Goal: Transaction & Acquisition: Purchase product/service

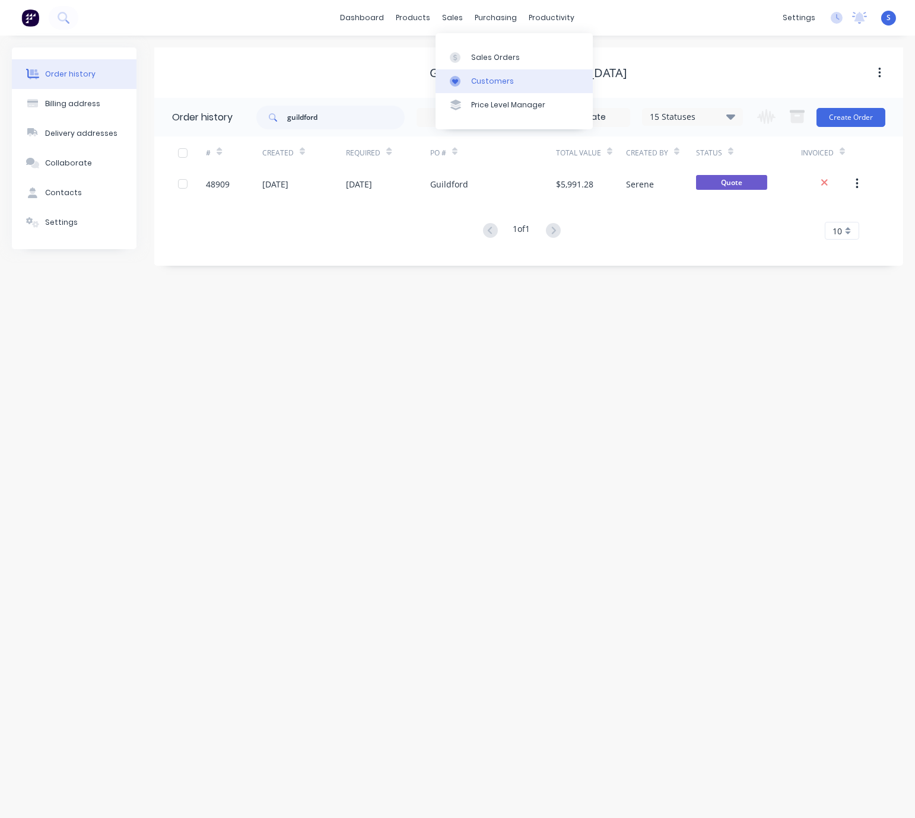
click at [485, 85] on div "Customers" at bounding box center [492, 81] width 43 height 11
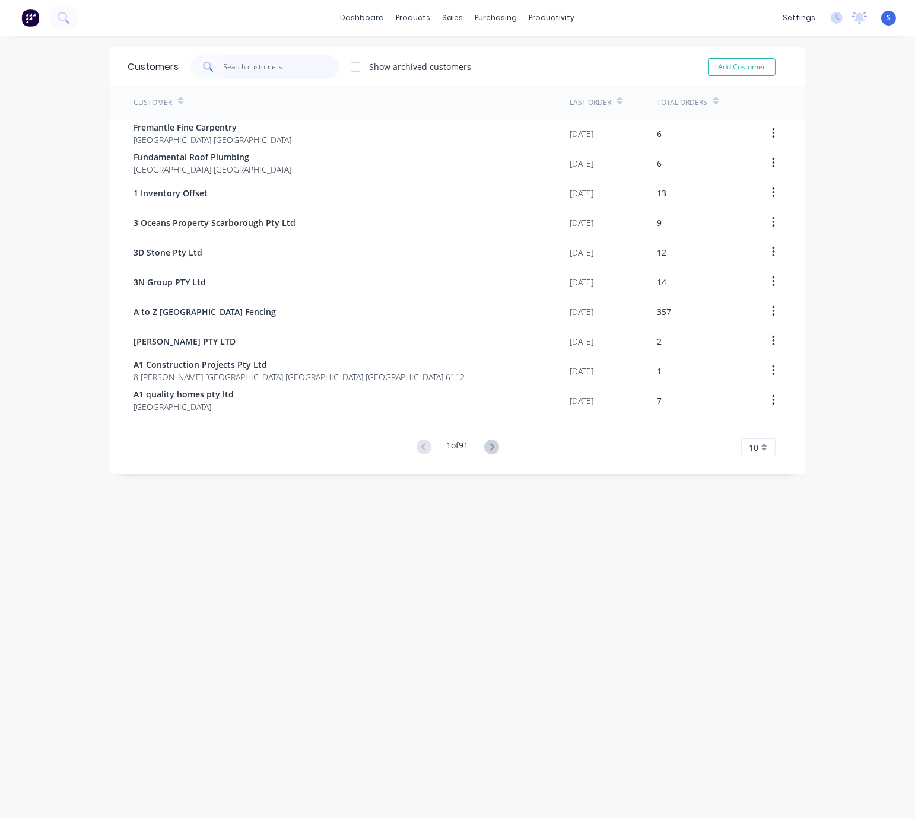
click at [262, 71] on input "text" at bounding box center [282, 67] width 116 height 24
type input "k"
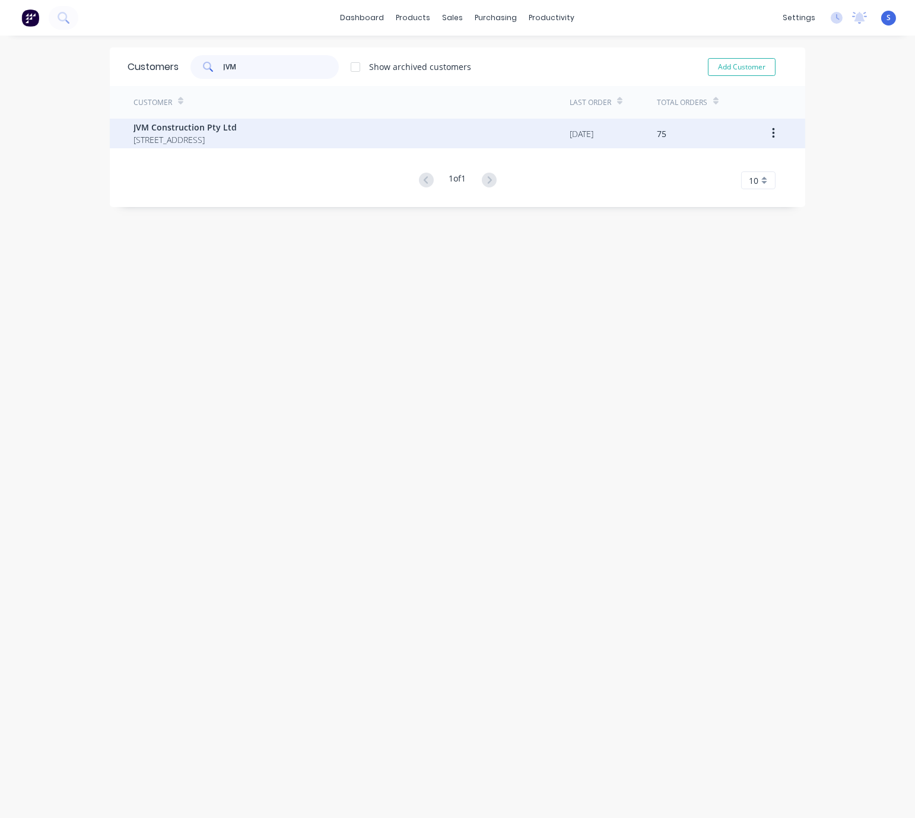
type input "JVM"
click at [237, 128] on span "JVM Construction Pty Ltd" at bounding box center [185, 127] width 103 height 12
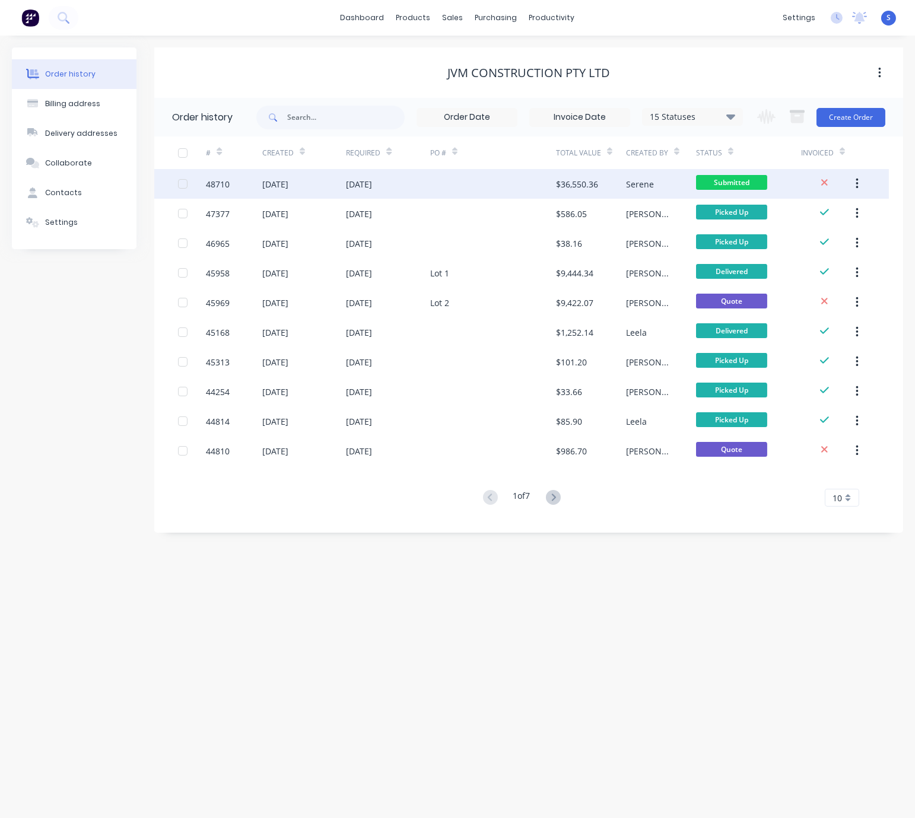
click at [397, 188] on div "01 Sep 2025" at bounding box center [388, 184] width 84 height 30
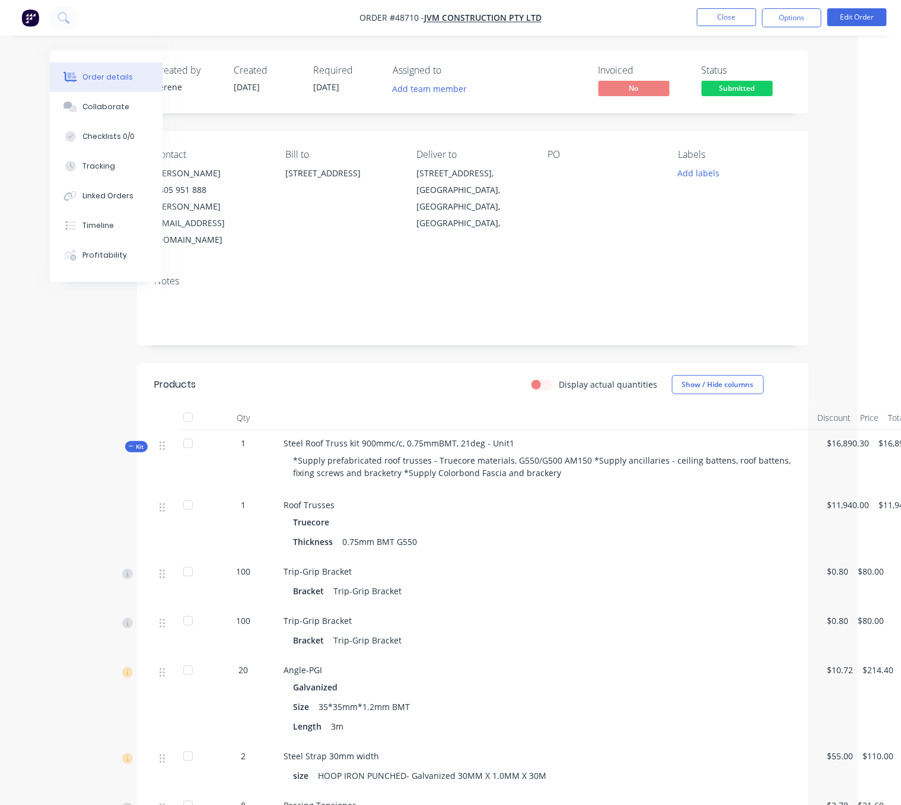
scroll to position [0, 77]
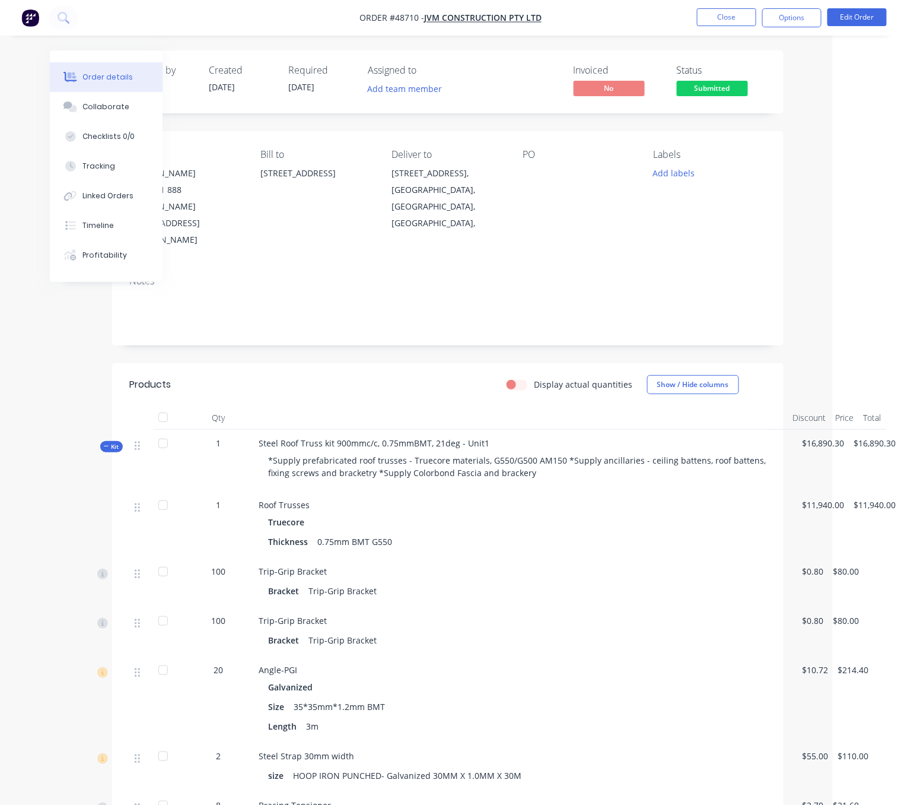
drag, startPoint x: 399, startPoint y: 360, endPoint x: 536, endPoint y: 355, distance: 137.2
click at [101, 231] on div "Timeline" at bounding box center [97, 225] width 31 height 11
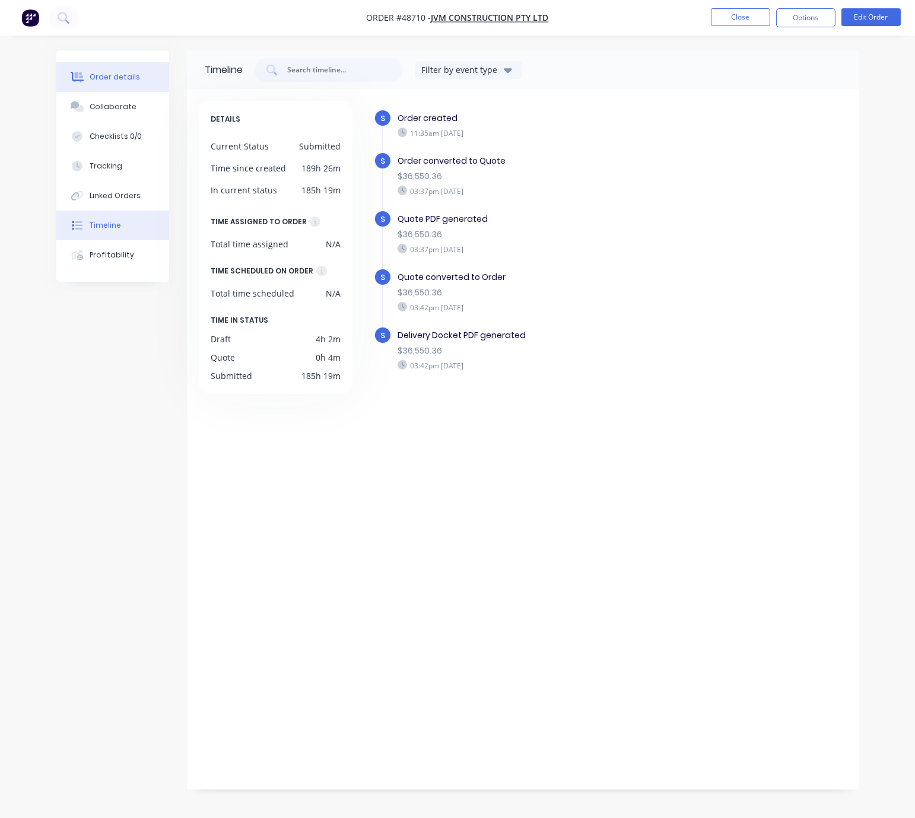
click at [129, 84] on button "Order details" at bounding box center [112, 77] width 113 height 30
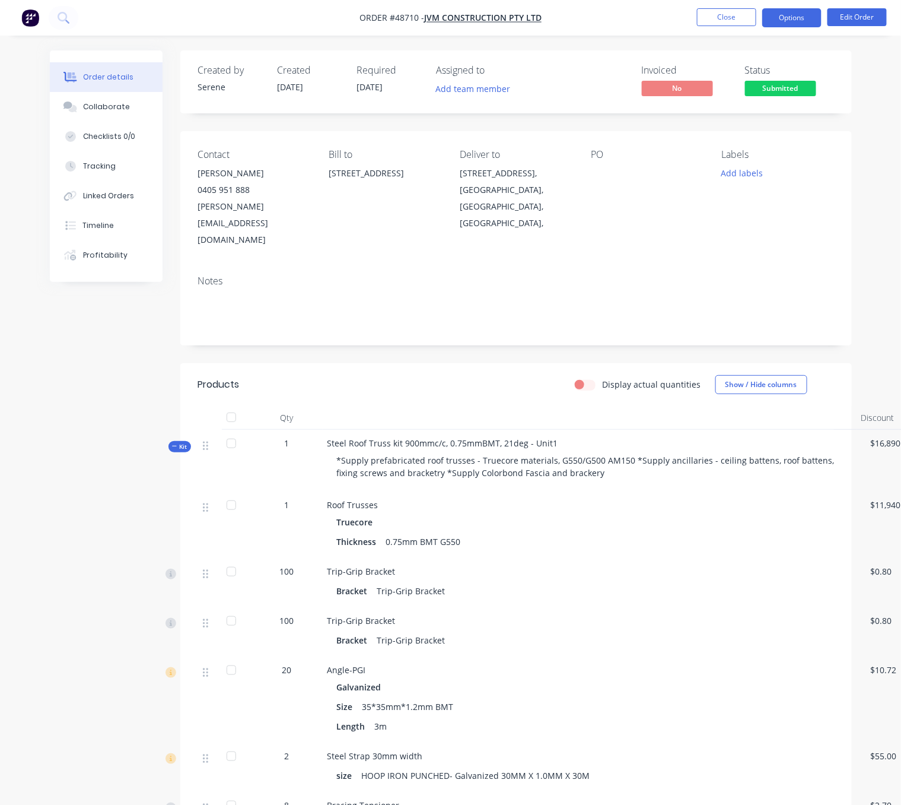
click at [786, 19] on button "Options" at bounding box center [792, 17] width 59 height 19
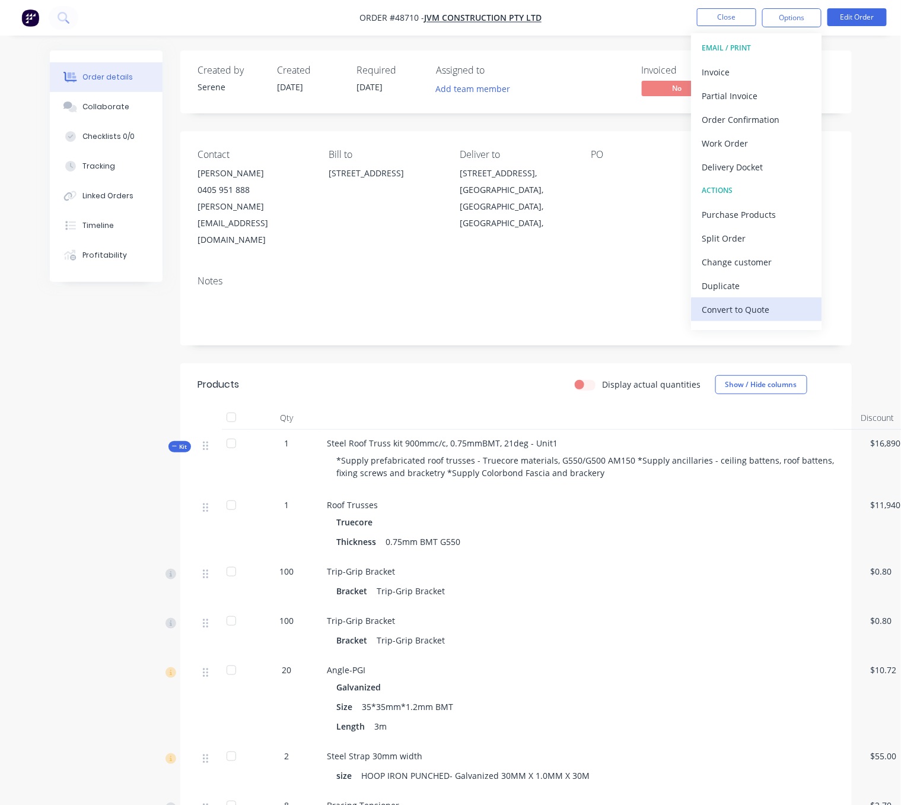
click at [741, 309] on div "Convert to Quote" at bounding box center [756, 309] width 109 height 17
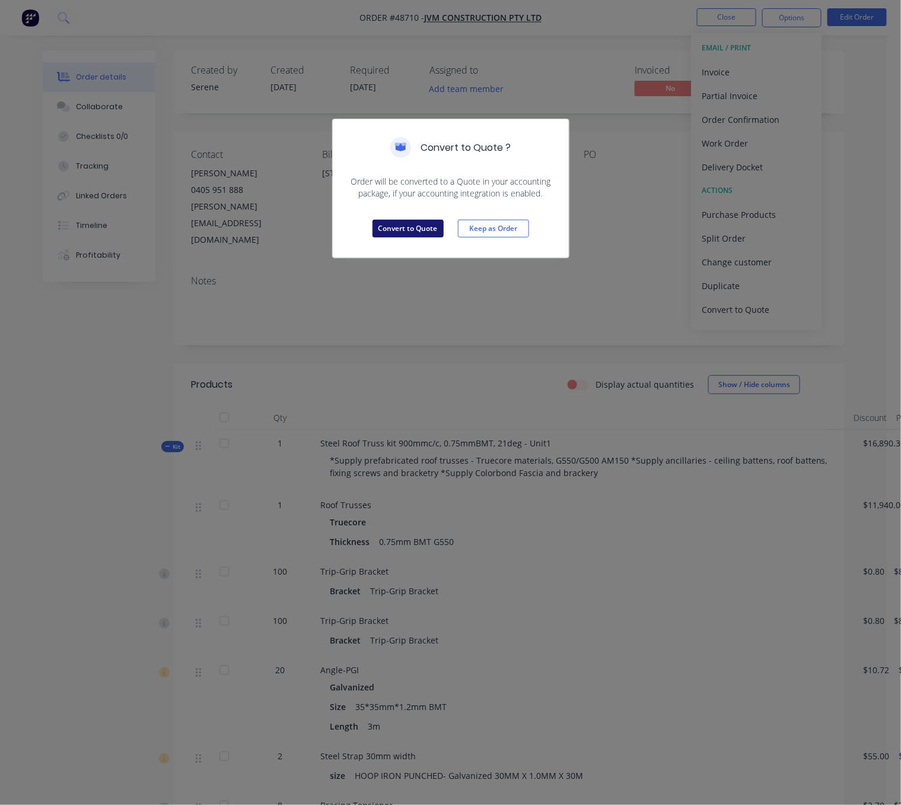
click at [411, 237] on button "Convert to Quote" at bounding box center [408, 229] width 71 height 18
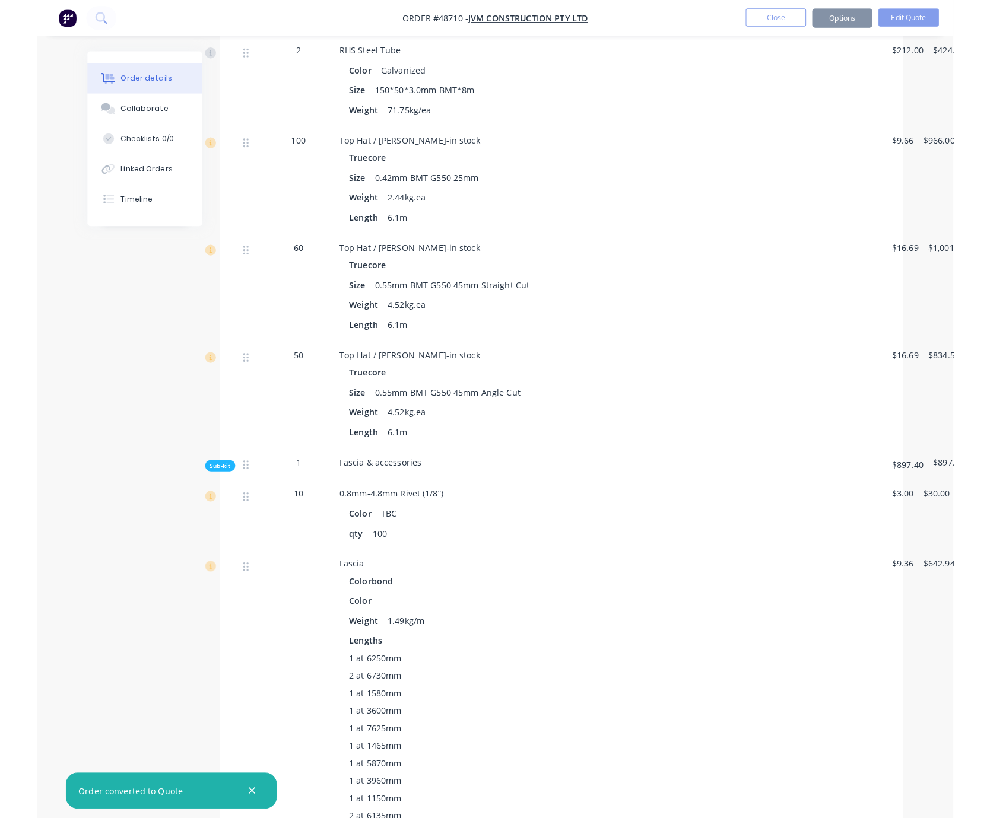
scroll to position [1038, 0]
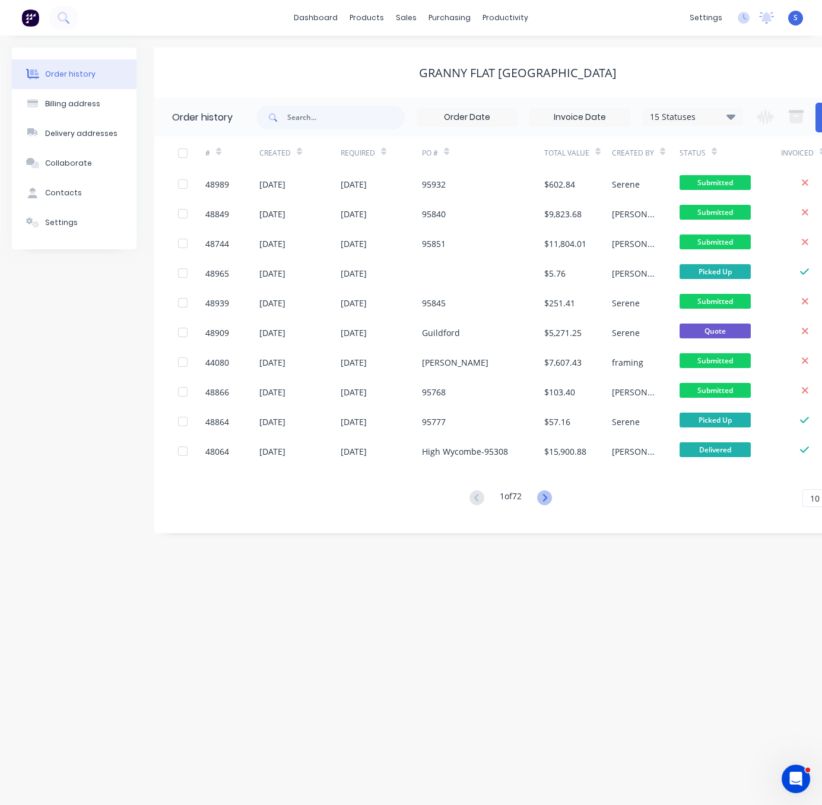
click at [547, 490] on icon at bounding box center [544, 497] width 15 height 15
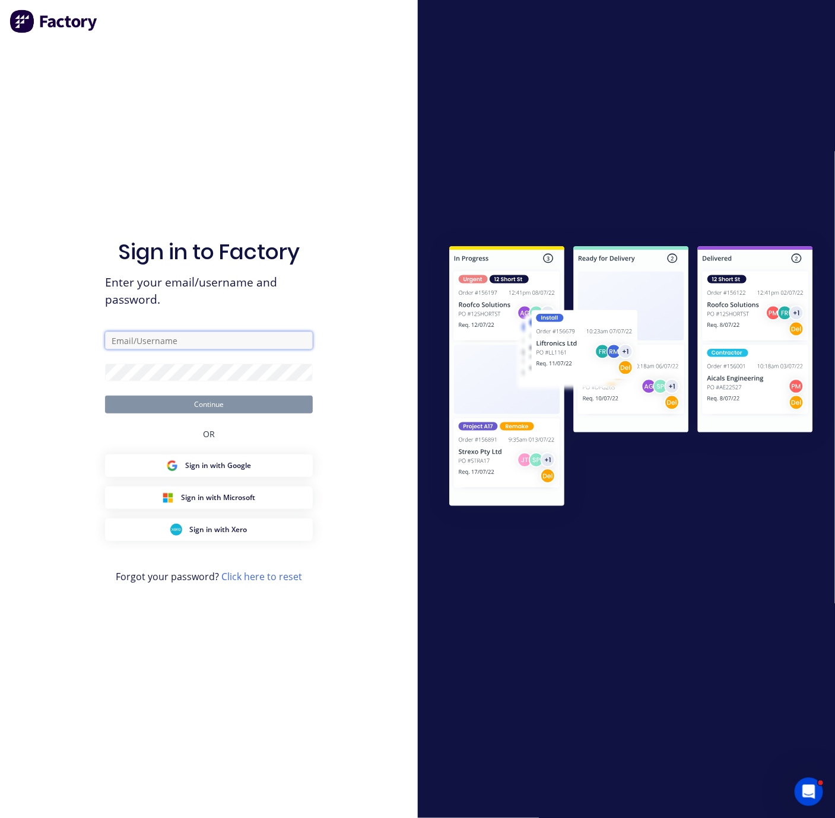
type input "serene@dynamicsteelform.com.au"
click at [215, 401] on button "Continue" at bounding box center [209, 405] width 208 height 18
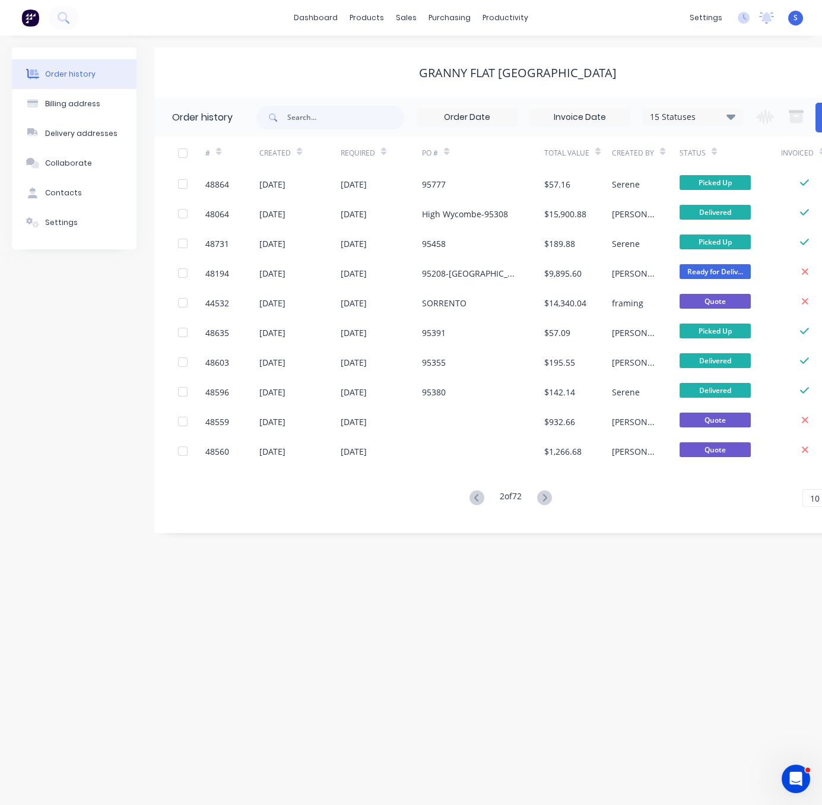
click at [466, 496] on button at bounding box center [477, 498] width 22 height 17
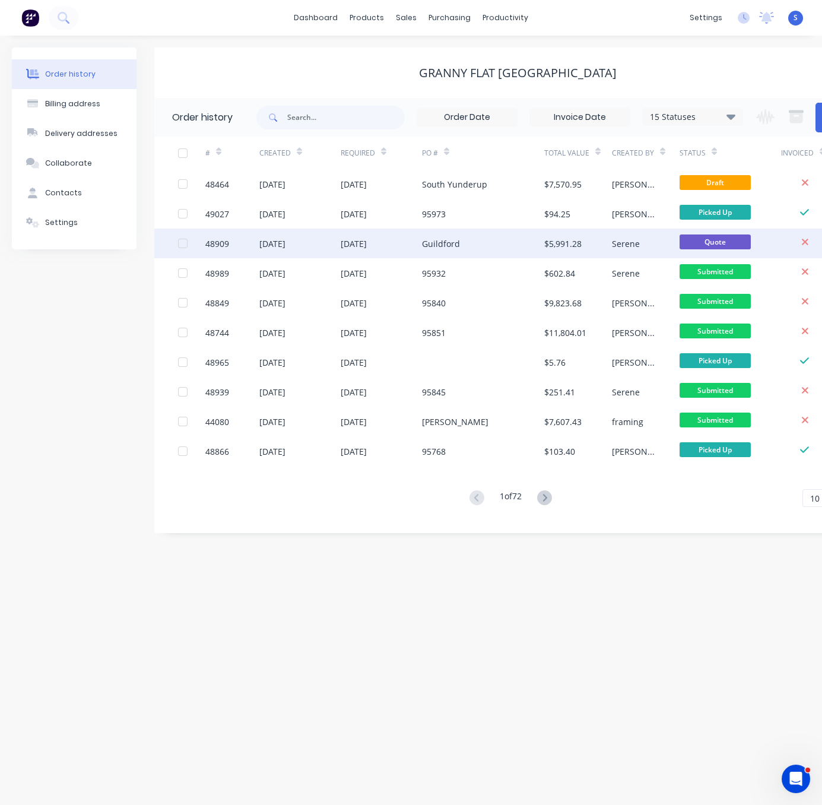
click at [439, 234] on div "Guildford" at bounding box center [483, 243] width 122 height 30
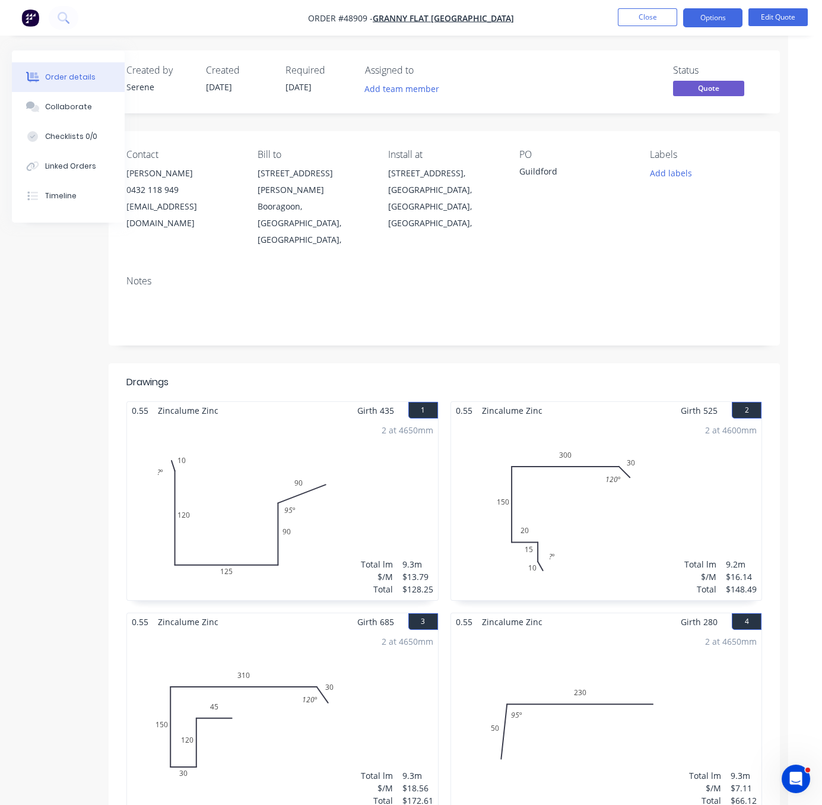
scroll to position [0, 68]
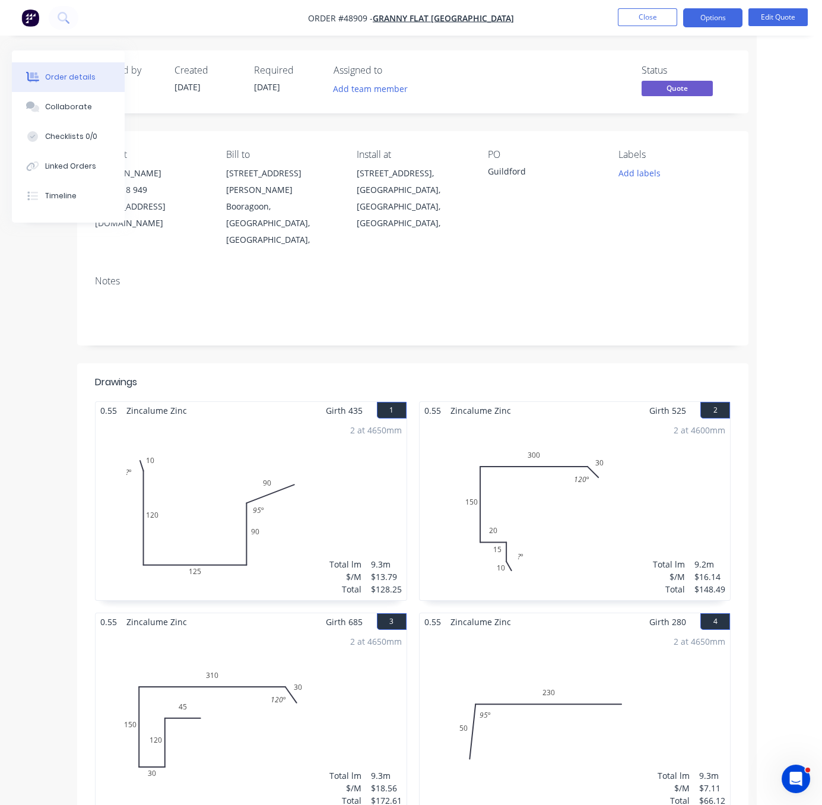
drag, startPoint x: 393, startPoint y: 345, endPoint x: 539, endPoint y: 341, distance: 145.5
click at [785, 18] on button "Edit Quote" at bounding box center [777, 17] width 59 height 18
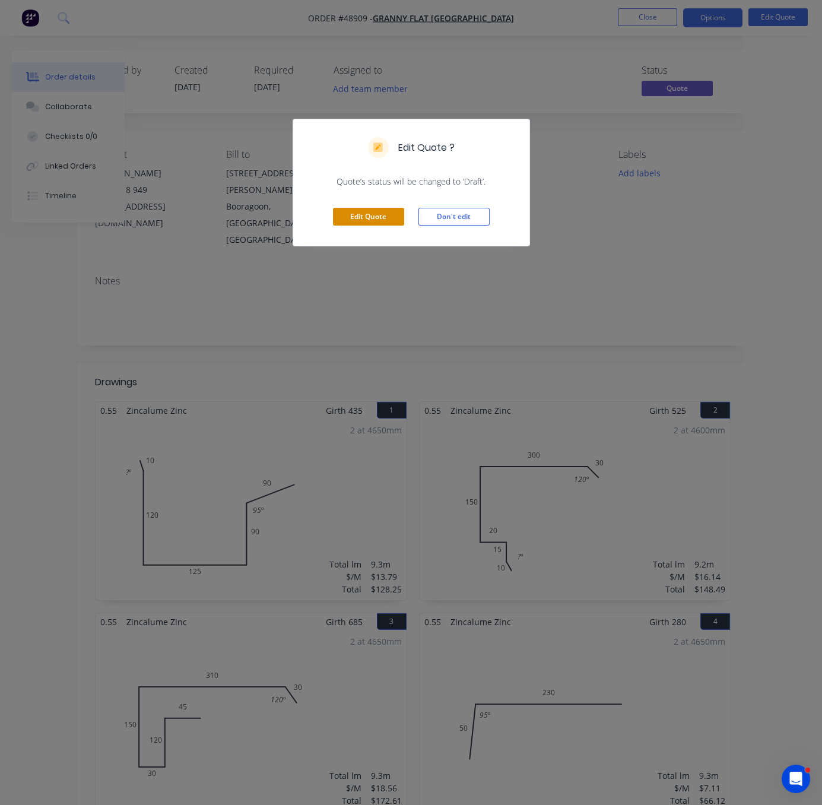
click at [364, 226] on button "Edit Quote" at bounding box center [368, 217] width 71 height 18
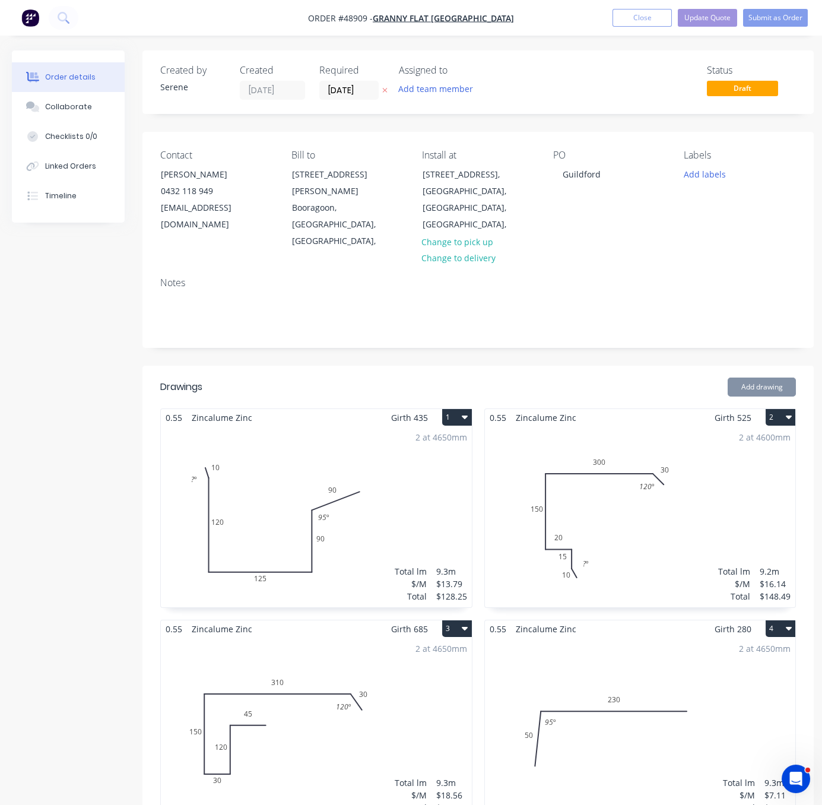
scroll to position [208, 0]
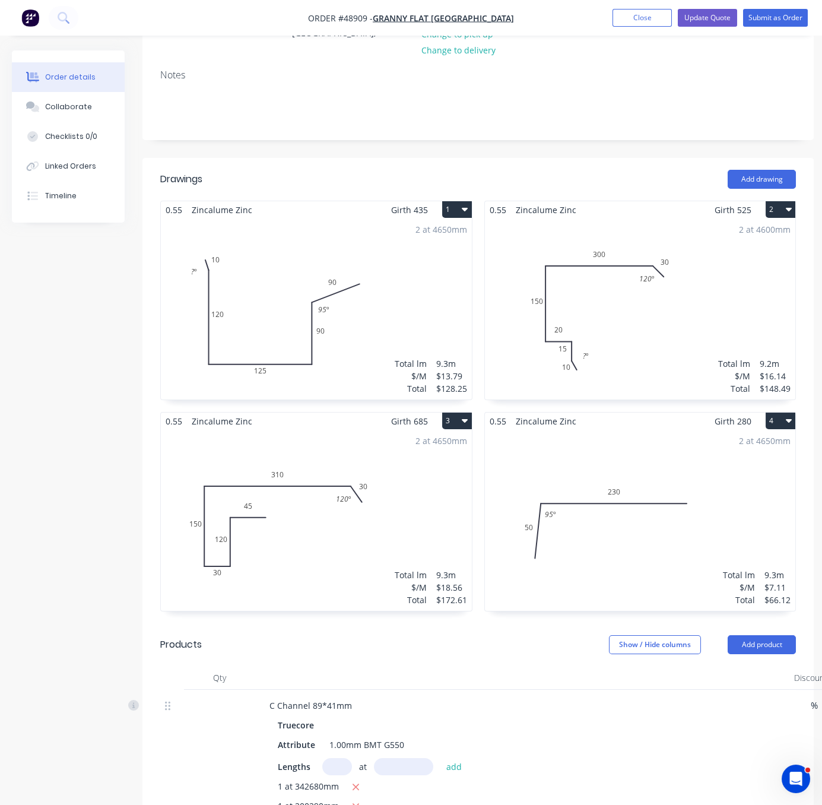
click at [291, 303] on div "2 at 4650mm Total lm $/M Total 9.3m $13.79 $128.25" at bounding box center [316, 308] width 311 height 181
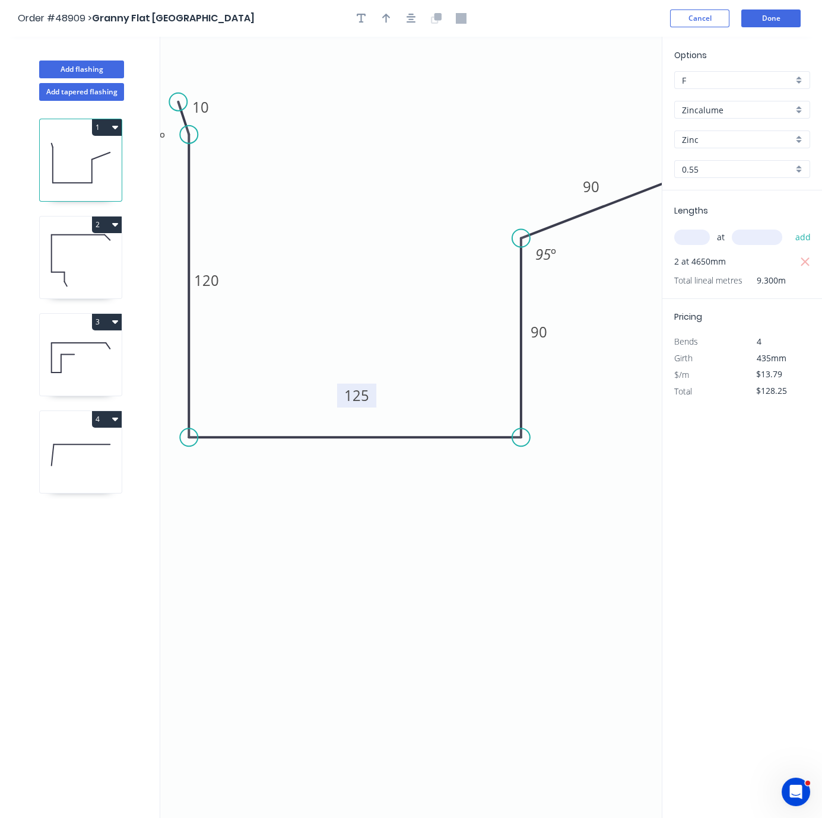
drag, startPoint x: 355, startPoint y: 440, endPoint x: 357, endPoint y: 386, distance: 54.6
click at [357, 386] on rect at bounding box center [356, 396] width 39 height 24
click at [356, 389] on rect at bounding box center [355, 398] width 39 height 24
drag, startPoint x: 356, startPoint y: 389, endPoint x: 350, endPoint y: 488, distance: 99.9
click at [347, 464] on rect at bounding box center [351, 452] width 39 height 24
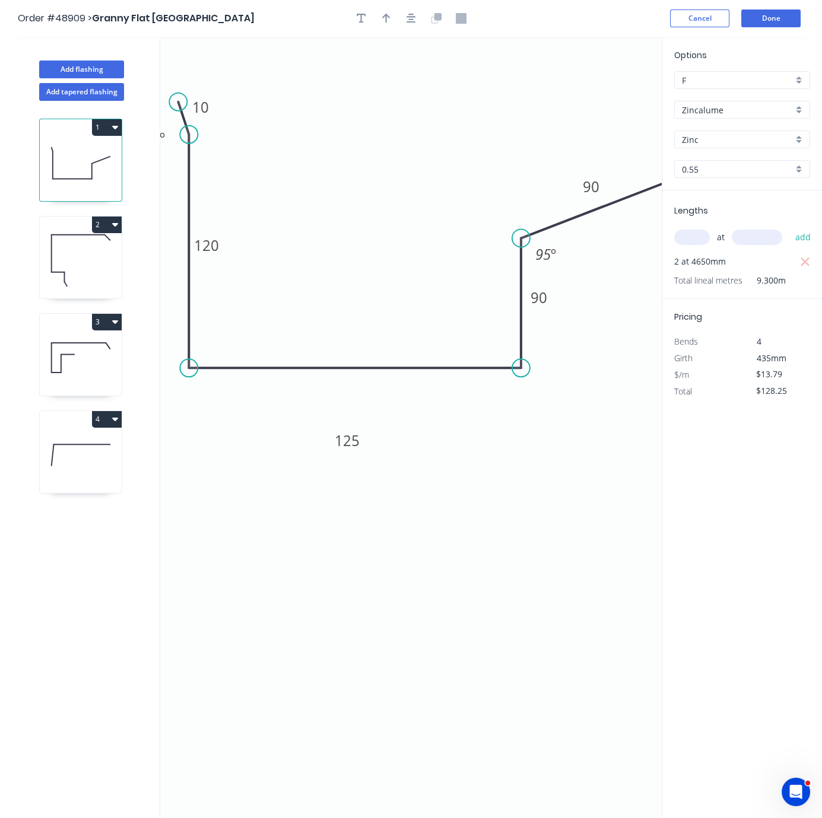
drag, startPoint x: 369, startPoint y: 440, endPoint x: 369, endPoint y: 370, distance: 69.4
click at [369, 368] on icon at bounding box center [355, 368] width 332 height 0
click at [344, 439] on tspan "125" at bounding box center [347, 441] width 25 height 20
click at [373, 531] on icon "0 10 120 298 90 90 95 º ? º" at bounding box center [410, 428] width 501 height 782
type input "$18.15"
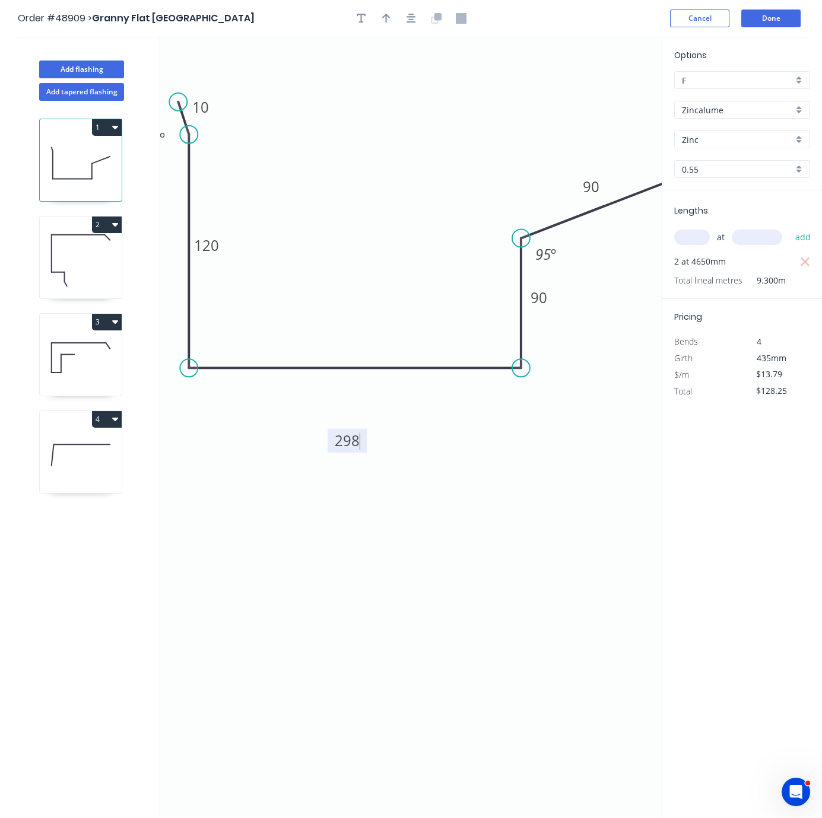
type input "$168.80"
drag, startPoint x: 552, startPoint y: 621, endPoint x: 477, endPoint y: 617, distance: 76.1
click at [544, 292] on tspan "90" at bounding box center [539, 298] width 17 height 20
click at [350, 543] on icon "0 10 120 298 100 90 95 º ? º" at bounding box center [410, 428] width 501 height 782
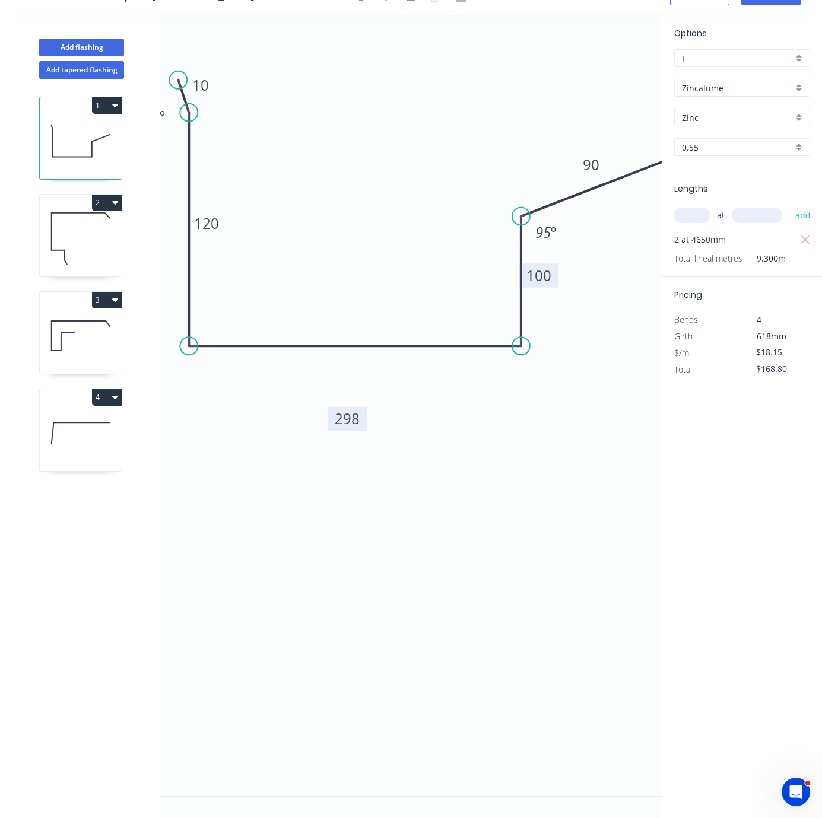
scroll to position [36, 0]
click at [208, 219] on tspan "120" at bounding box center [206, 224] width 25 height 20
click at [441, 517] on icon "0 10 150 298 100 90 95 º ? º" at bounding box center [410, 406] width 501 height 782
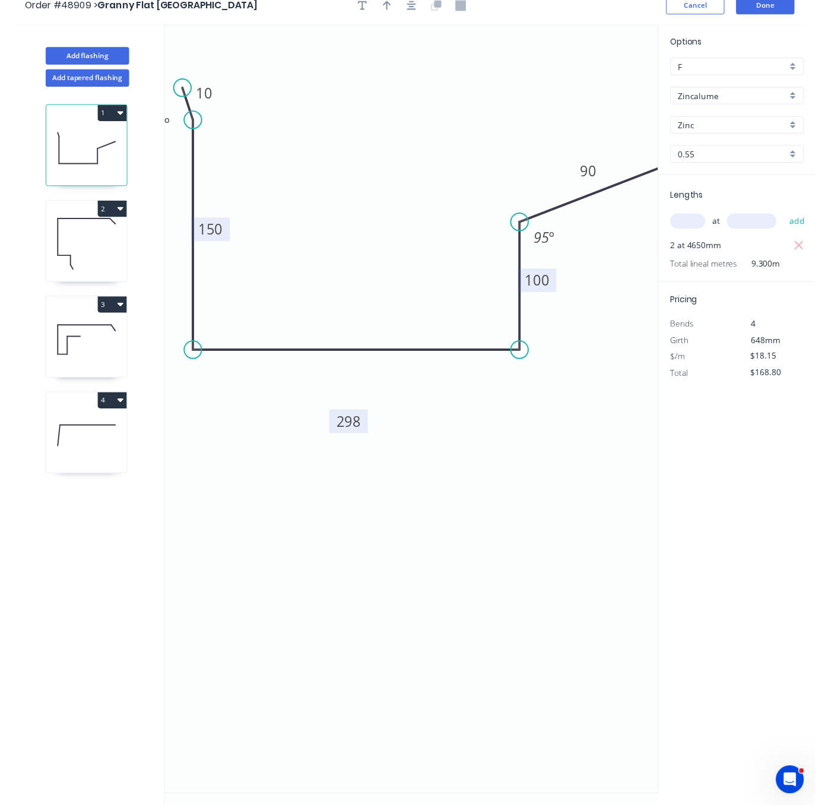
scroll to position [0, 0]
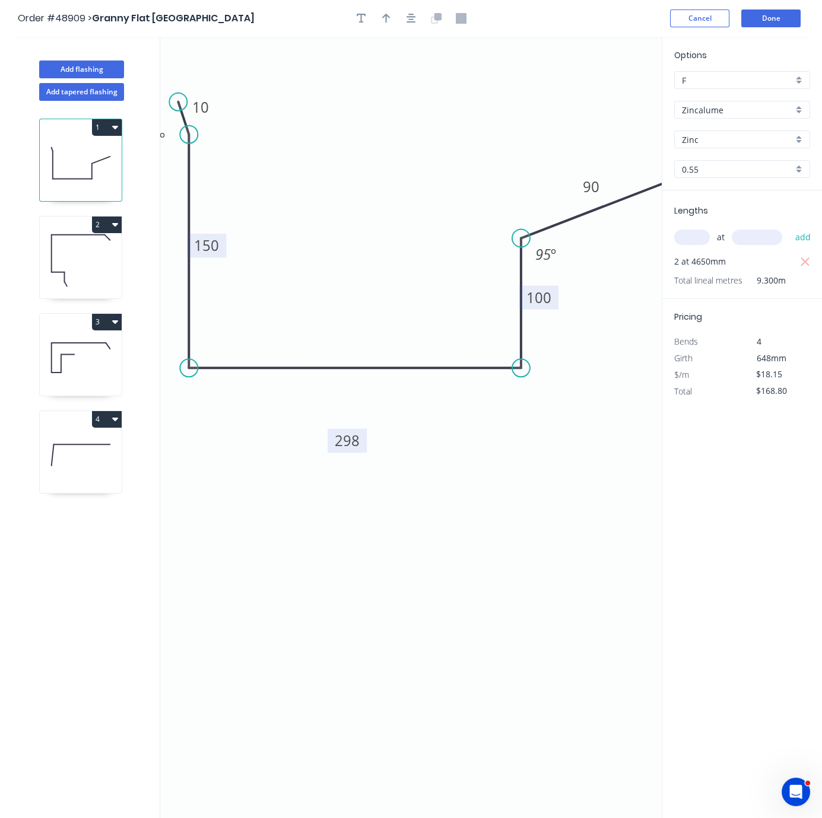
drag, startPoint x: 392, startPoint y: 507, endPoint x: 383, endPoint y: 508, distance: 8.4
drag, startPoint x: 475, startPoint y: 515, endPoint x: 560, endPoint y: 501, distance: 86.0
click at [767, 21] on button "Done" at bounding box center [770, 18] width 59 height 18
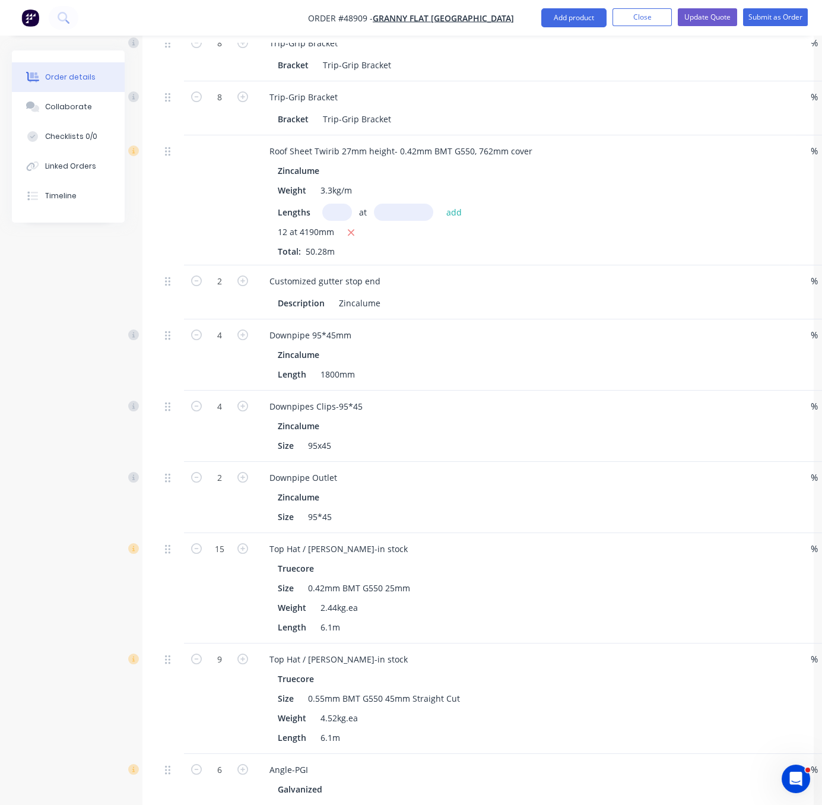
scroll to position [866, 0]
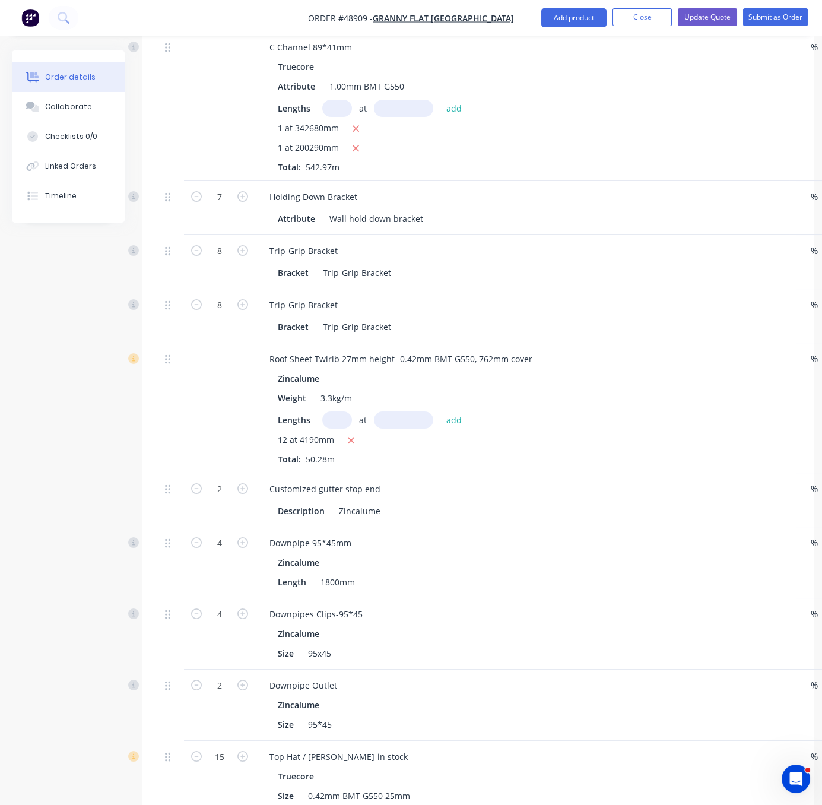
click at [344, 428] on input "text" at bounding box center [337, 419] width 30 height 17
type input "12"
click at [408, 428] on input "text" at bounding box center [403, 419] width 59 height 17
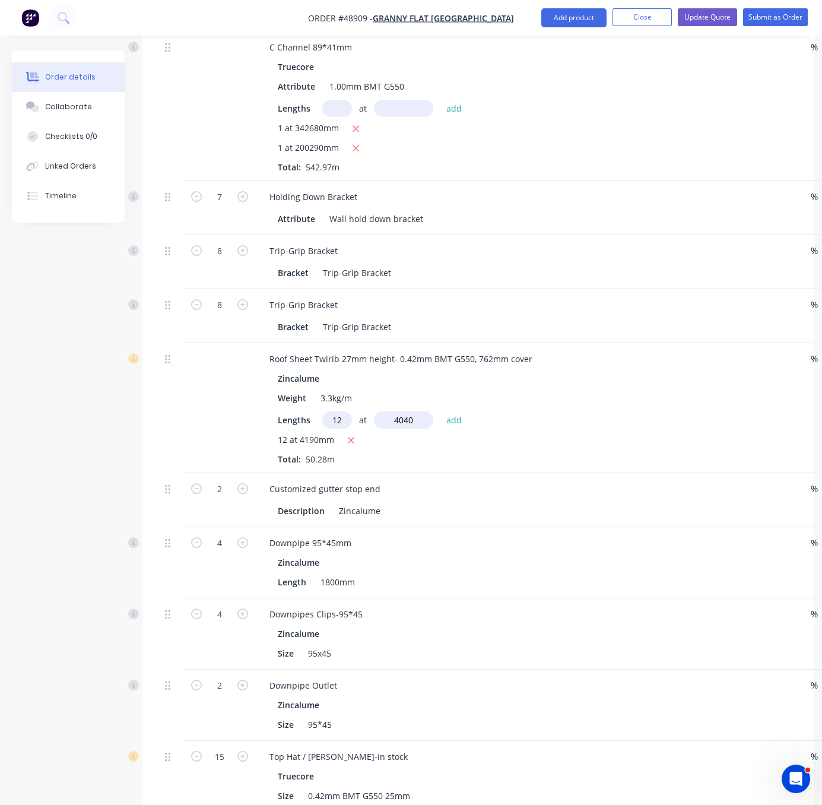
type input "4040"
click at [440, 411] on button "add" at bounding box center [454, 419] width 28 height 16
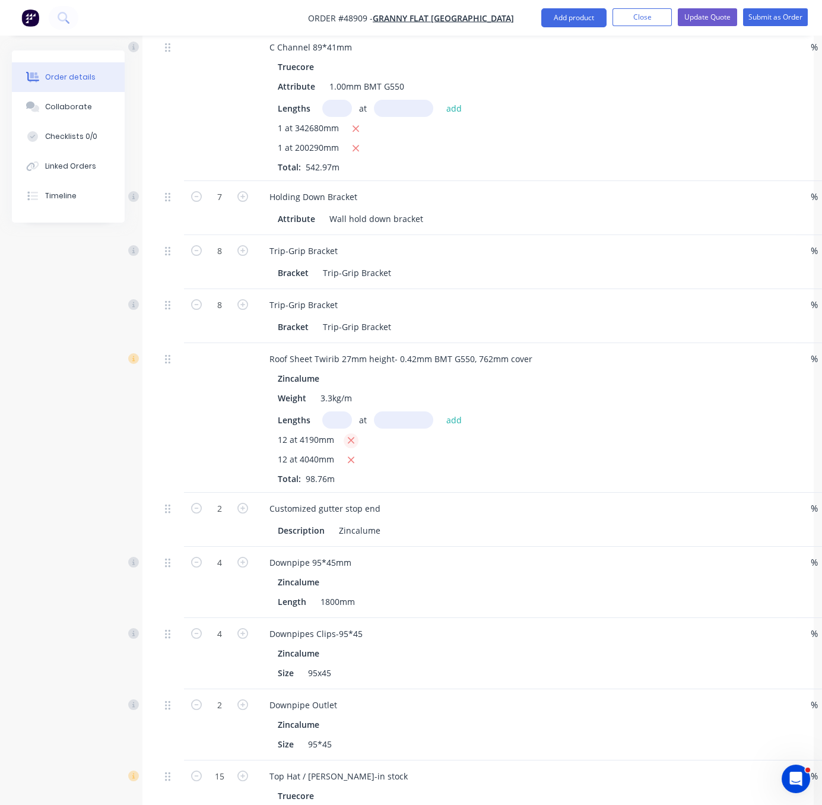
click at [353, 448] on button "button" at bounding box center [351, 440] width 15 height 15
type input "$494.50"
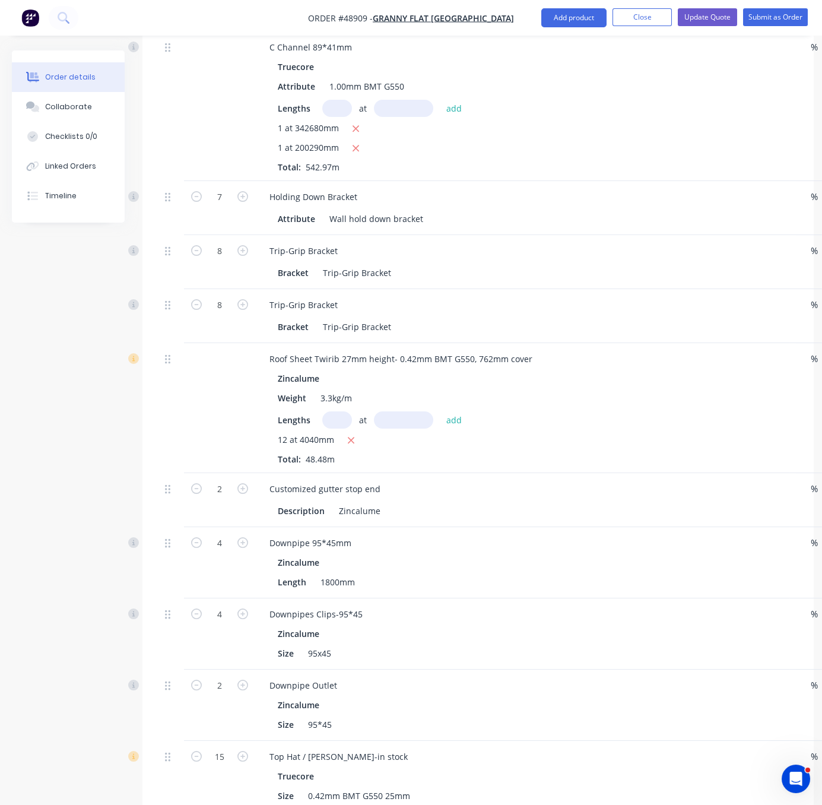
click at [124, 454] on div "Created by Serene Created 05/09/25 Required 05/09/25 Assigned to Add team membe…" at bounding box center [413, 374] width 802 height 2378
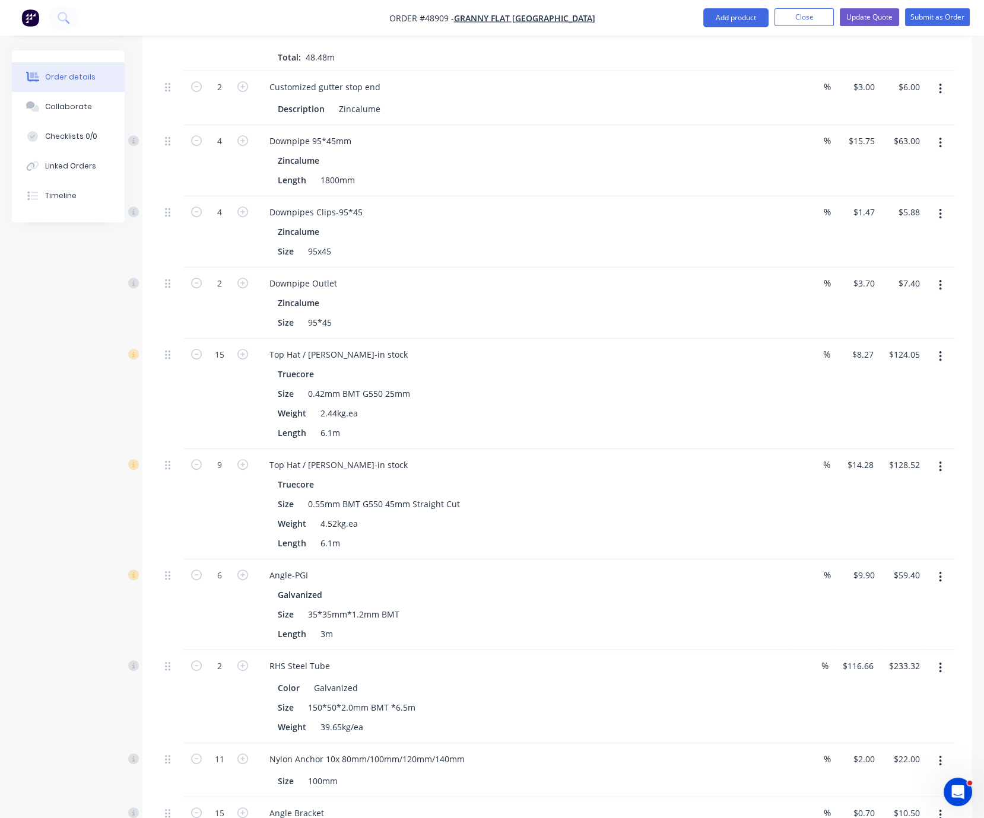
scroll to position [1060, 0]
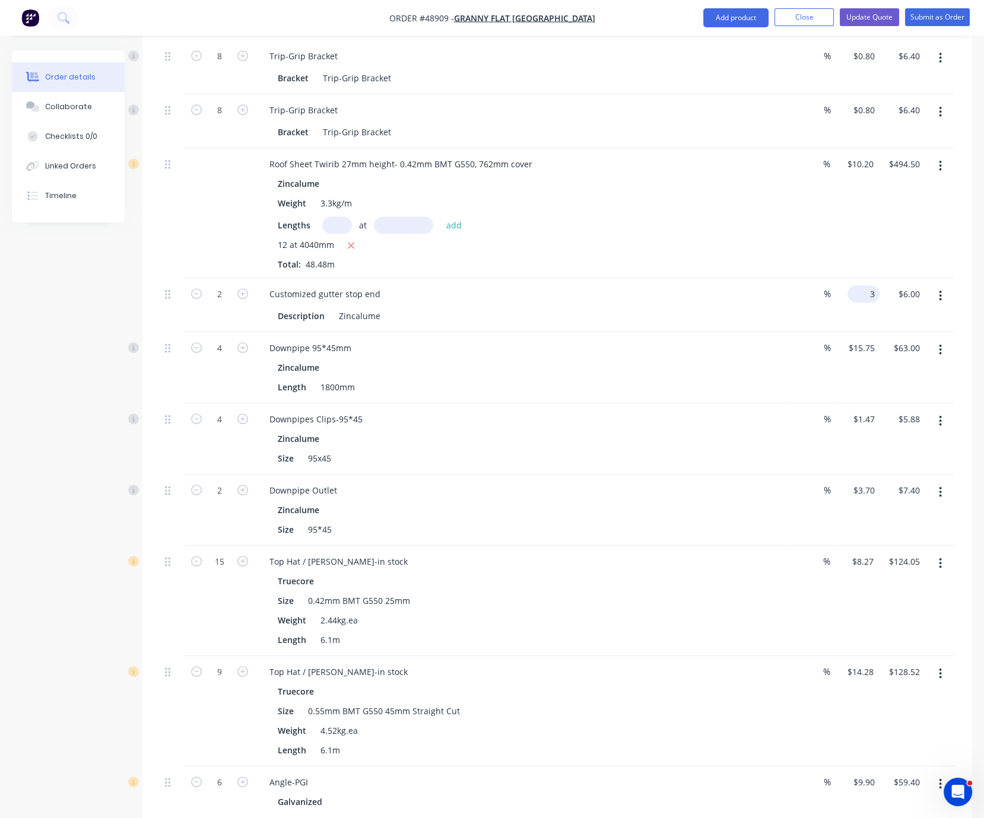
click at [821, 303] on input "3" at bounding box center [865, 293] width 27 height 17
type input "$5.00"
type input "$10.00"
click at [748, 325] on div "Description Zincalume" at bounding box center [520, 315] width 494 height 17
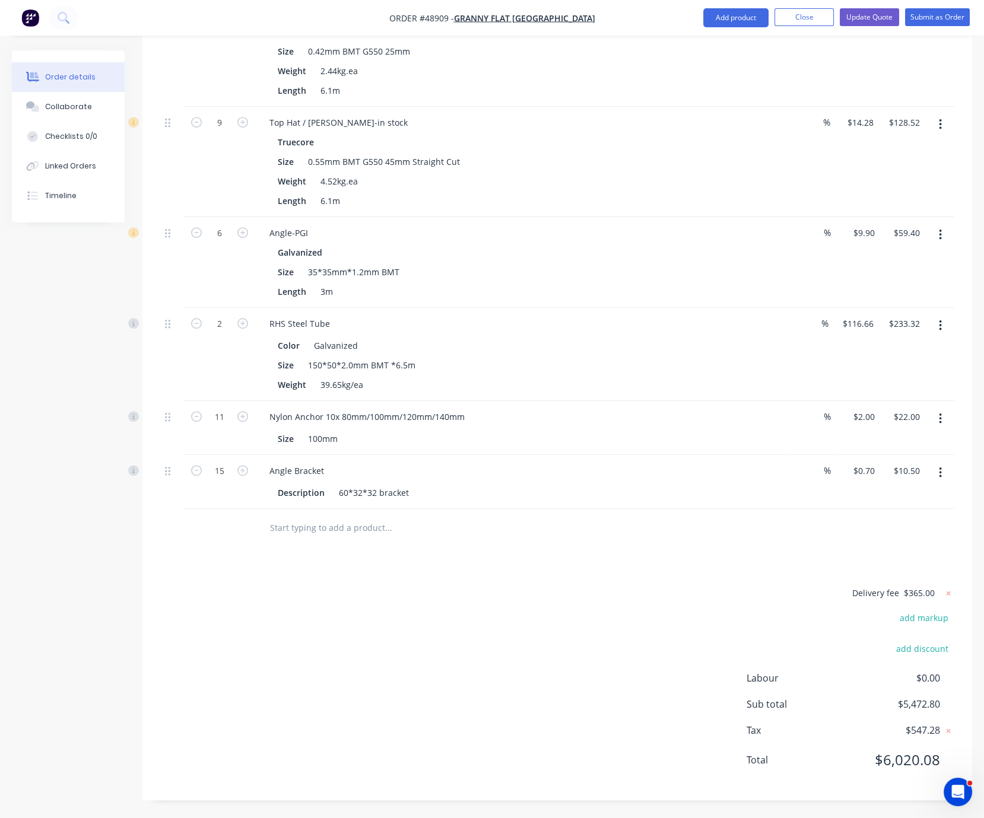
scroll to position [1683, 0]
click at [646, 603] on div "Delivery fee $365.00 add markup add discount Labour $0.00 Sub total $5,472.80 T…" at bounding box center [557, 684] width 794 height 197
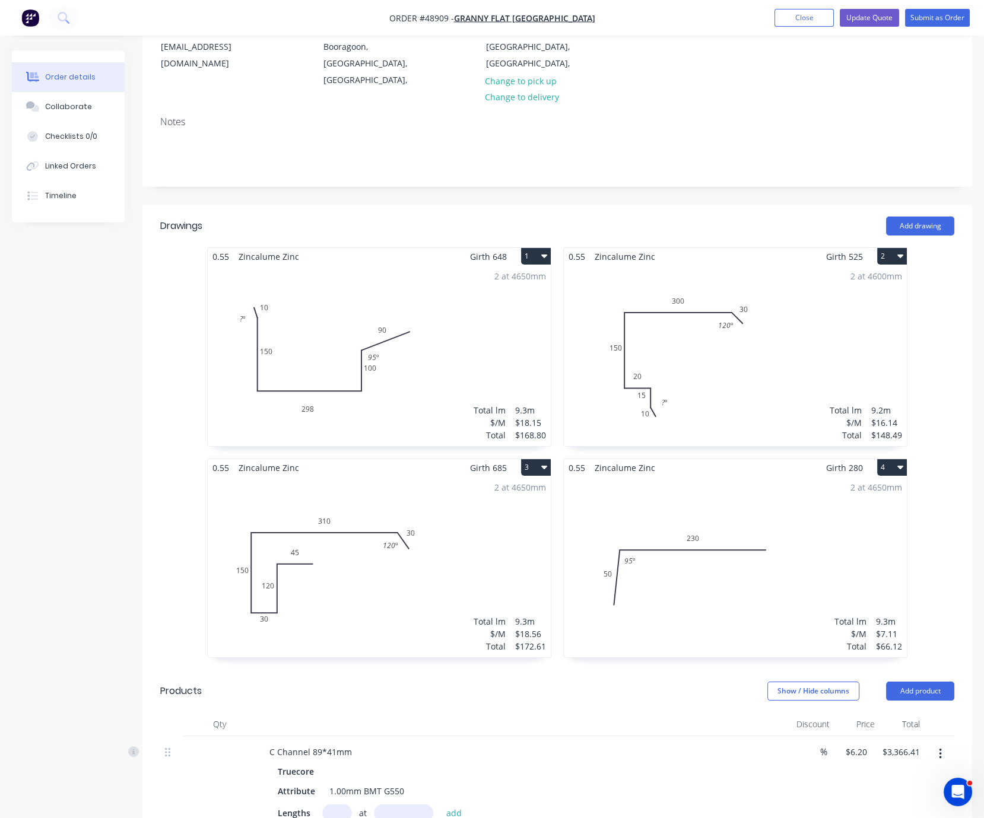
scroll to position [155, 0]
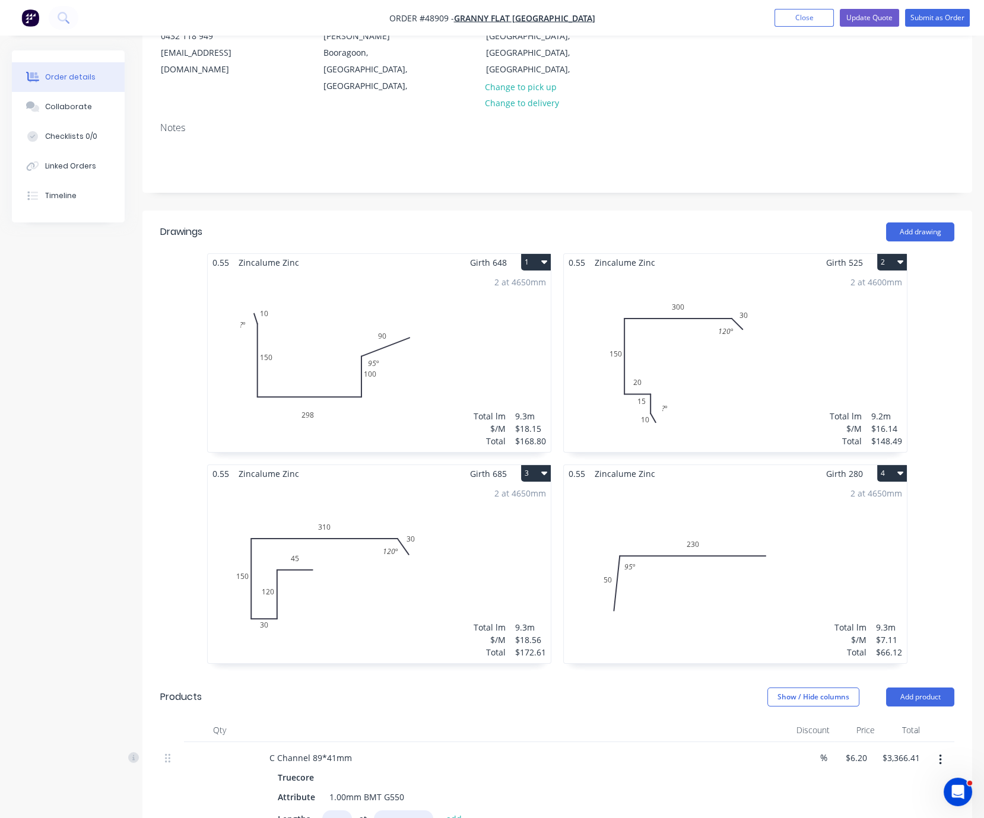
click at [446, 223] on div "Add drawing" at bounding box center [641, 232] width 625 height 19
click at [352, 350] on div "2 at 4650mm Total lm $/M Total 9.3m $18.15 $168.80" at bounding box center [379, 361] width 343 height 181
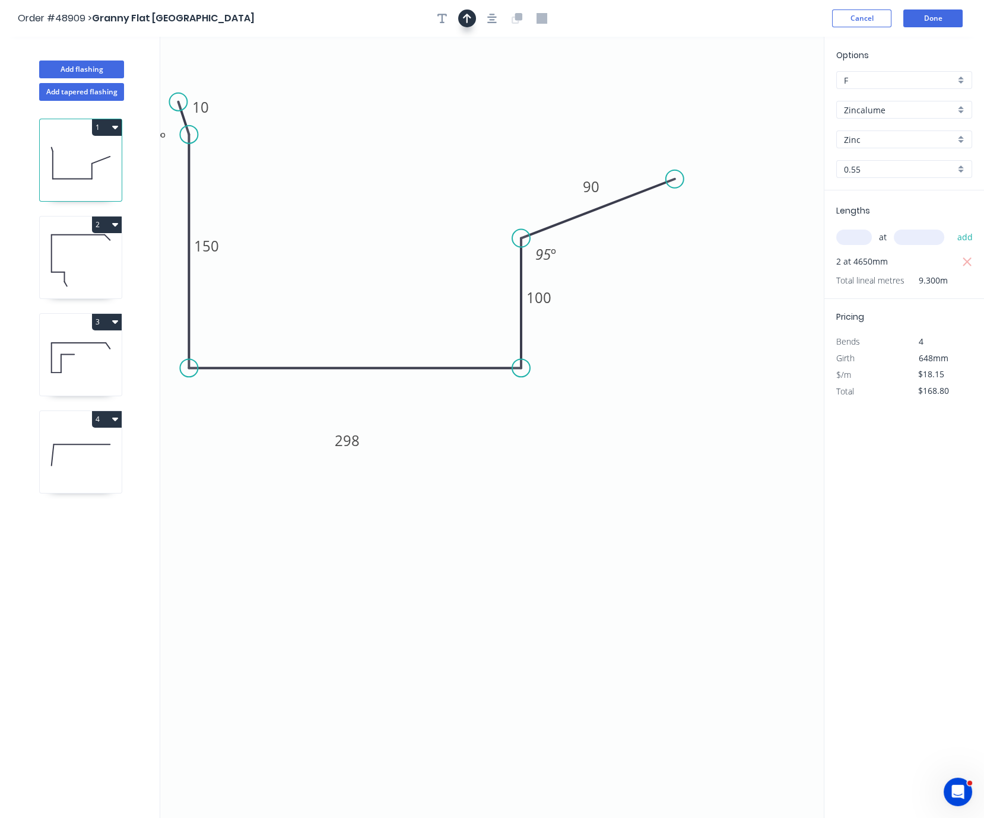
click at [469, 19] on icon "button" at bounding box center [467, 18] width 8 height 11
drag, startPoint x: 766, startPoint y: 97, endPoint x: 365, endPoint y: 196, distance: 412.8
click at [365, 195] on icon at bounding box center [369, 176] width 11 height 38
click at [821, 15] on button "Done" at bounding box center [932, 18] width 59 height 18
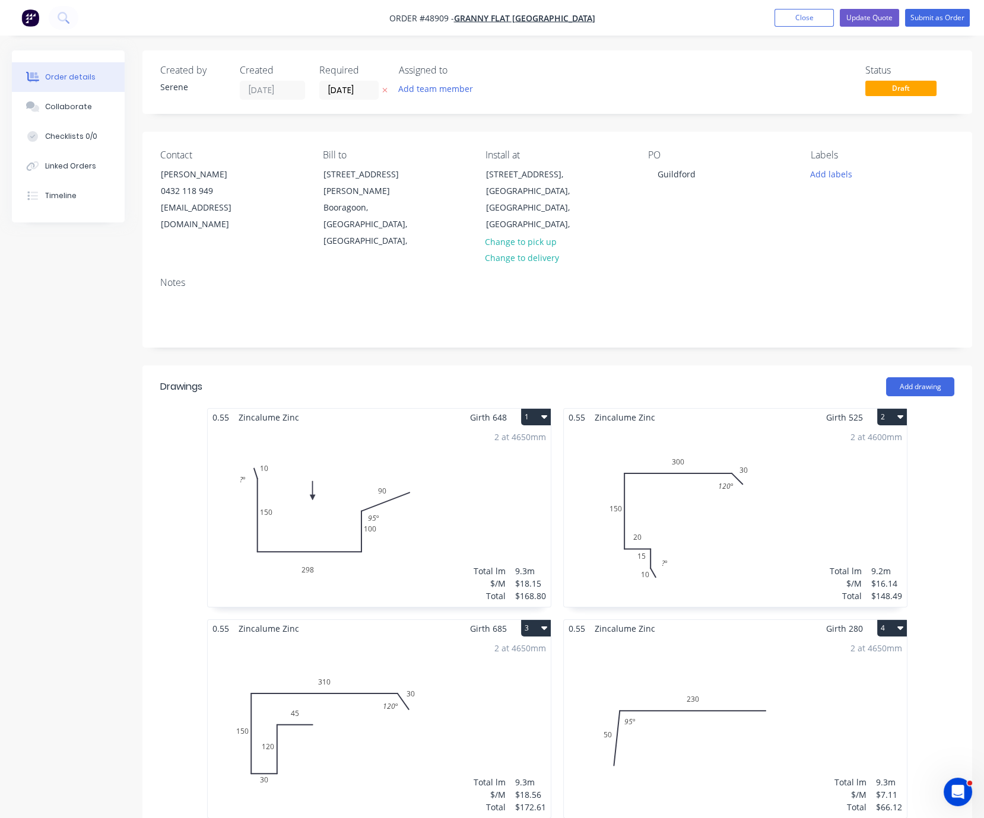
click at [679, 466] on div "2 at 4600mm Total lm $/M Total 9.2m $16.14 $148.49" at bounding box center [735, 516] width 343 height 181
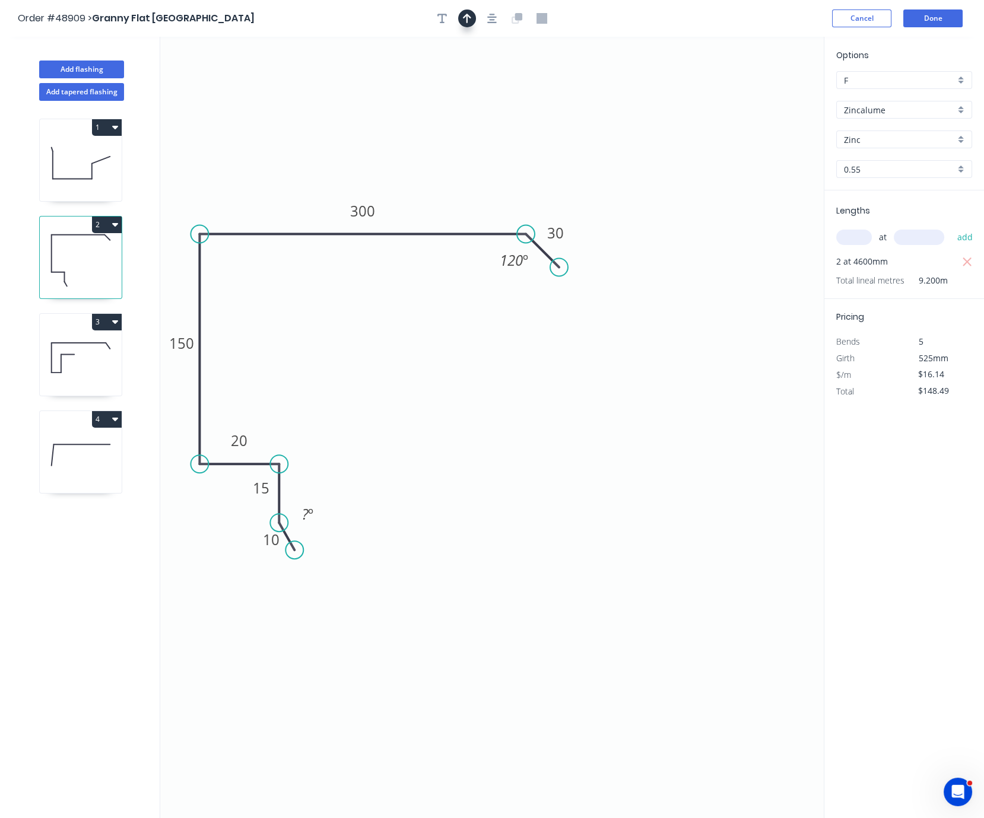
click at [472, 17] on button "button" at bounding box center [467, 18] width 18 height 18
drag, startPoint x: 764, startPoint y: 96, endPoint x: 459, endPoint y: 179, distance: 315.7
click at [452, 180] on icon at bounding box center [457, 161] width 11 height 38
click at [821, 24] on button "Done" at bounding box center [932, 18] width 59 height 18
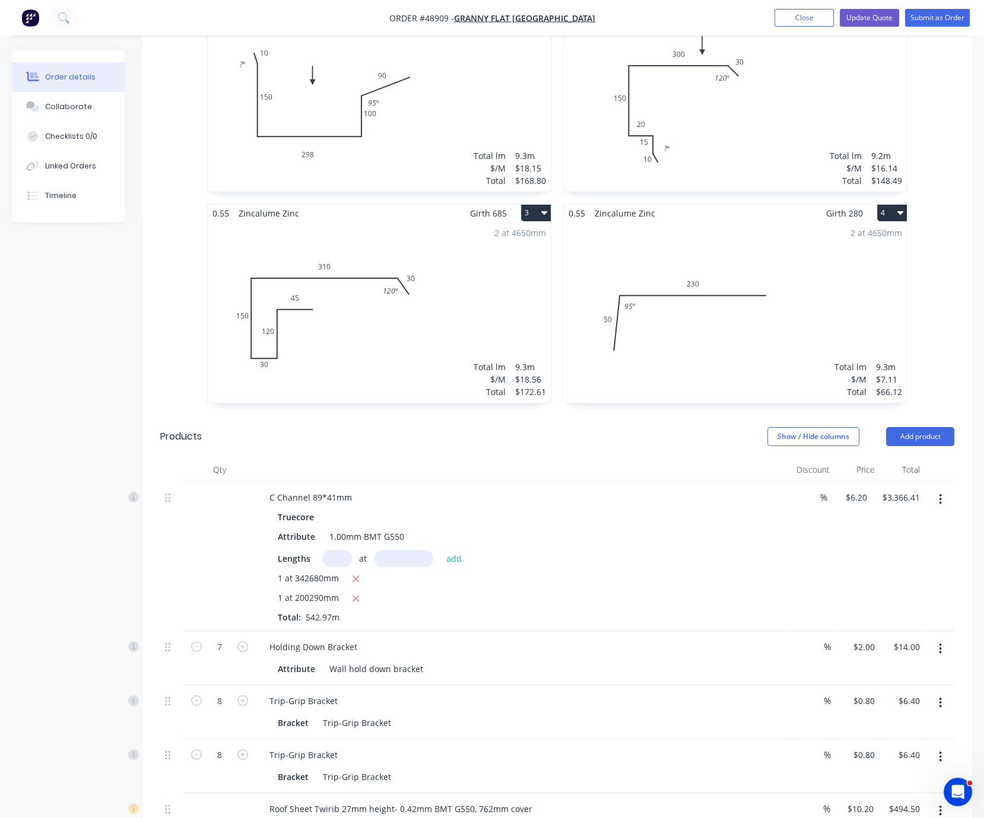
click at [329, 319] on div "2 at 4650mm Total lm $/M Total 9.3m $18.56 $172.61" at bounding box center [379, 312] width 343 height 181
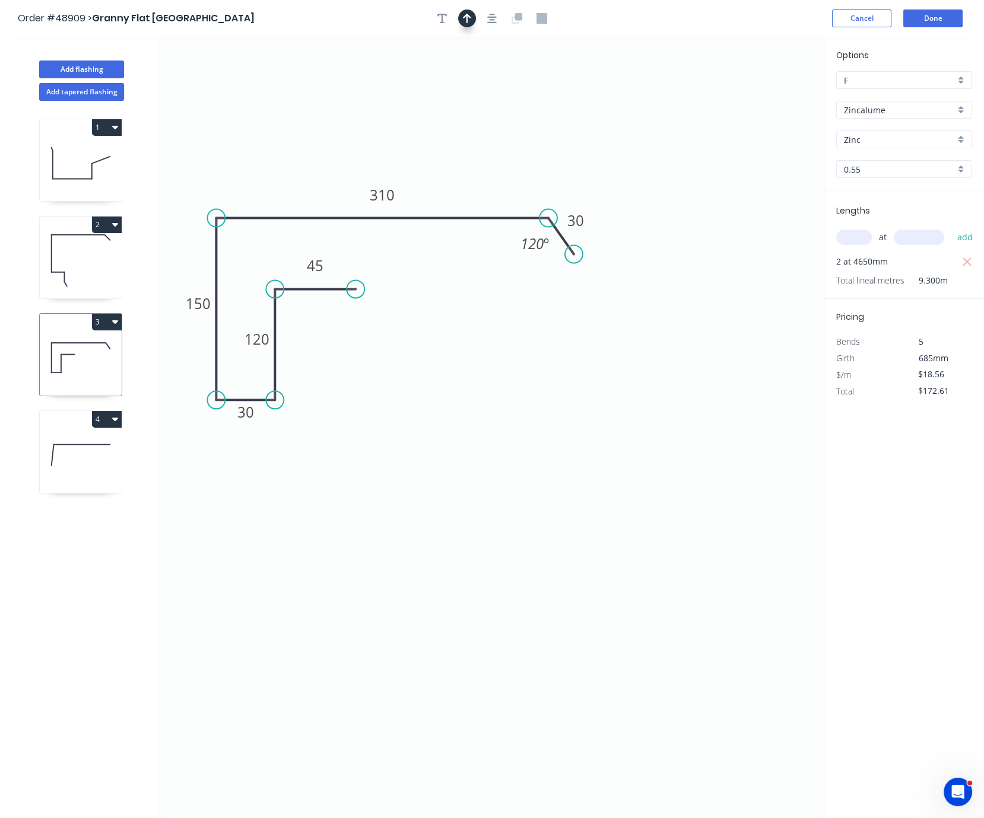
click at [469, 20] on button "button" at bounding box center [467, 18] width 18 height 18
drag, startPoint x: 763, startPoint y: 95, endPoint x: 348, endPoint y: 166, distance: 421.5
click at [317, 163] on icon at bounding box center [322, 144] width 11 height 38
click at [821, 27] on button "Done" at bounding box center [932, 18] width 59 height 18
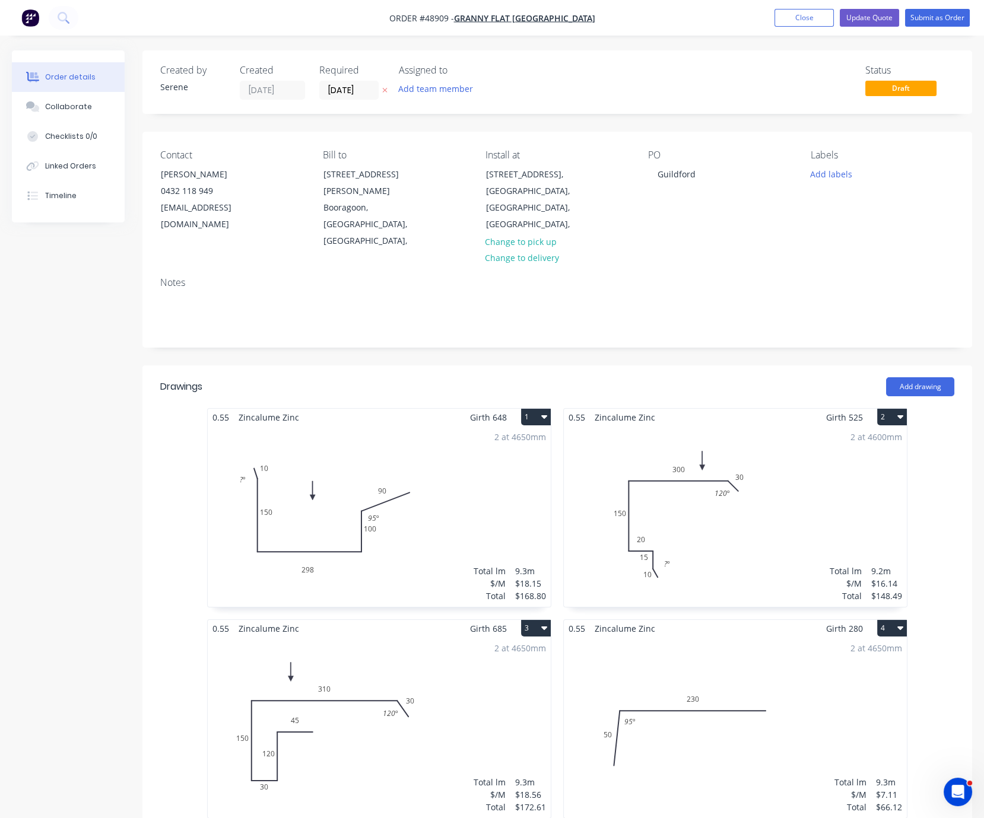
click at [683, 656] on div "2 at 4650mm Total lm $/M Total 9.3m $7.11 $66.12" at bounding box center [735, 727] width 343 height 181
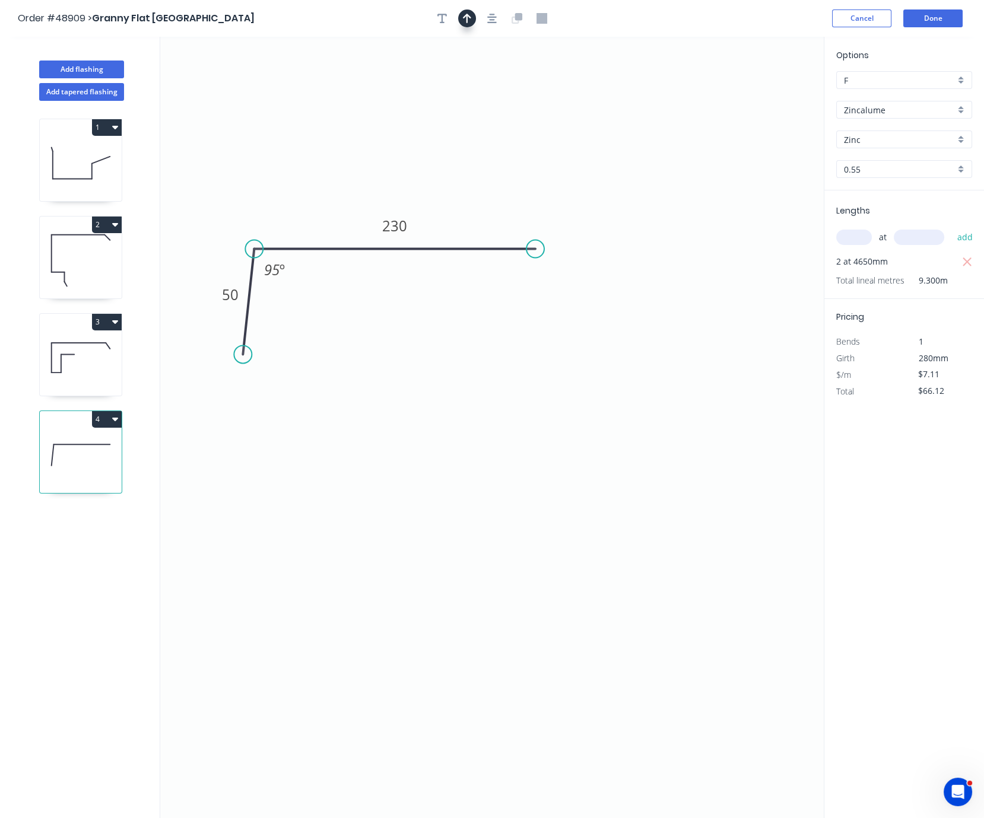
click at [467, 15] on icon "button" at bounding box center [467, 18] width 8 height 11
click at [763, 94] on icon at bounding box center [764, 82] width 11 height 38
click at [763, 94] on icon at bounding box center [774, 86] width 34 height 34
click at [763, 94] on icon "0 50 230 95 º" at bounding box center [491, 428] width 663 height 782
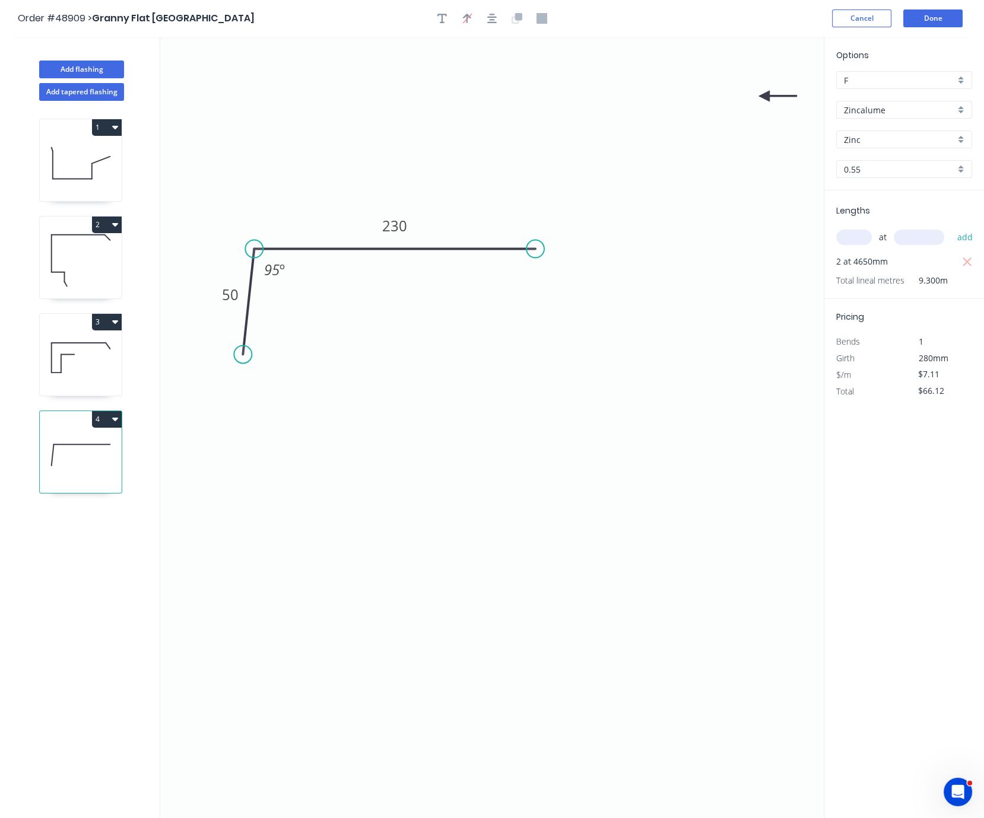
click at [769, 99] on icon at bounding box center [778, 96] width 38 height 11
click at [767, 96] on icon at bounding box center [774, 105] width 34 height 34
drag, startPoint x: 763, startPoint y: 97, endPoint x: 379, endPoint y: 310, distance: 439.4
click at [379, 310] on icon at bounding box center [379, 322] width 11 height 38
click at [821, 21] on button "Done" at bounding box center [932, 18] width 59 height 18
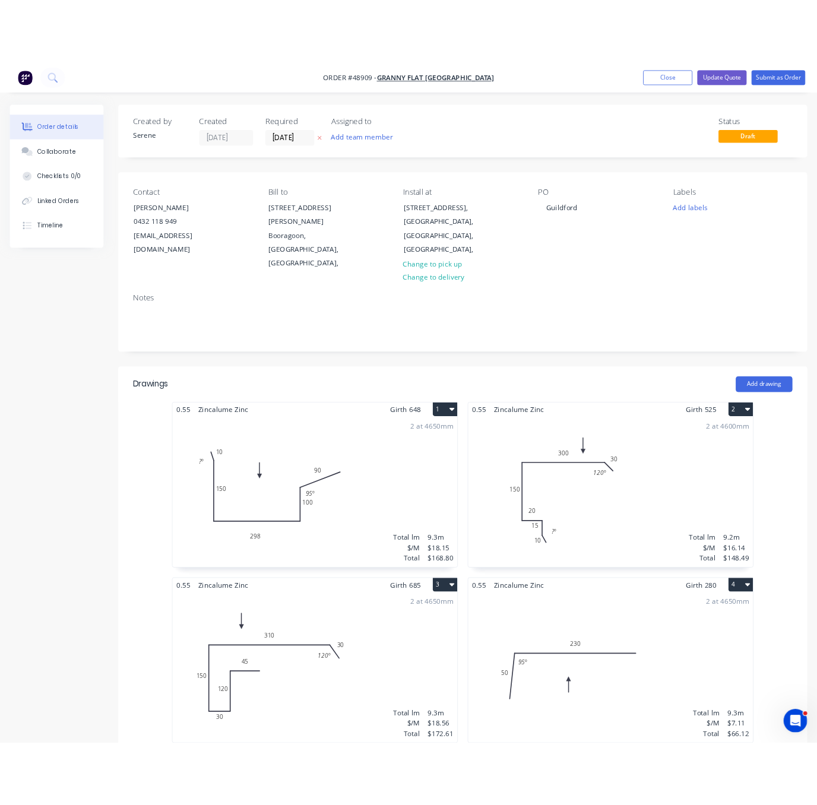
scroll to position [415, 0]
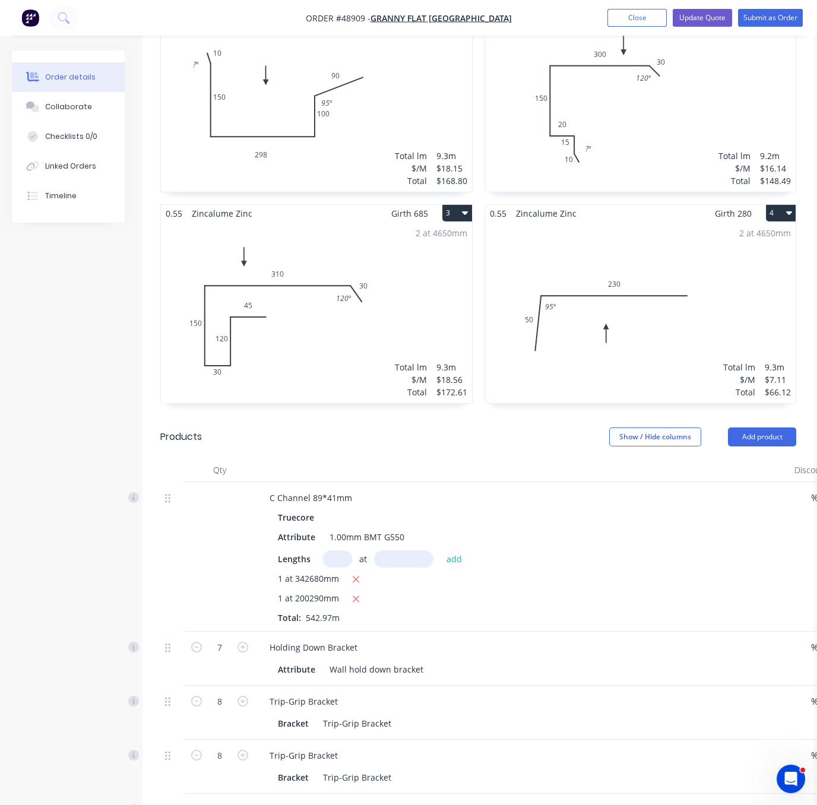
click at [450, 465] on div at bounding box center [522, 470] width 534 height 24
click at [706, 14] on button "Update Quote" at bounding box center [701, 18] width 59 height 18
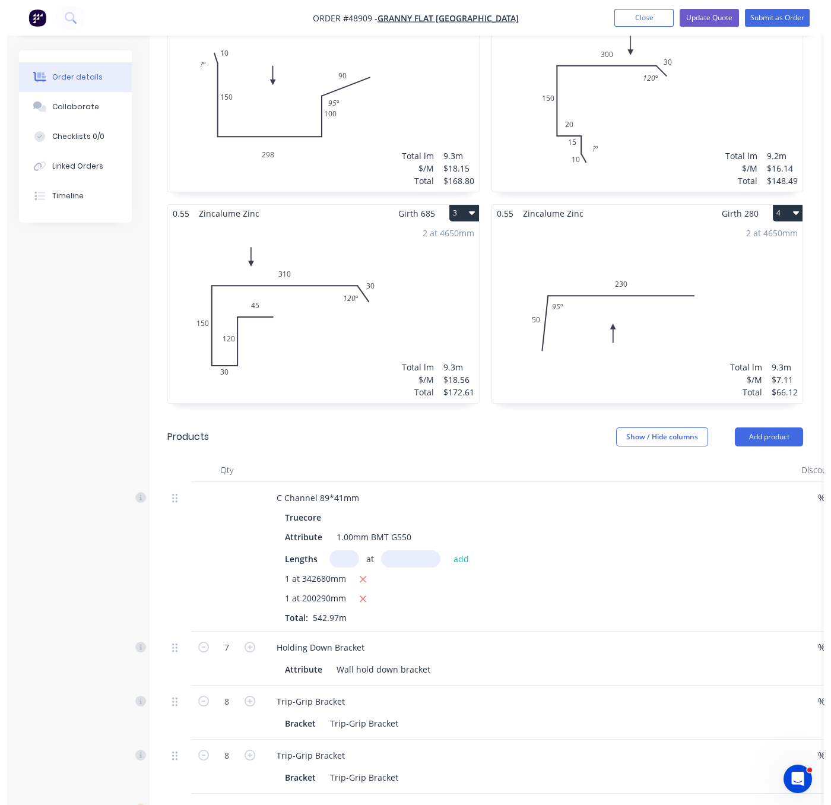
scroll to position [0, 0]
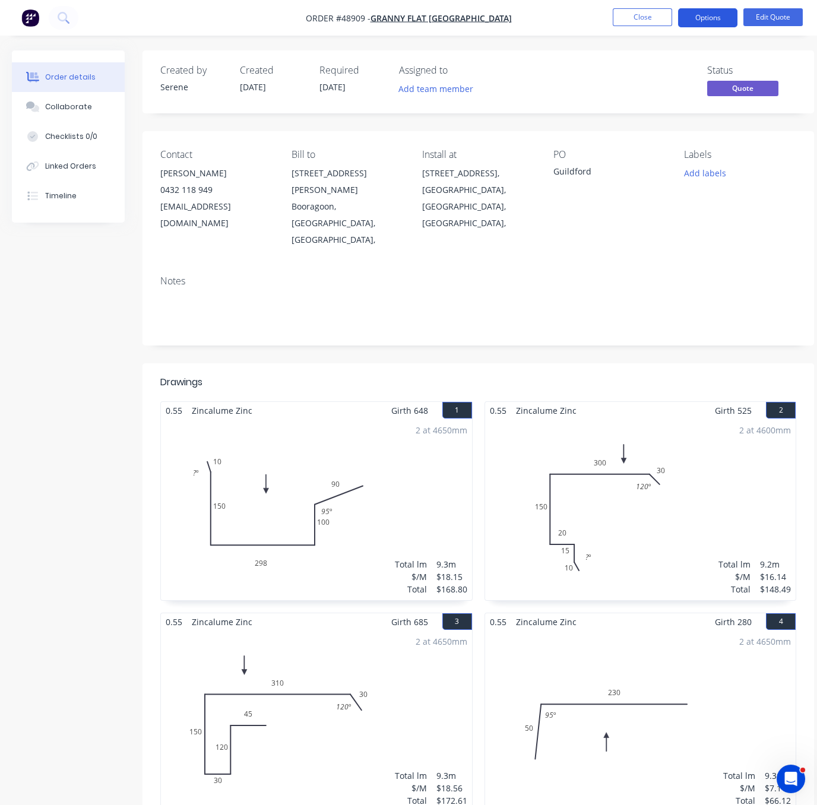
click at [710, 18] on button "Options" at bounding box center [707, 17] width 59 height 19
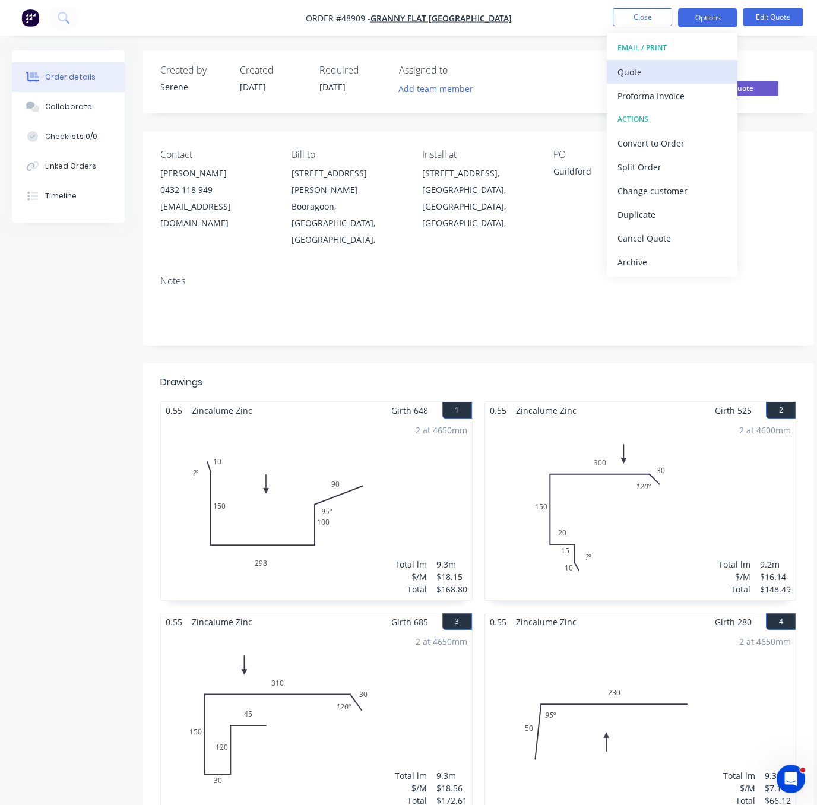
click at [656, 68] on div "Quote" at bounding box center [671, 71] width 109 height 17
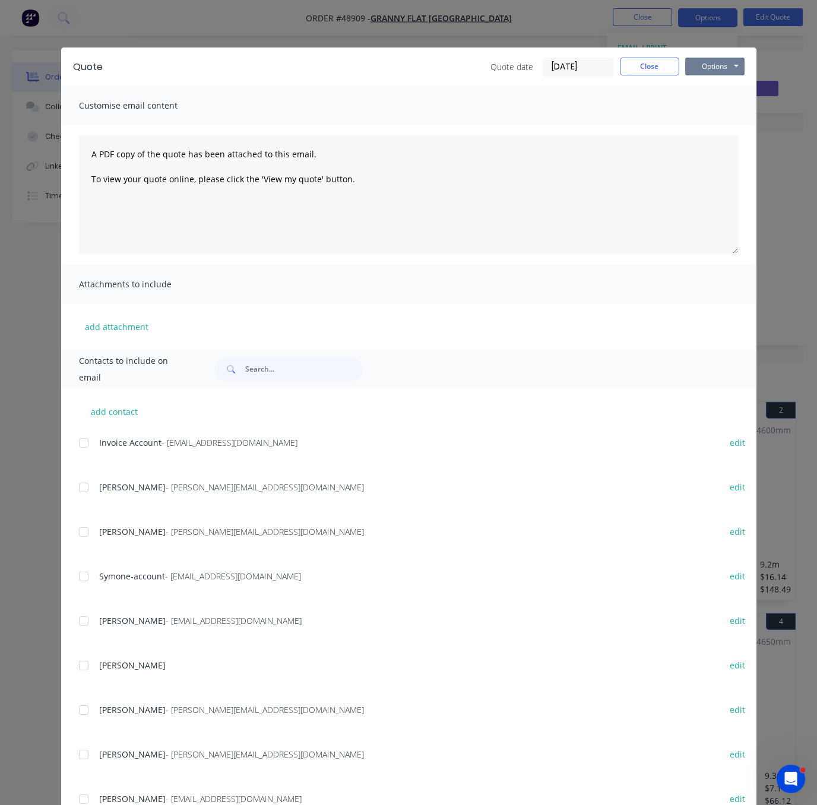
click at [716, 62] on button "Options" at bounding box center [714, 67] width 59 height 18
click at [699, 114] on button "Print" at bounding box center [723, 107] width 76 height 20
click at [637, 69] on button "Close" at bounding box center [649, 67] width 59 height 18
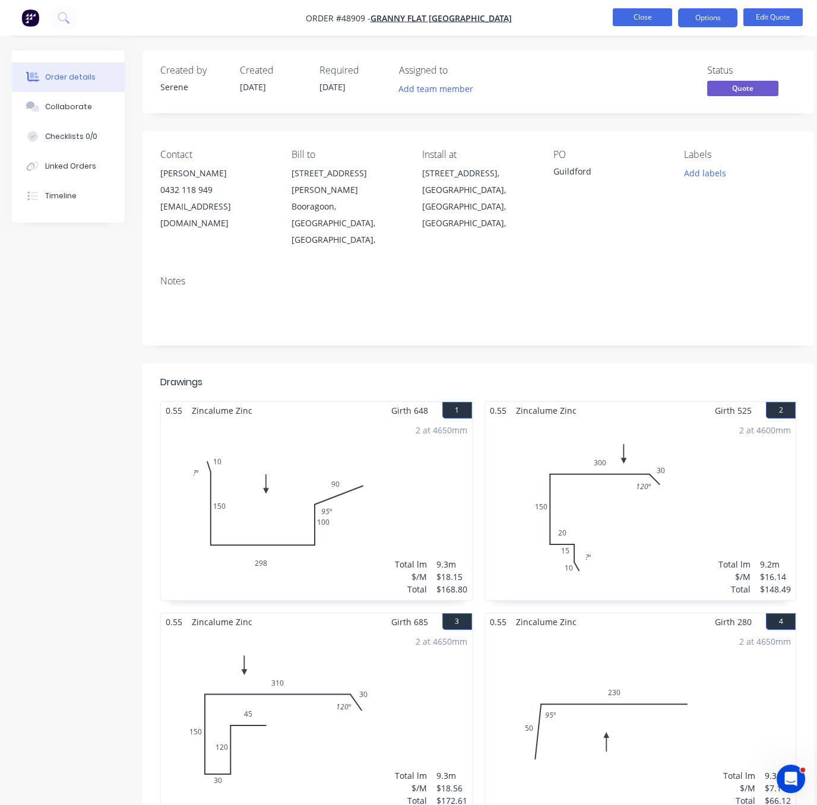
click at [645, 21] on button "Close" at bounding box center [641, 17] width 59 height 18
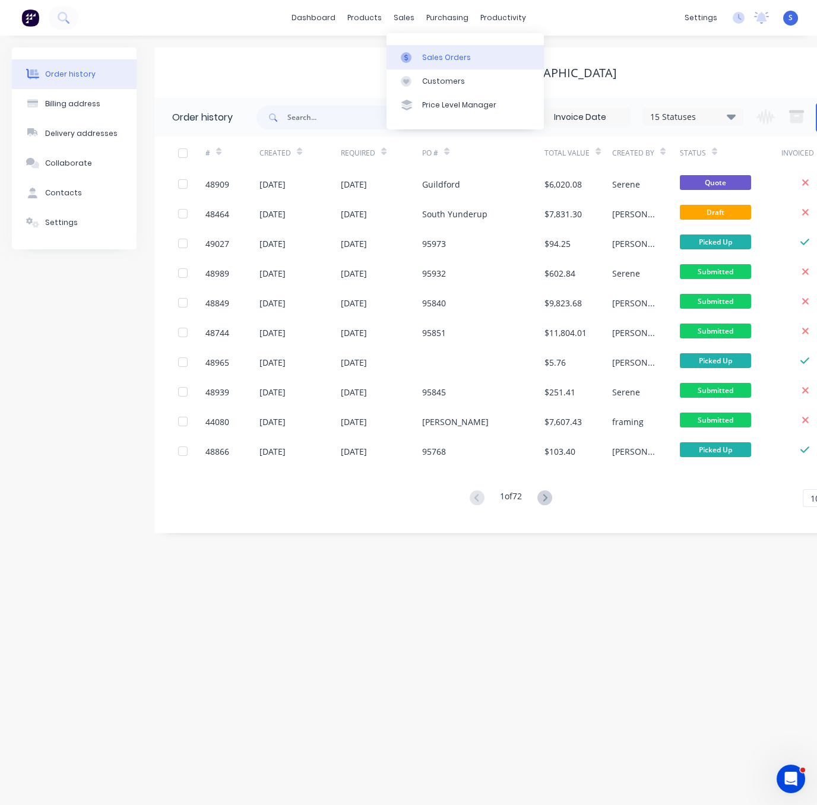
click at [431, 55] on div "Sales Orders" at bounding box center [446, 57] width 49 height 11
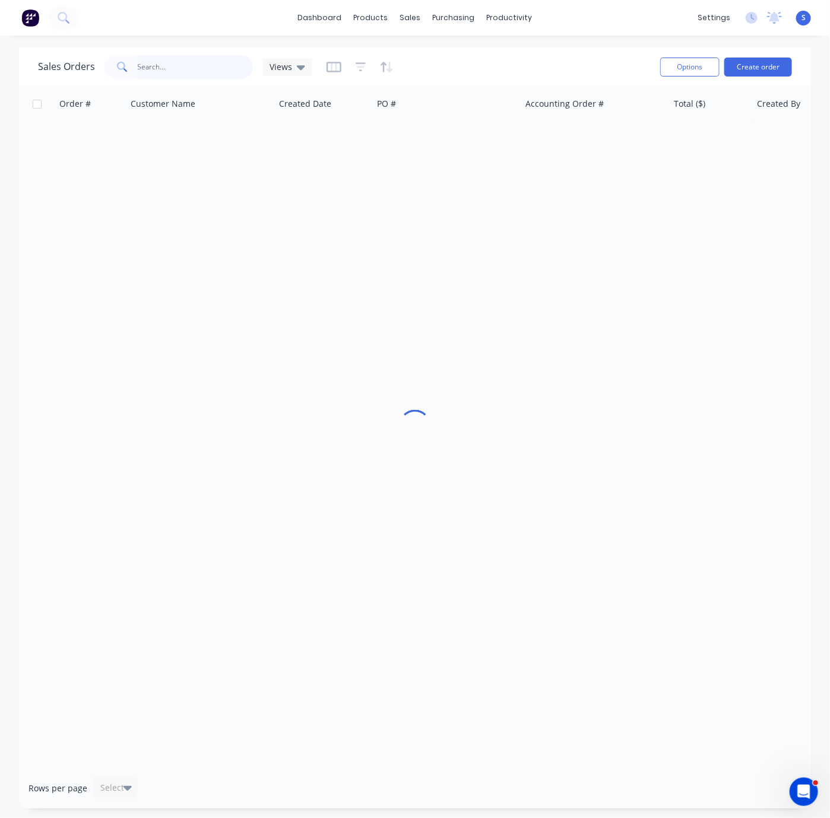
click at [176, 67] on input "text" at bounding box center [196, 67] width 116 height 24
type input "44023"
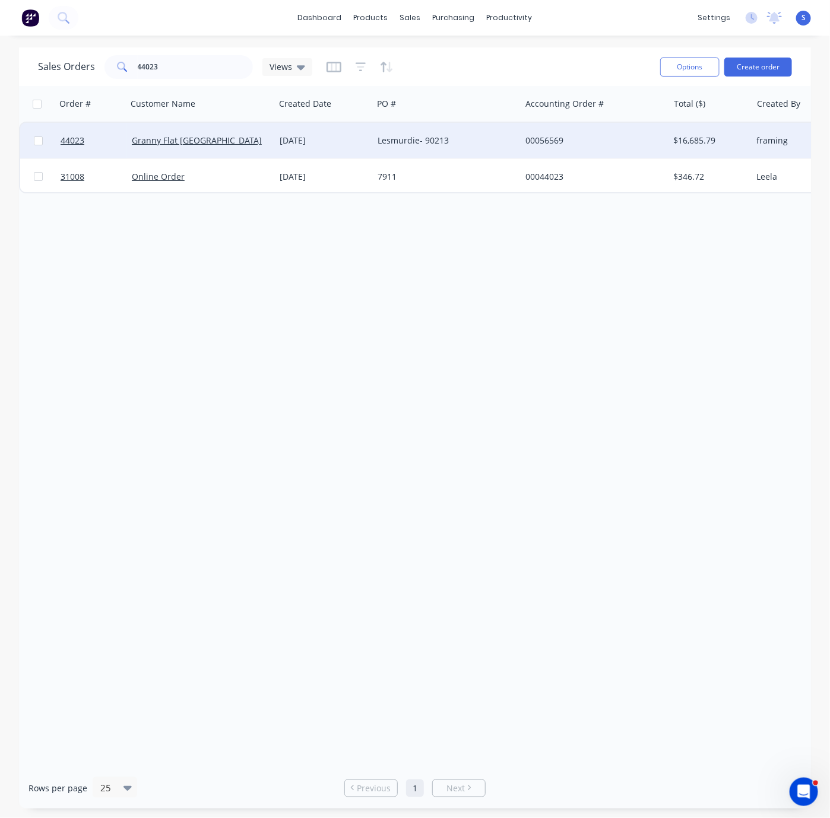
click at [306, 147] on div "06 May 2025" at bounding box center [324, 141] width 98 height 36
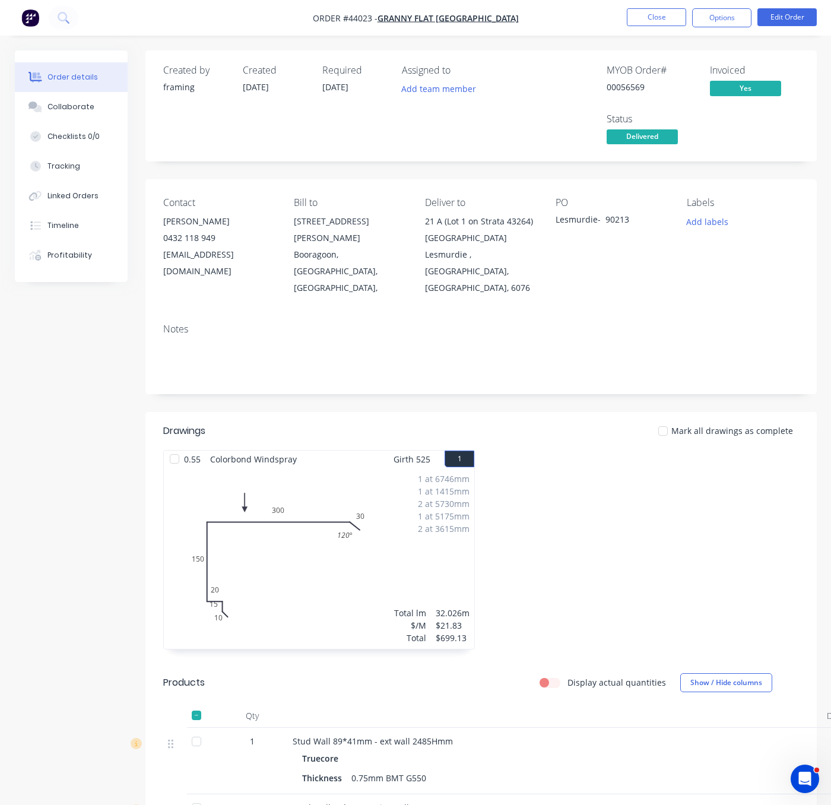
click at [538, 434] on div "Mark all drawings as complete" at bounding box center [548, 430] width 500 height 12
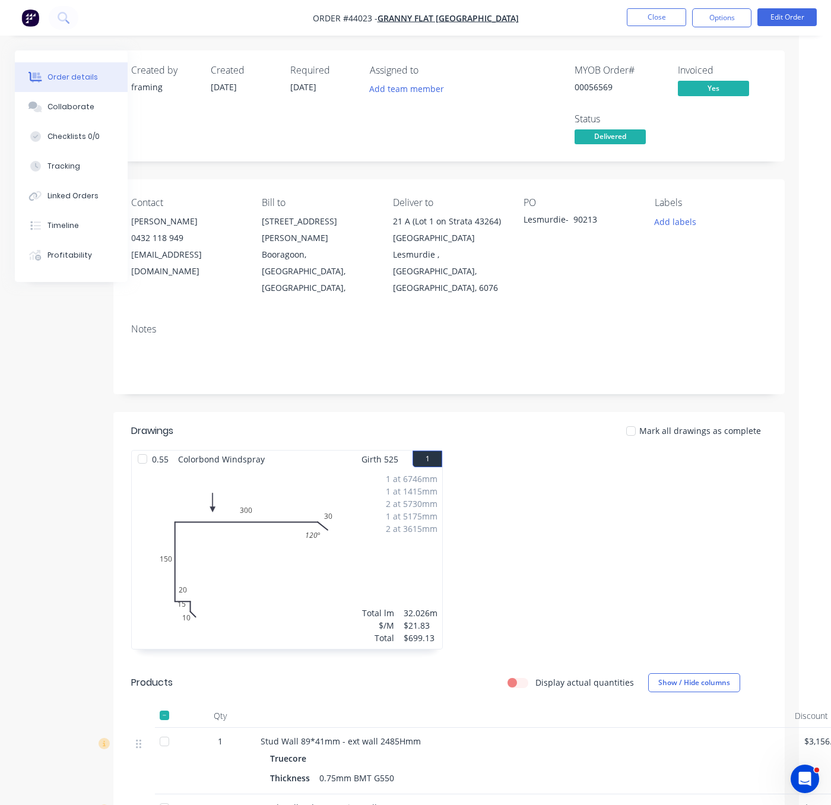
drag, startPoint x: 564, startPoint y: 488, endPoint x: 585, endPoint y: 485, distance: 21.0
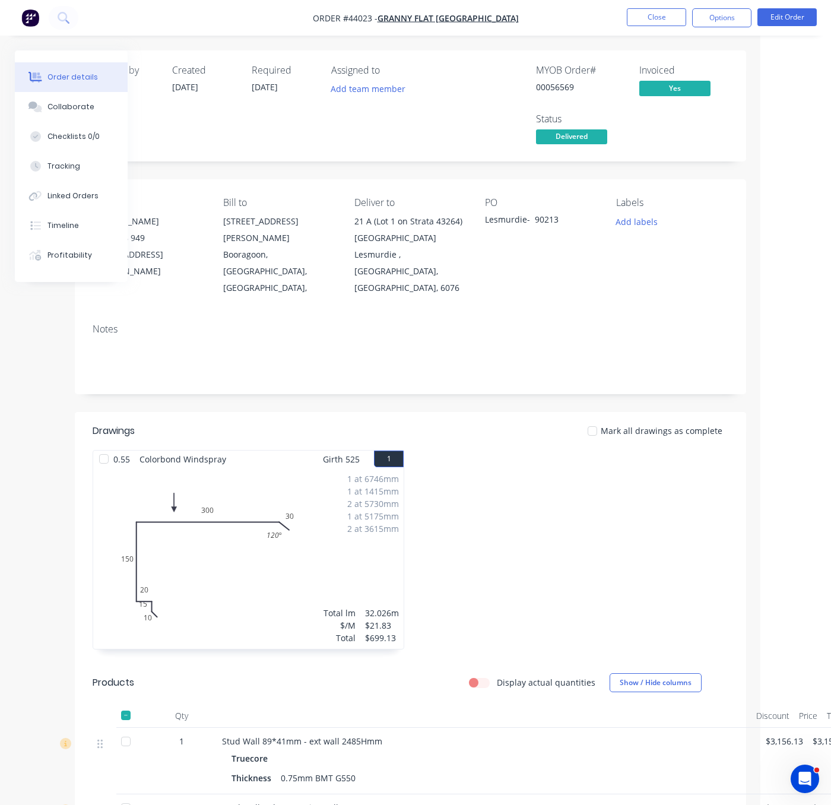
drag, startPoint x: 521, startPoint y: 526, endPoint x: 631, endPoint y: 532, distance: 110.5
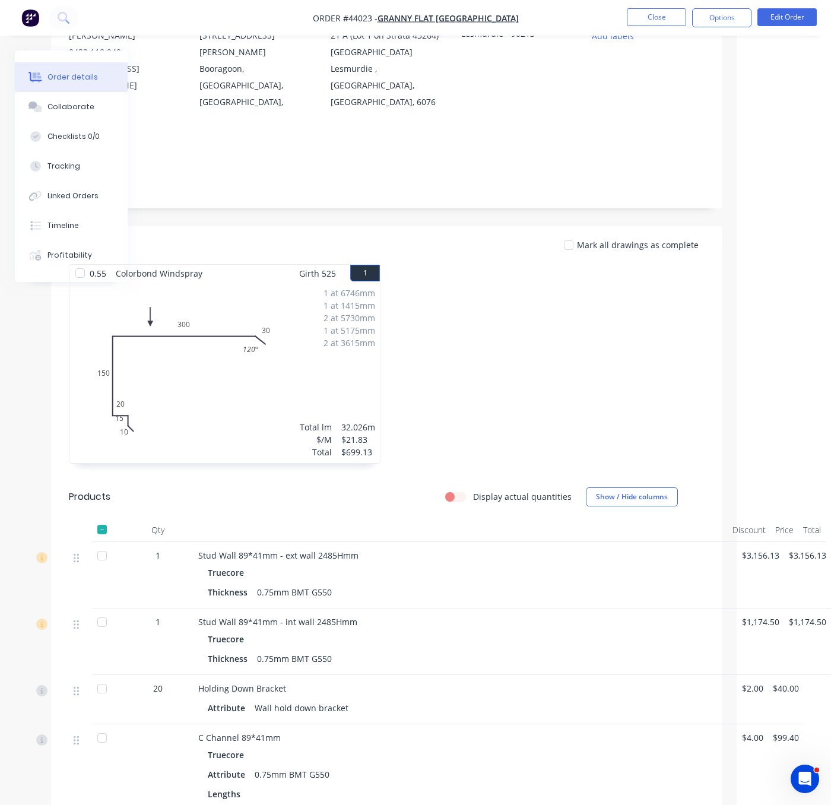
scroll to position [0, 102]
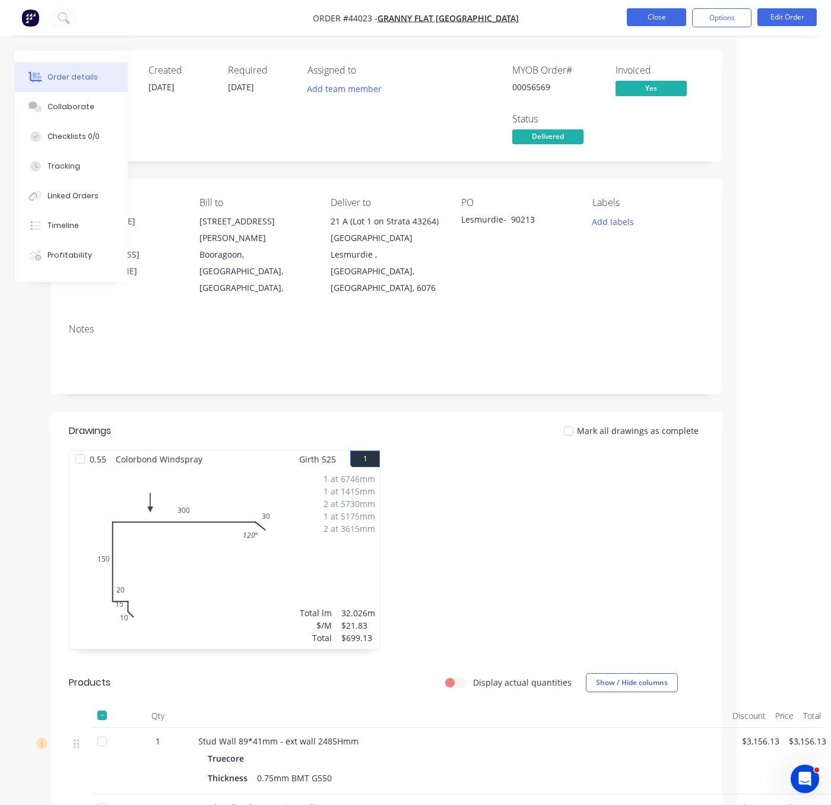
click at [647, 18] on button "Close" at bounding box center [656, 17] width 59 height 18
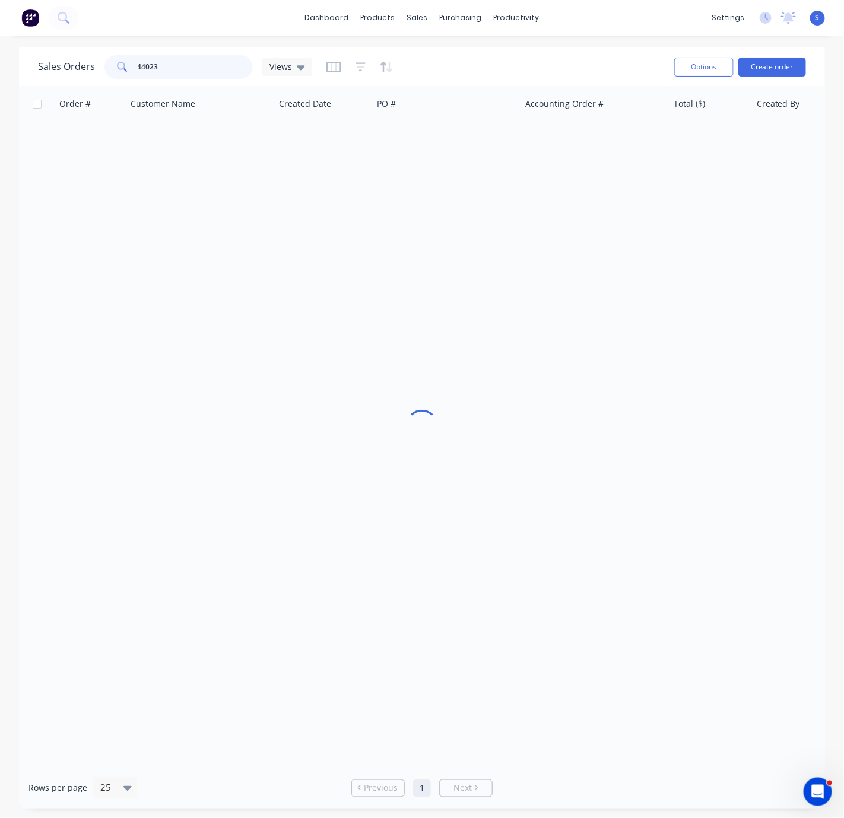
drag, startPoint x: 196, startPoint y: 62, endPoint x: 135, endPoint y: 60, distance: 61.1
click at [140, 62] on input "44023" at bounding box center [196, 67] width 116 height 24
click at [449, 87] on div "Customers" at bounding box center [457, 81] width 43 height 11
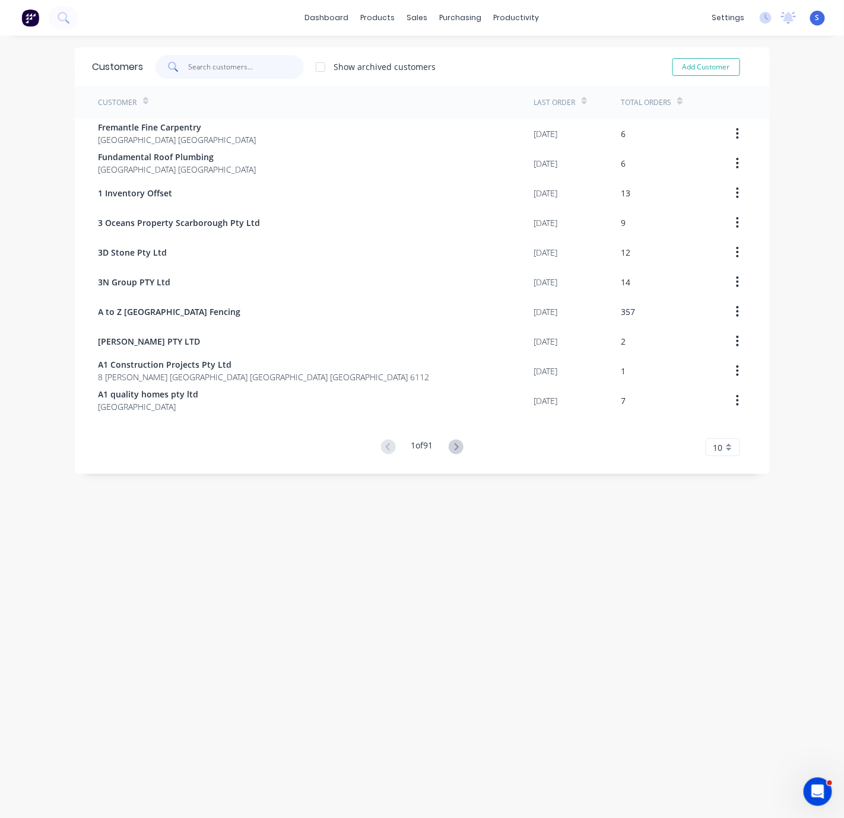
click at [217, 66] on input "text" at bounding box center [246, 67] width 116 height 24
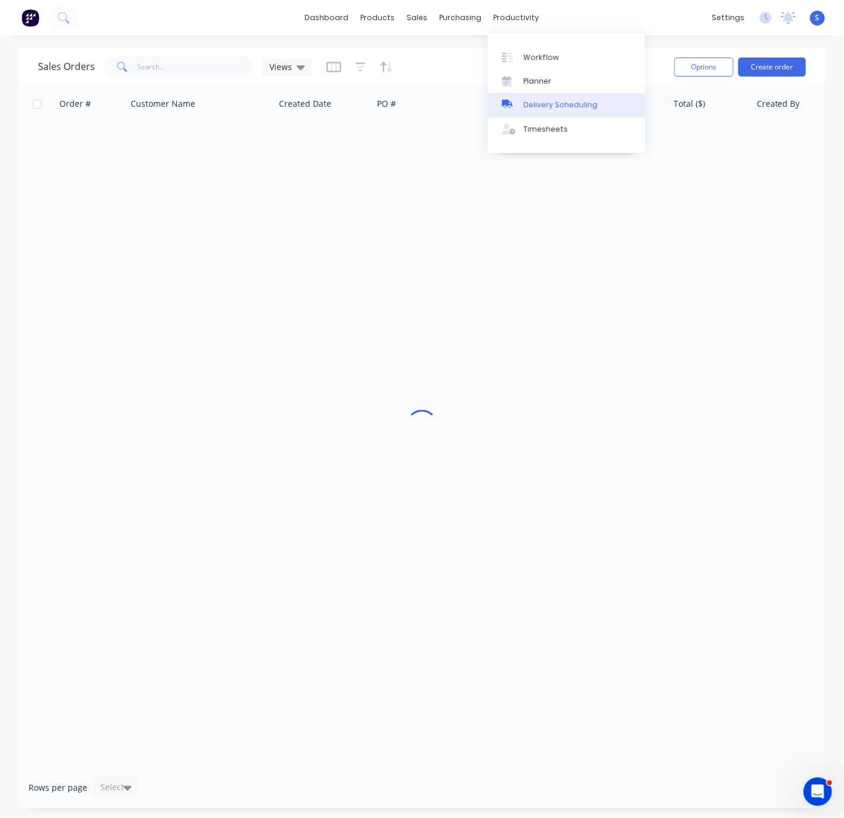
click at [551, 110] on div "Delivery Scheduling" at bounding box center [560, 105] width 74 height 11
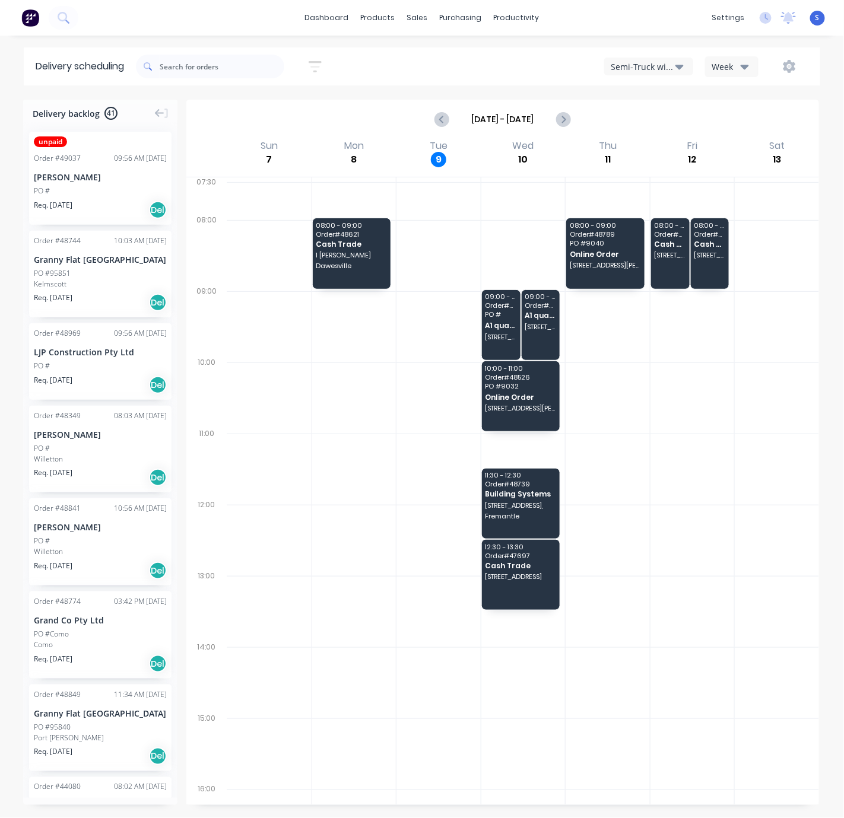
click at [640, 68] on div "Semi-Truck with Hiab" at bounding box center [643, 67] width 65 height 12
click at [643, 152] on div "Utes Delivery" at bounding box center [663, 144] width 117 height 24
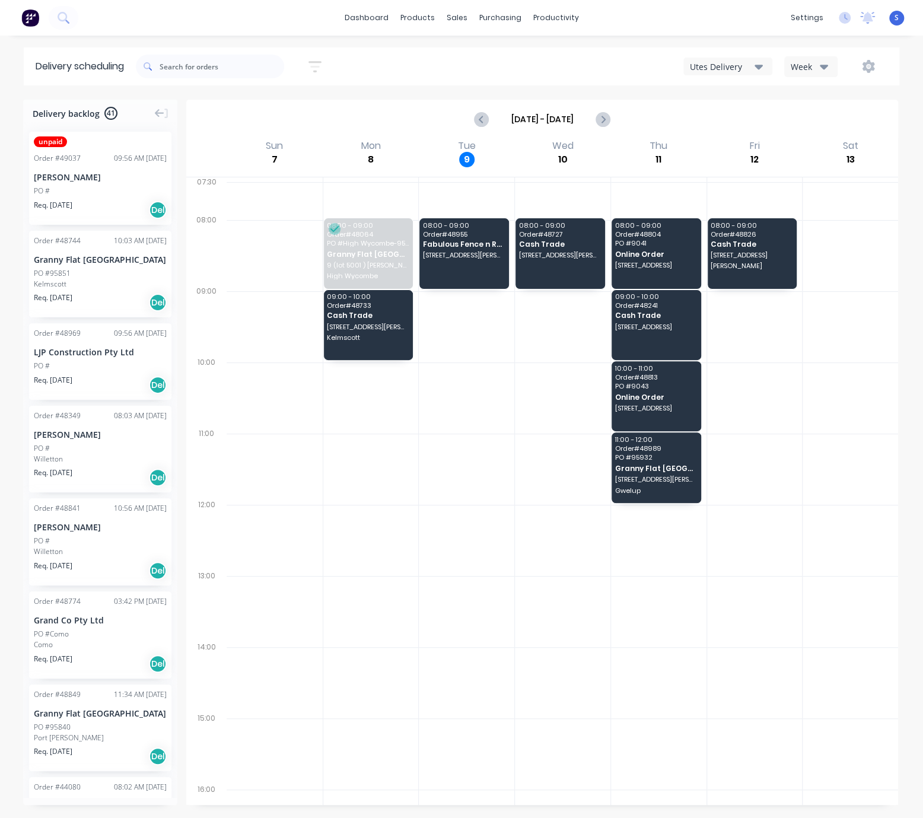
click at [515, 488] on div at bounding box center [563, 469] width 96 height 71
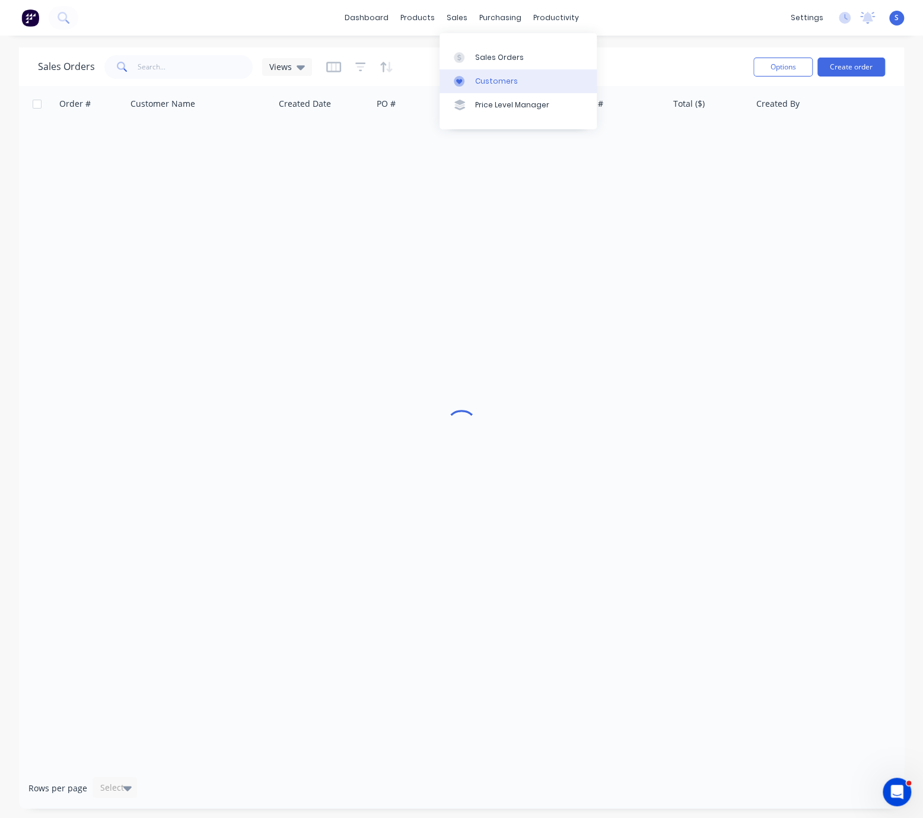
click at [489, 80] on div "Customers" at bounding box center [496, 81] width 43 height 11
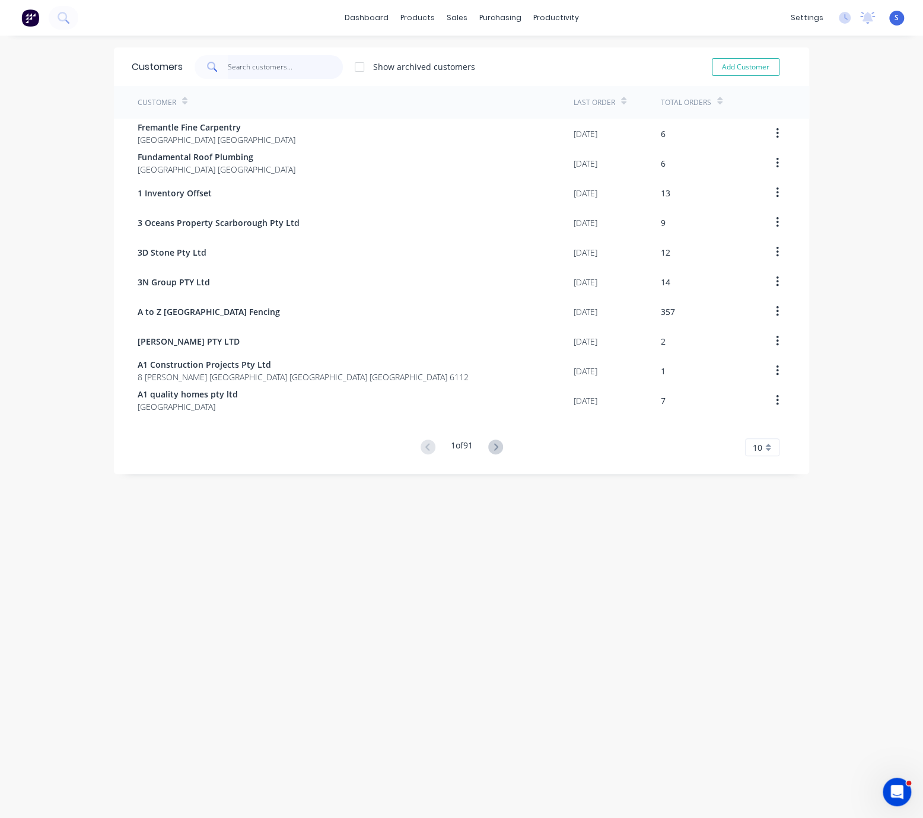
click at [247, 72] on input "text" at bounding box center [286, 67] width 116 height 24
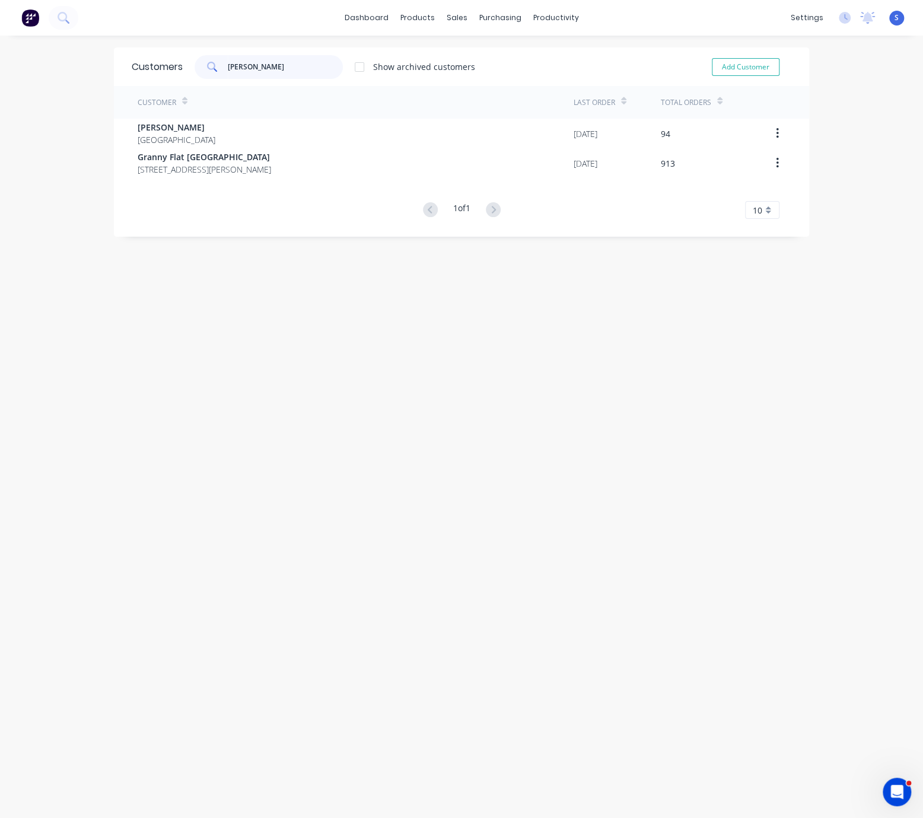
type input "chris"
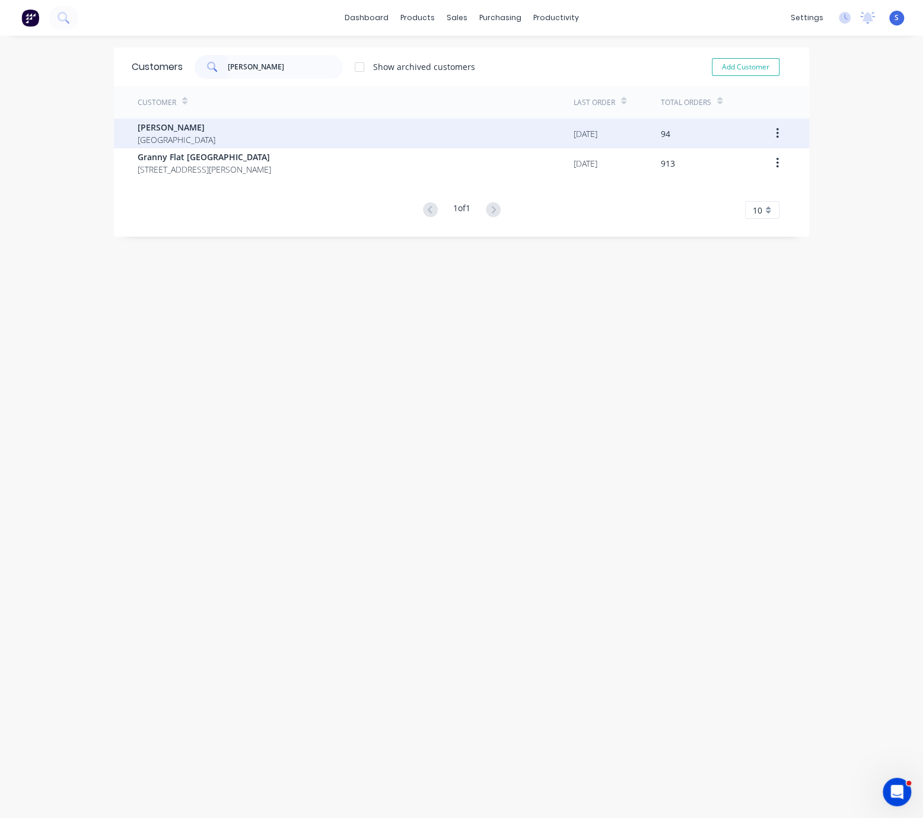
click at [230, 132] on div "Chris Gu Australia" at bounding box center [356, 134] width 436 height 30
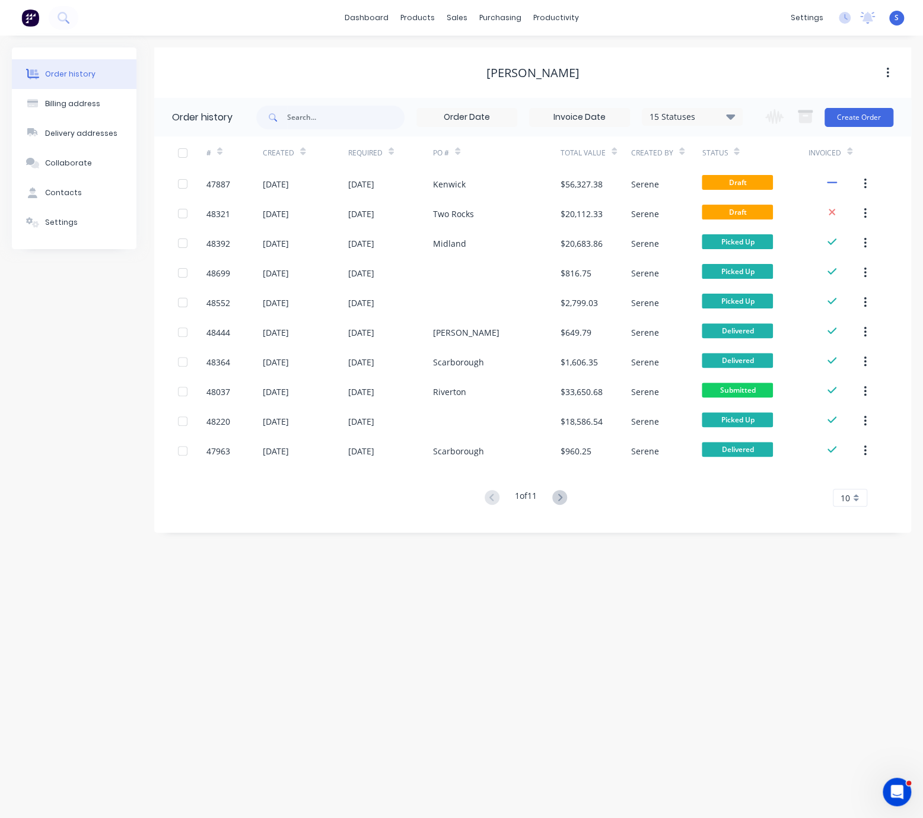
drag, startPoint x: 555, startPoint y: 584, endPoint x: 618, endPoint y: 587, distance: 62.4
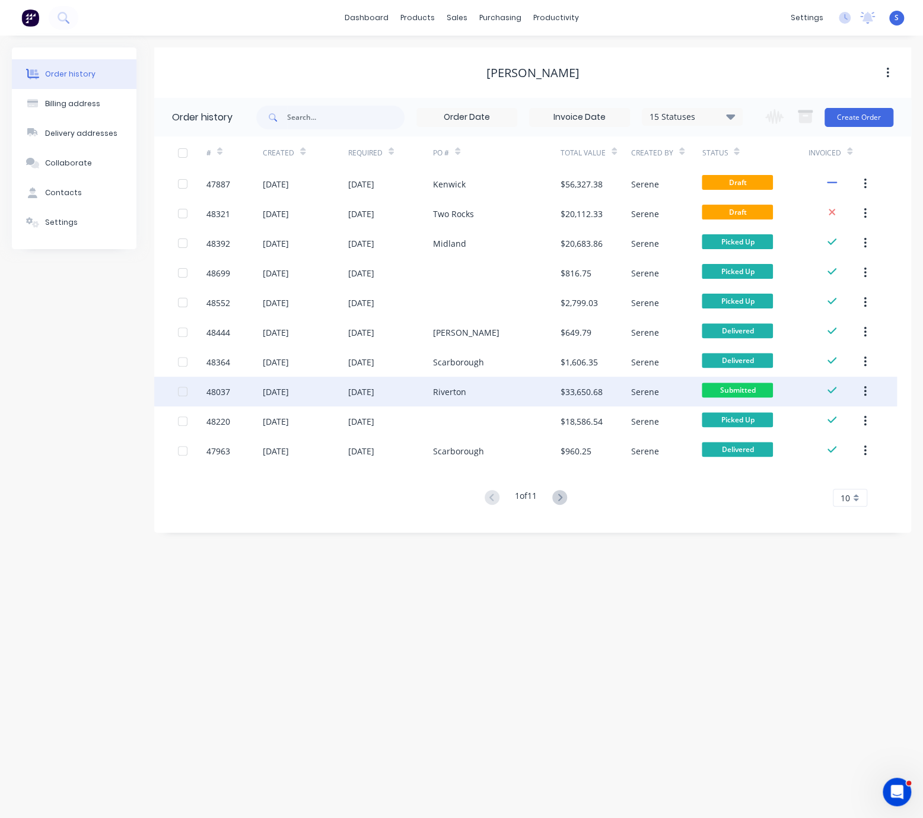
click at [458, 395] on div "Riverton" at bounding box center [449, 392] width 33 height 12
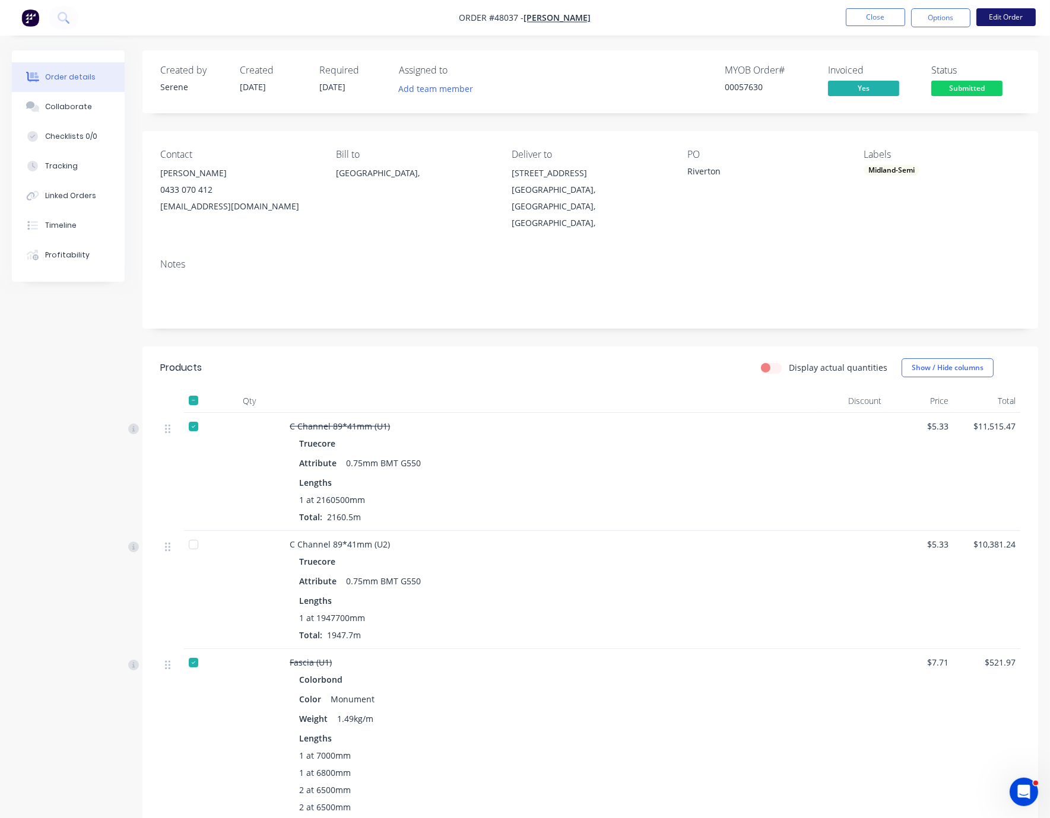
click at [923, 17] on button "Edit Order" at bounding box center [1005, 17] width 59 height 18
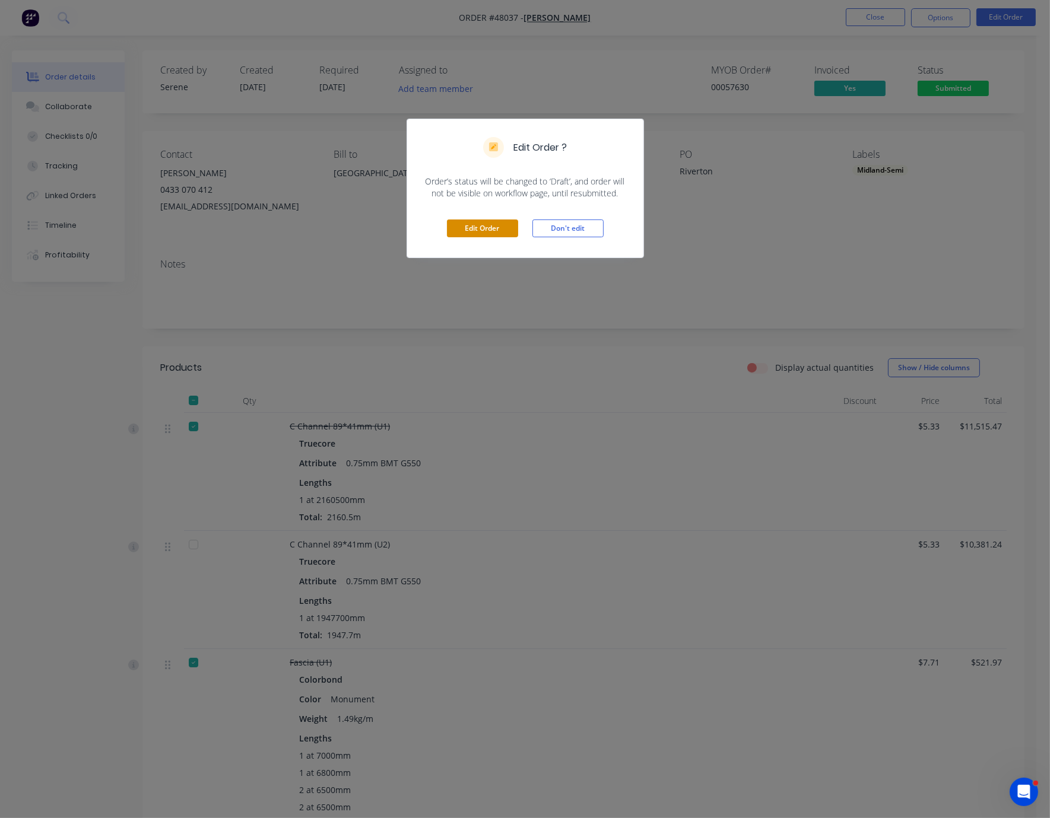
click at [478, 237] on button "Edit Order" at bounding box center [482, 229] width 71 height 18
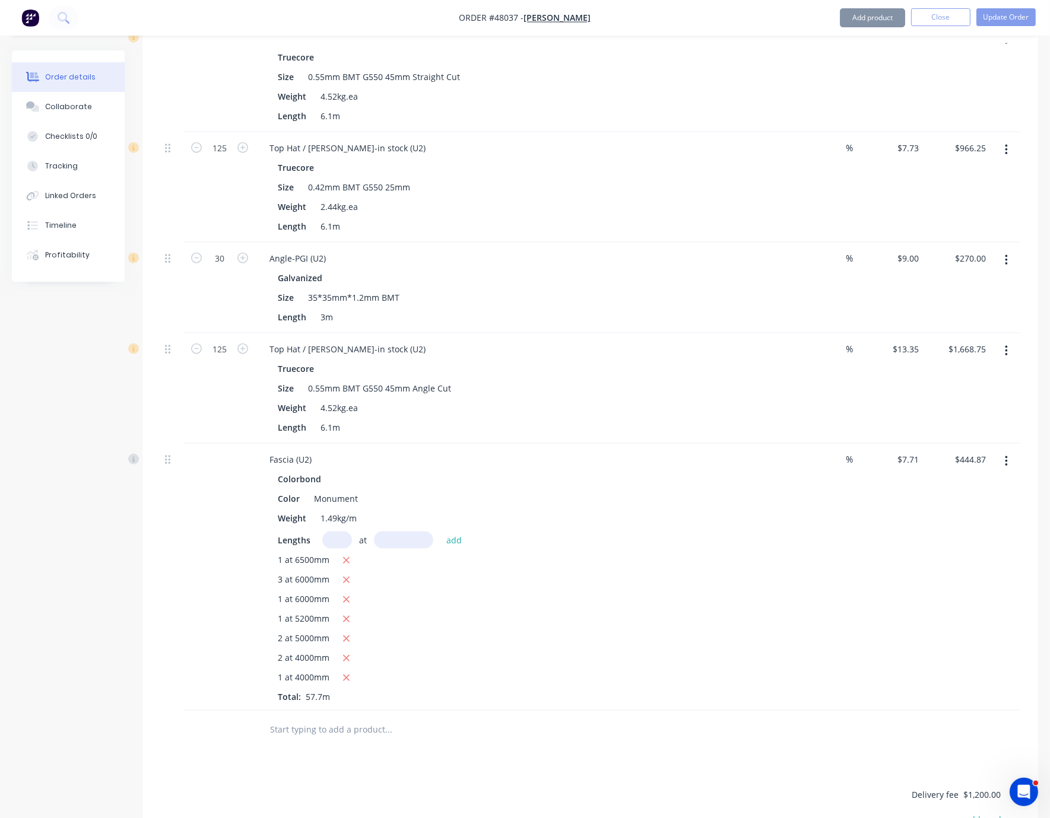
scroll to position [2116, 0]
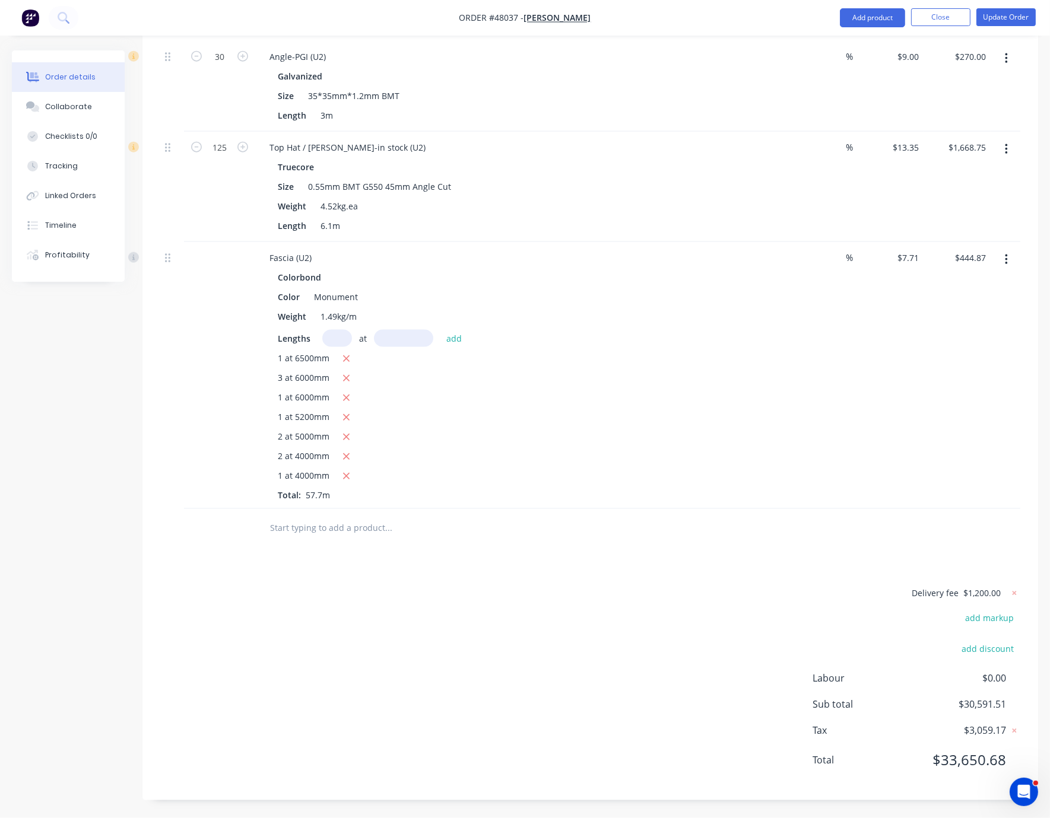
click at [672, 592] on div "Delivery fee $1,200.00 add markup add discount Labour $0.00 Sub total $30,591.5…" at bounding box center [590, 684] width 860 height 197
click at [487, 616] on div "Delivery fee $1,200.00 add markup add discount Labour $0.00 Sub total $30,591.5…" at bounding box center [590, 684] width 860 height 197
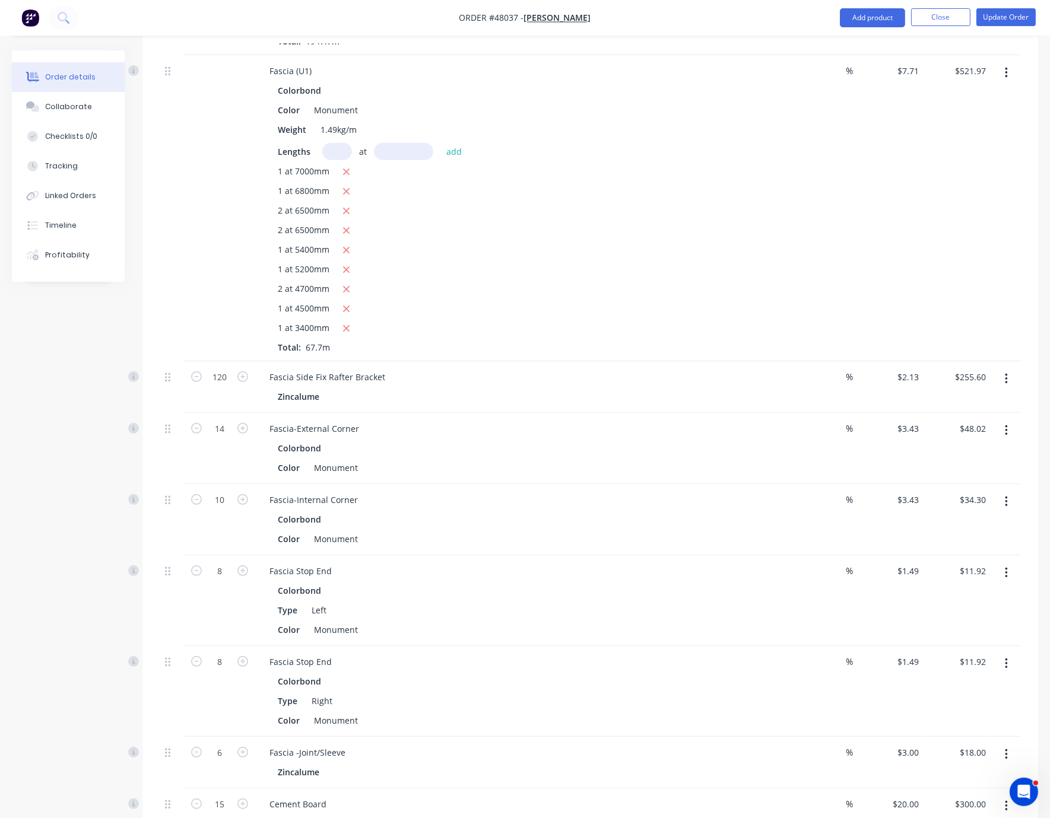
scroll to position [0, 0]
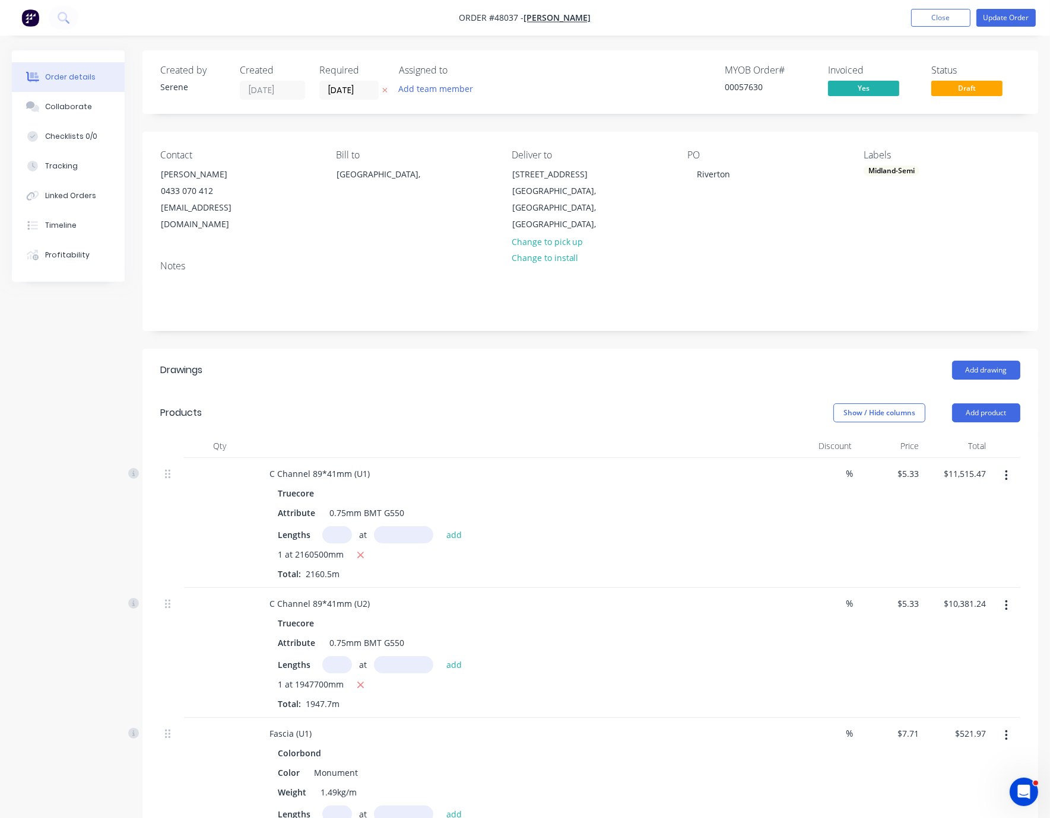
drag, startPoint x: 509, startPoint y: 393, endPoint x: 515, endPoint y: 385, distance: 10.6
click at [509, 392] on header "Products Show / Hide columns Add product" at bounding box center [589, 413] width 895 height 43
click at [517, 409] on div "Show / Hide columns Add product" at bounding box center [681, 413] width 677 height 19
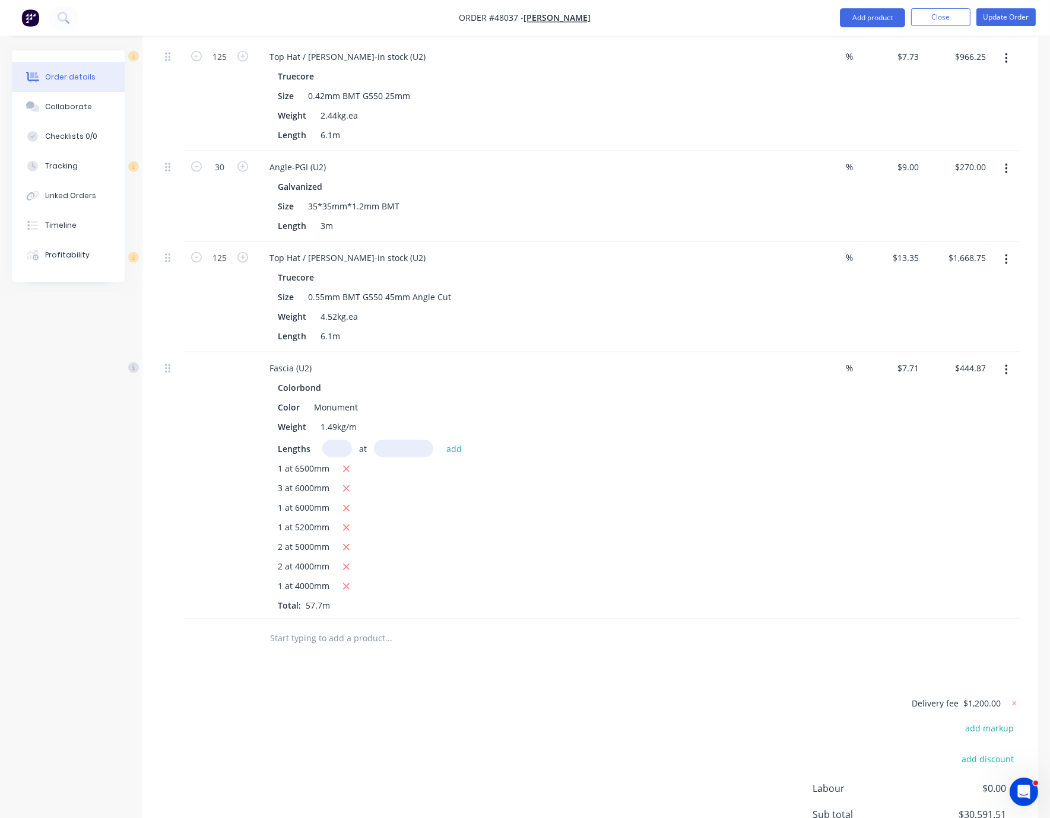
scroll to position [2077, 0]
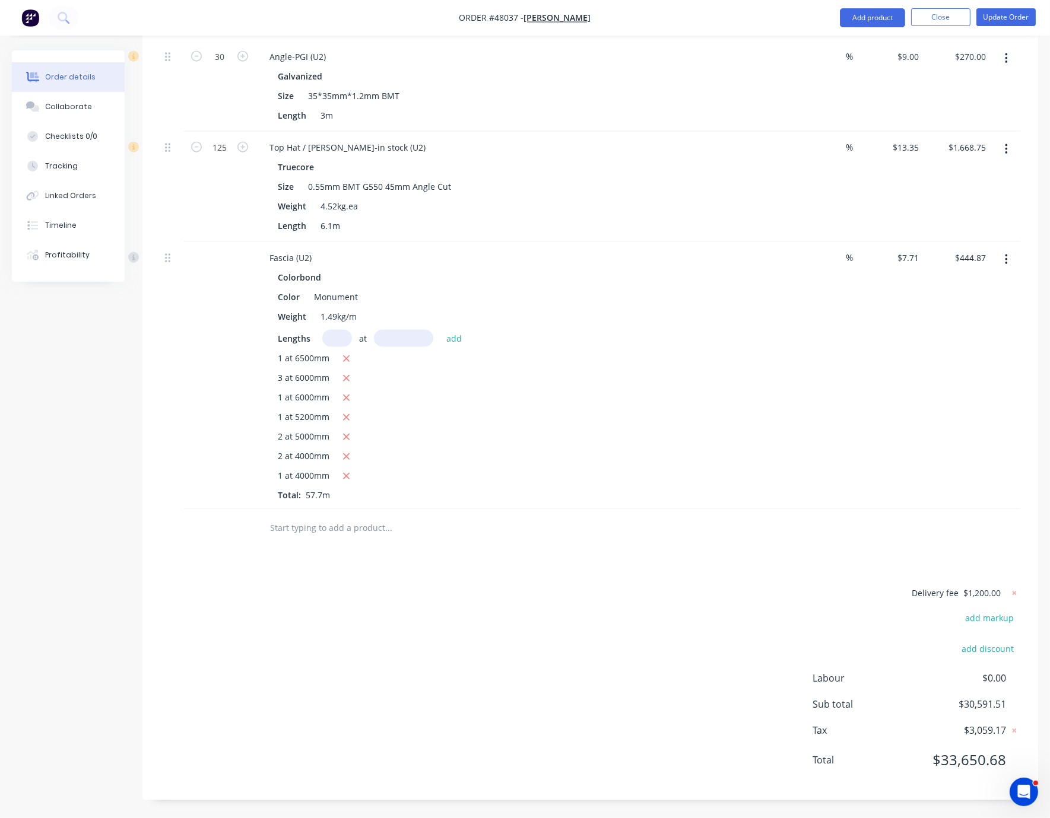
click at [521, 628] on div "Delivery fee $1,200.00 add markup add discount Labour $0.00 Sub total $30,591.5…" at bounding box center [590, 684] width 860 height 197
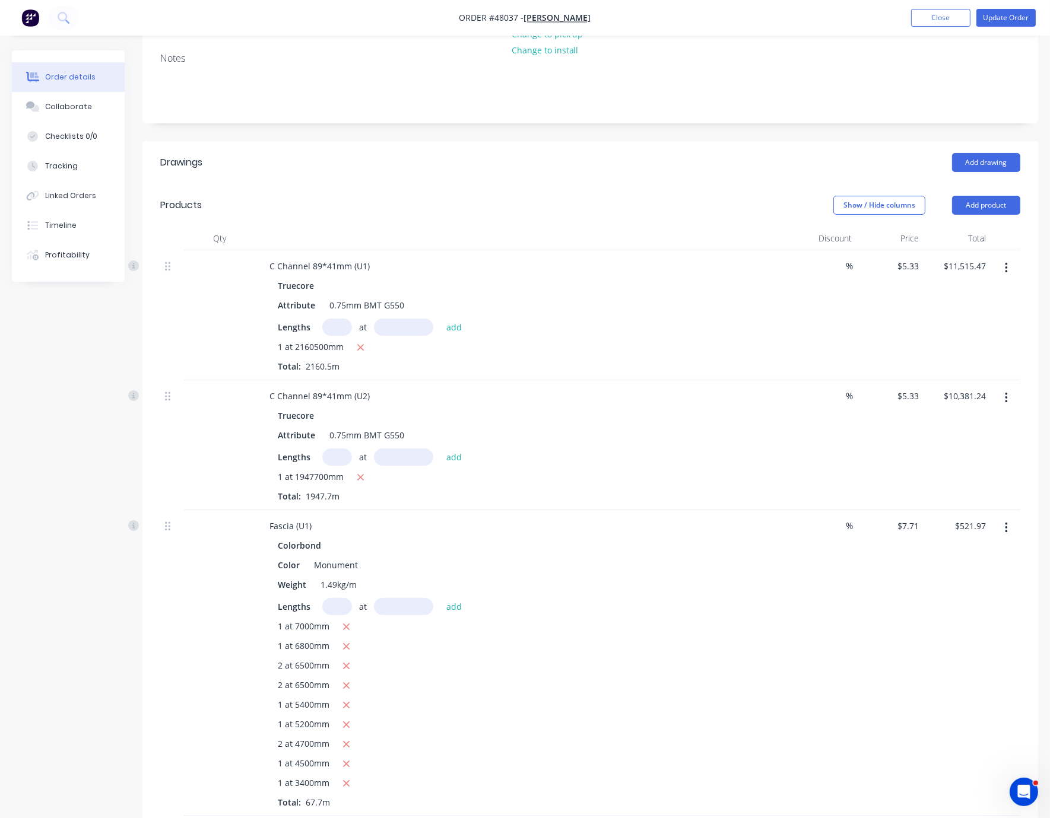
scroll to position [0, 0]
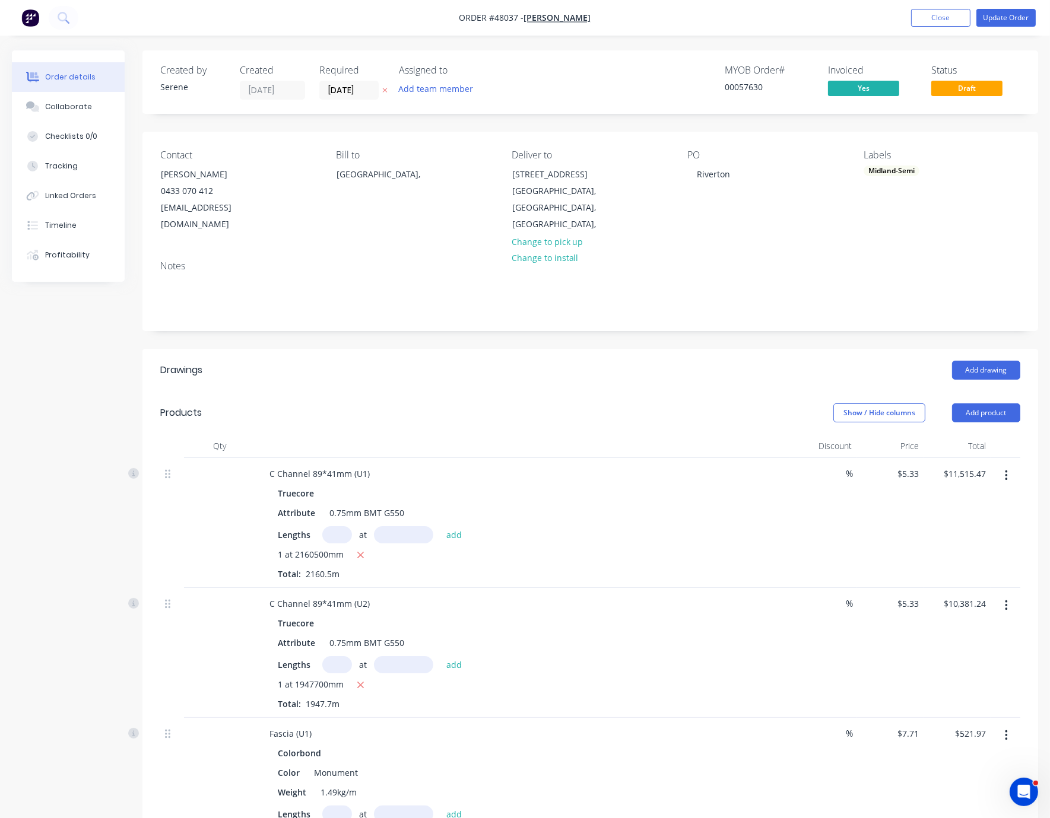
click at [602, 361] on div "Add drawing" at bounding box center [681, 370] width 677 height 19
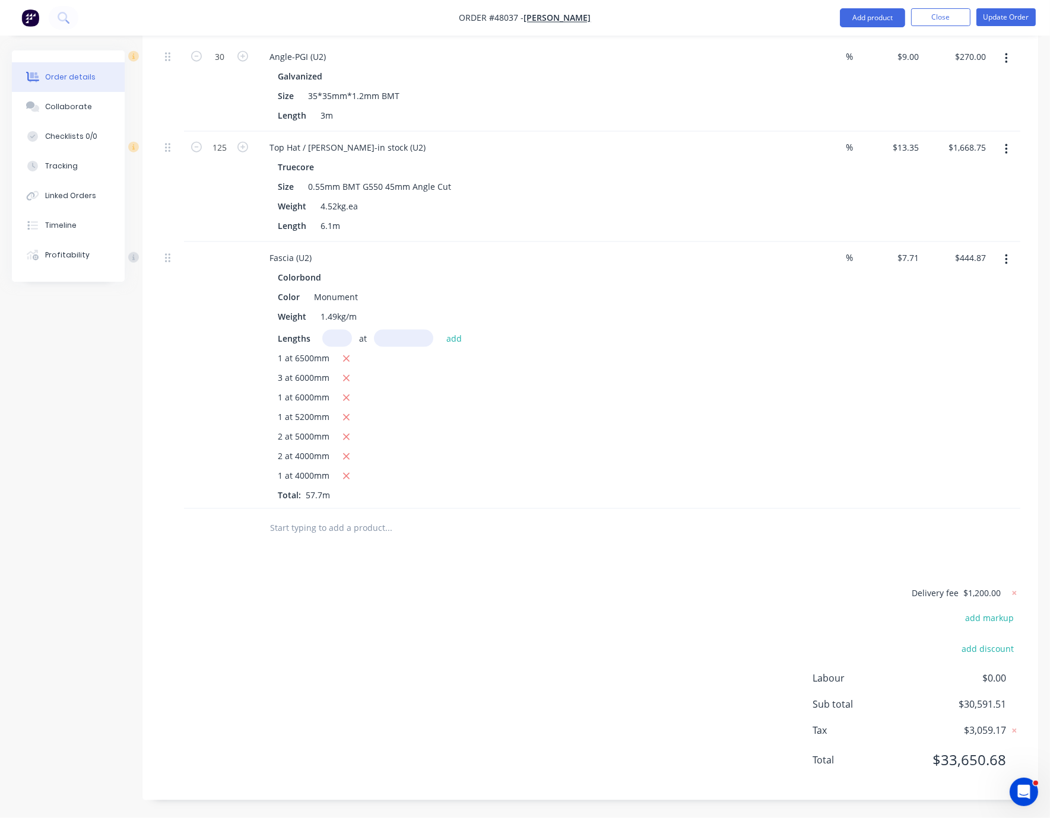
scroll to position [2116, 0]
click at [606, 604] on div "Delivery fee $1,200.00 add markup add discount Labour $0.00 Sub total $30,591.5…" at bounding box center [590, 684] width 860 height 197
click at [611, 589] on div "Delivery fee $1,200.00 add markup add discount Labour $0.00 Sub total $30,591.5…" at bounding box center [590, 684] width 860 height 197
click at [570, 622] on div "Delivery fee $1,200.00 add markup add discount Labour $0.00 Sub total $30,591.5…" at bounding box center [590, 684] width 860 height 197
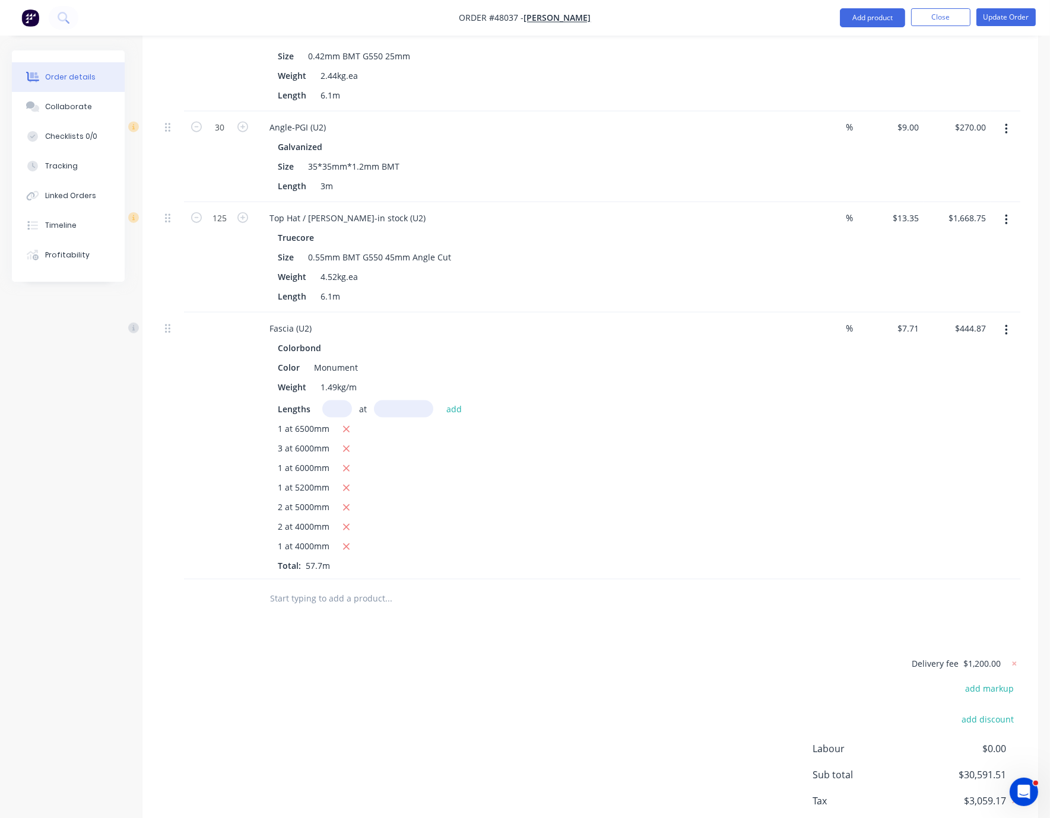
click at [609, 437] on div "1 at 6500mm" at bounding box center [522, 430] width 489 height 15
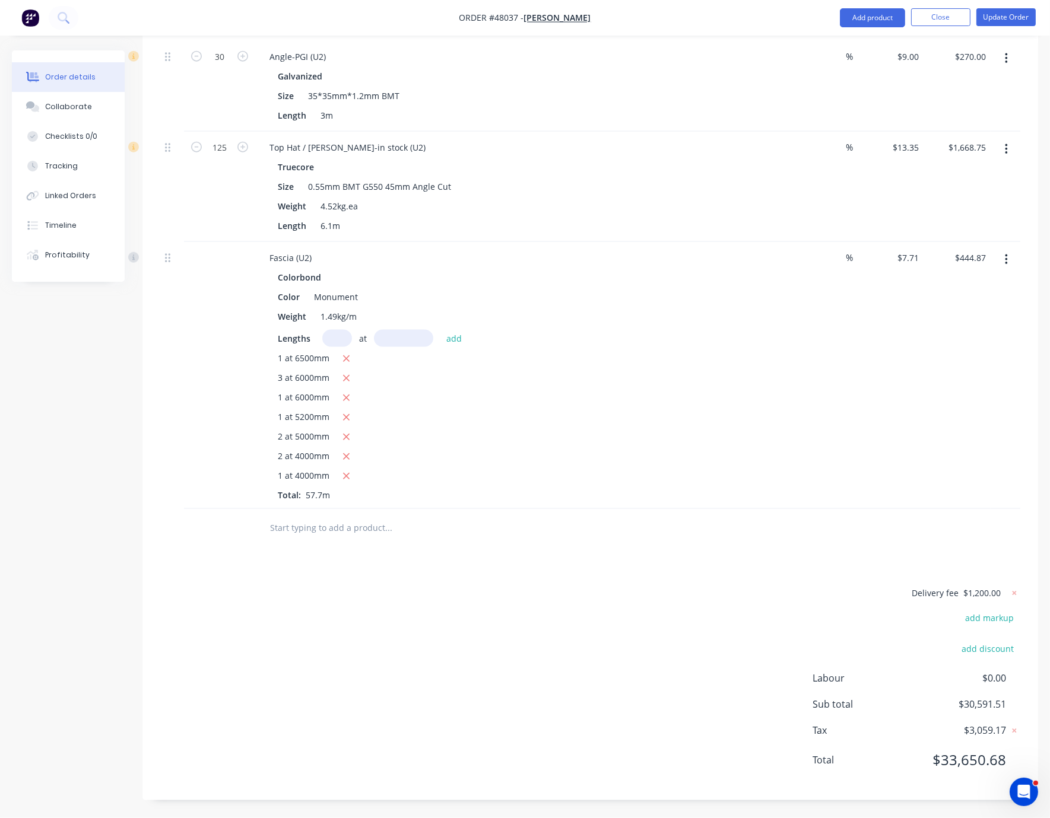
click at [923, 589] on icon at bounding box center [1014, 593] width 12 height 12
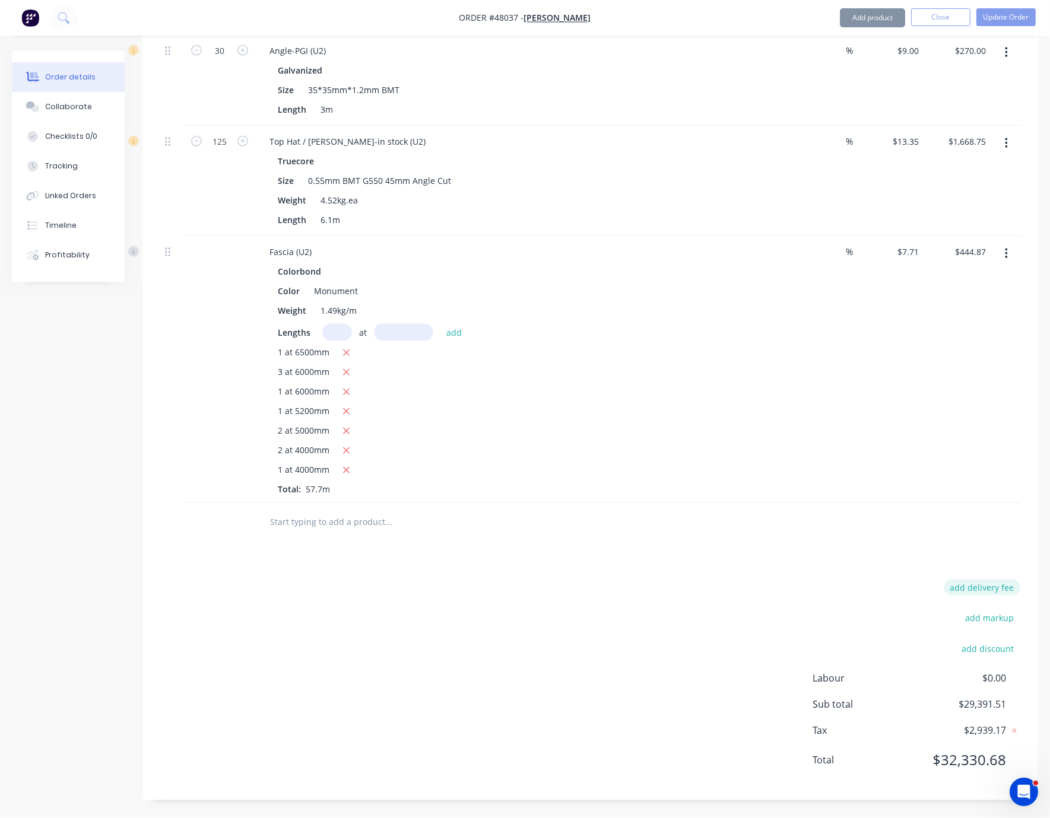
click at [923, 588] on button "add delivery fee" at bounding box center [982, 588] width 77 height 16
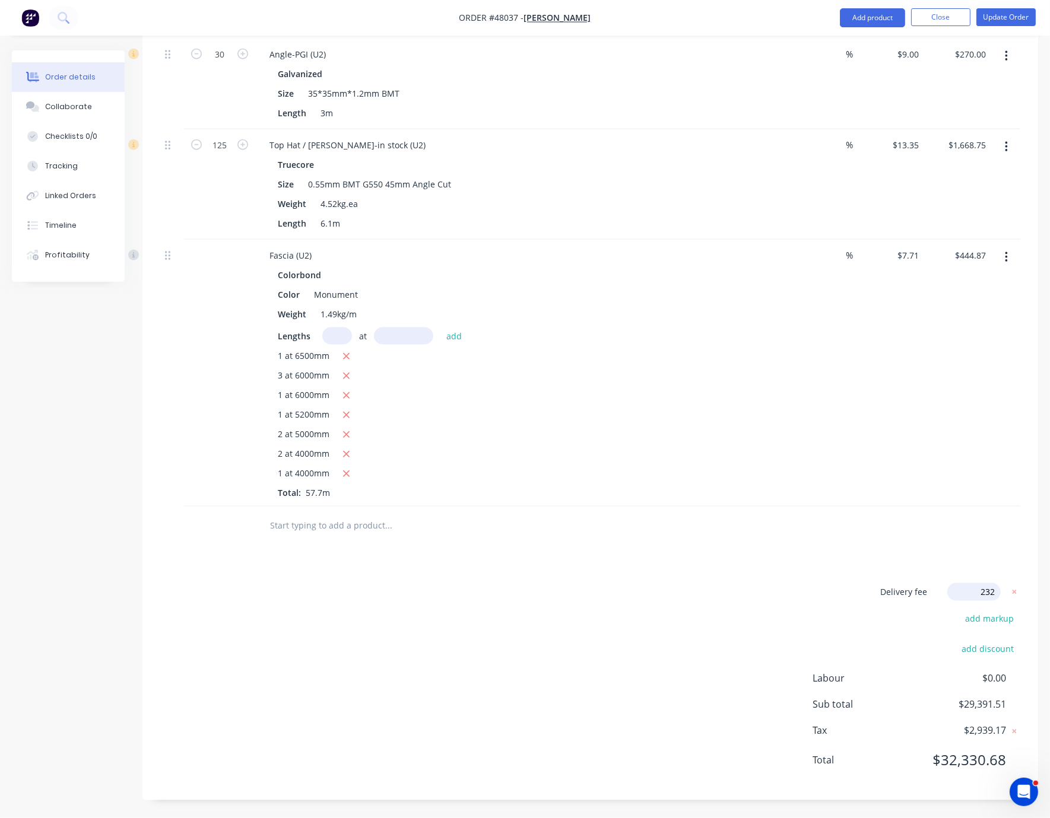
type input "2320"
click at [682, 637] on div "Delivery fee $2,320.00 add markup add discount Labour $0.00 Sub total $31,711.5…" at bounding box center [590, 684] width 860 height 197
click at [923, 20] on button "Update Order" at bounding box center [1005, 17] width 59 height 18
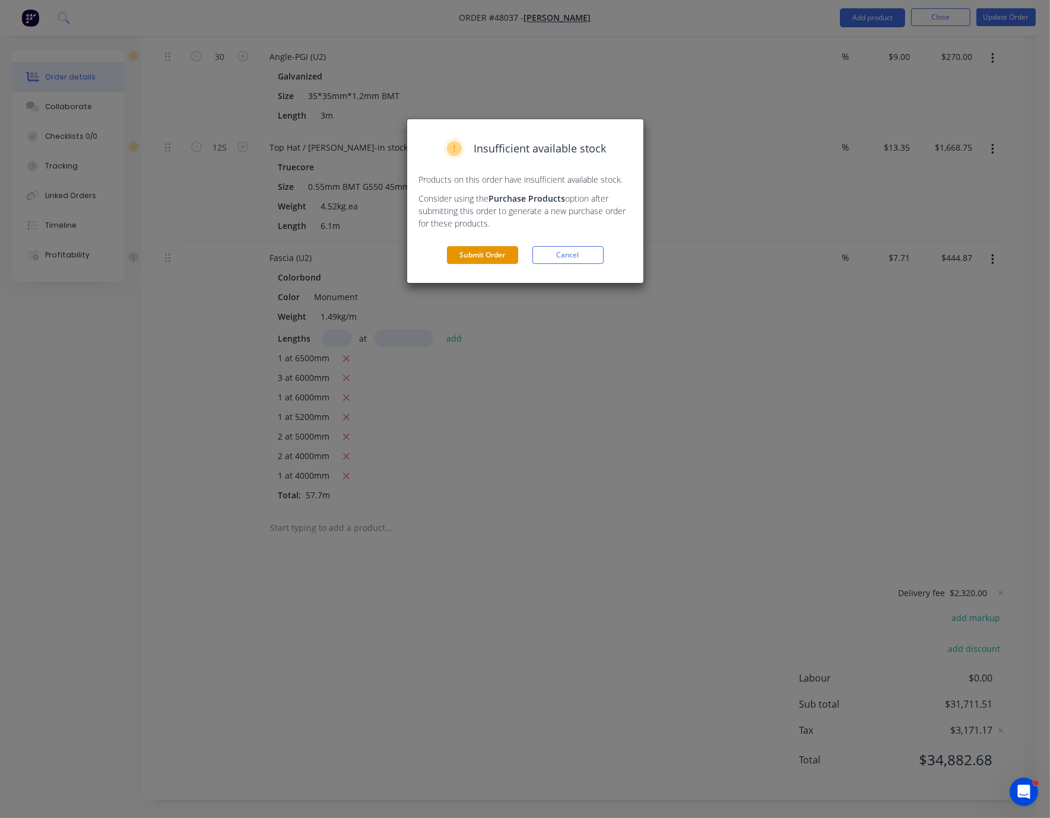
click at [480, 264] on button "Submit Order" at bounding box center [482, 255] width 71 height 18
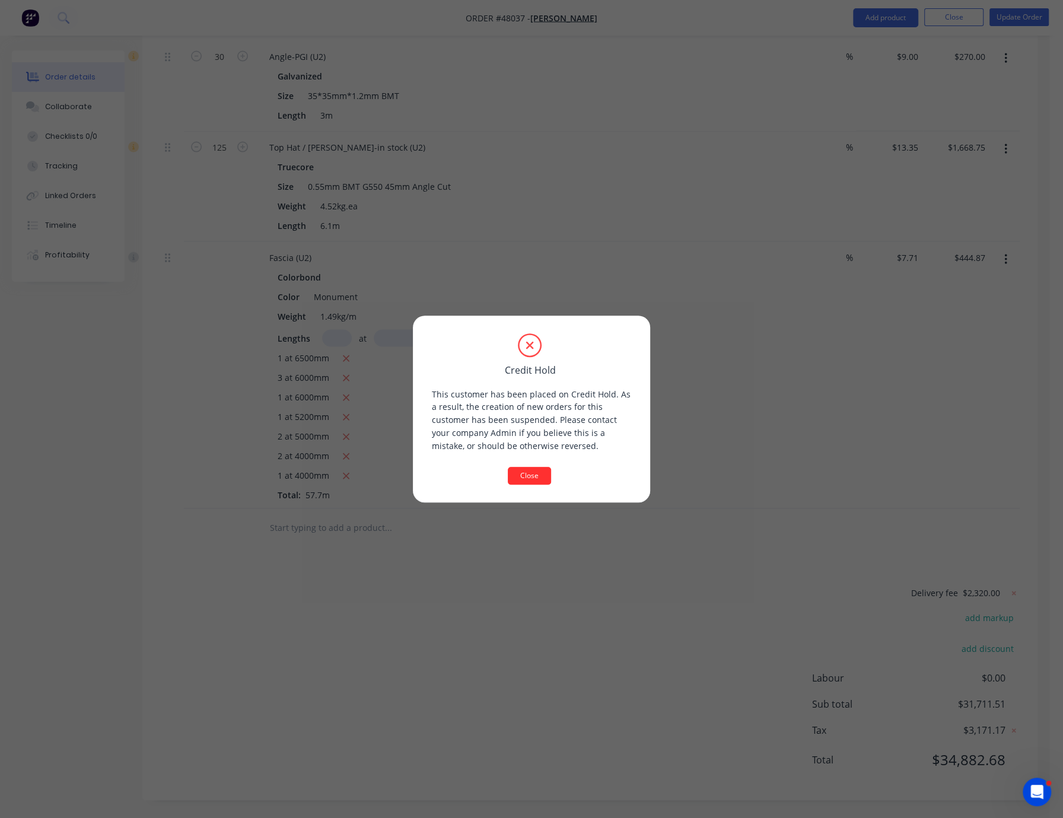
click at [536, 476] on button "Close" at bounding box center [529, 476] width 43 height 18
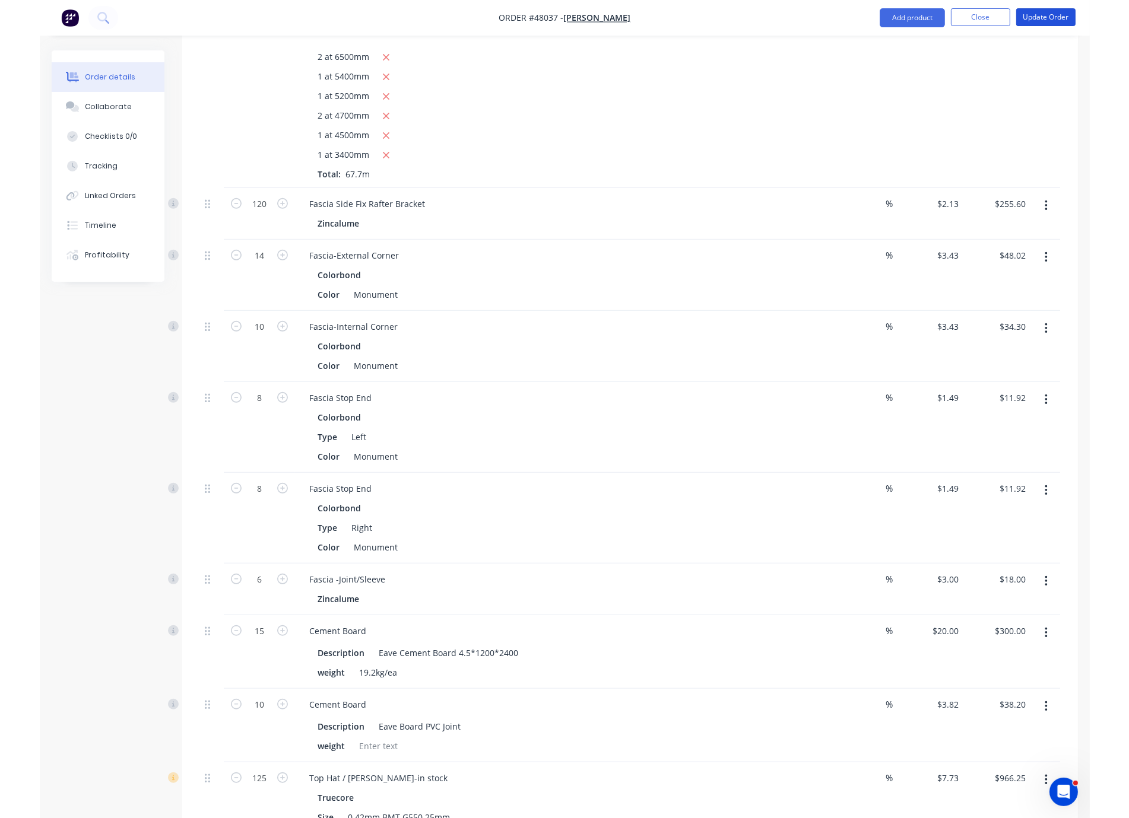
scroll to position [0, 0]
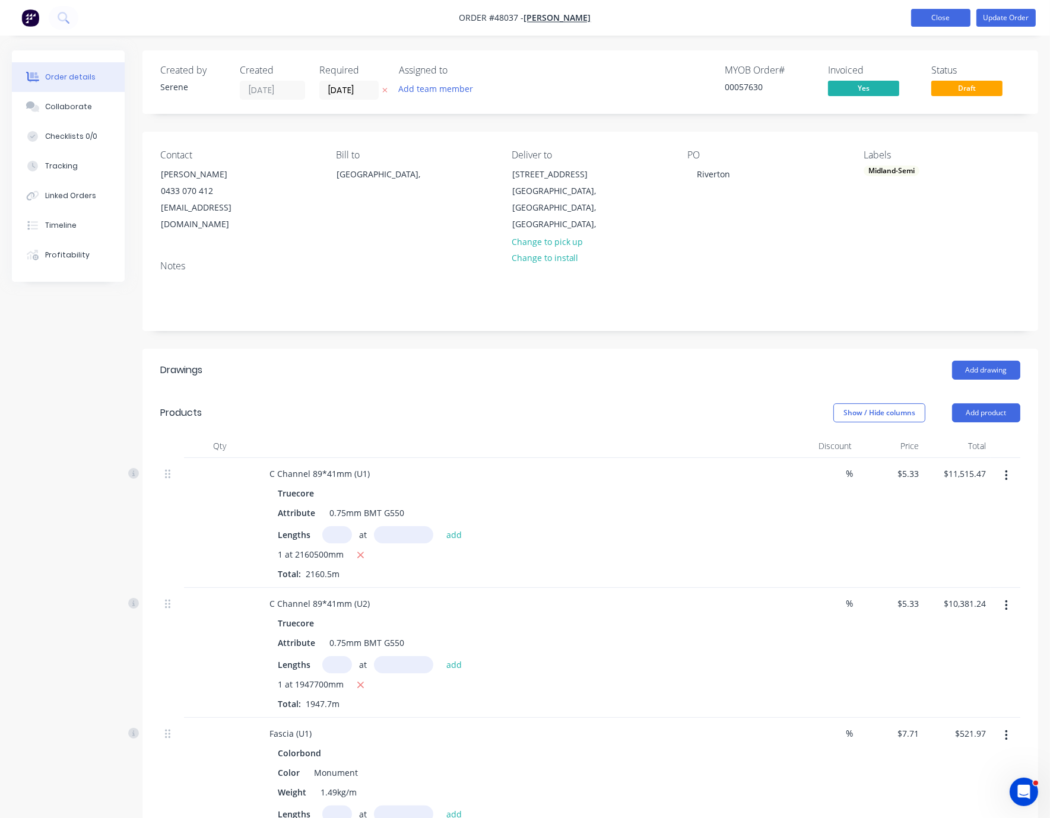
click at [923, 19] on button "Close" at bounding box center [940, 18] width 59 height 18
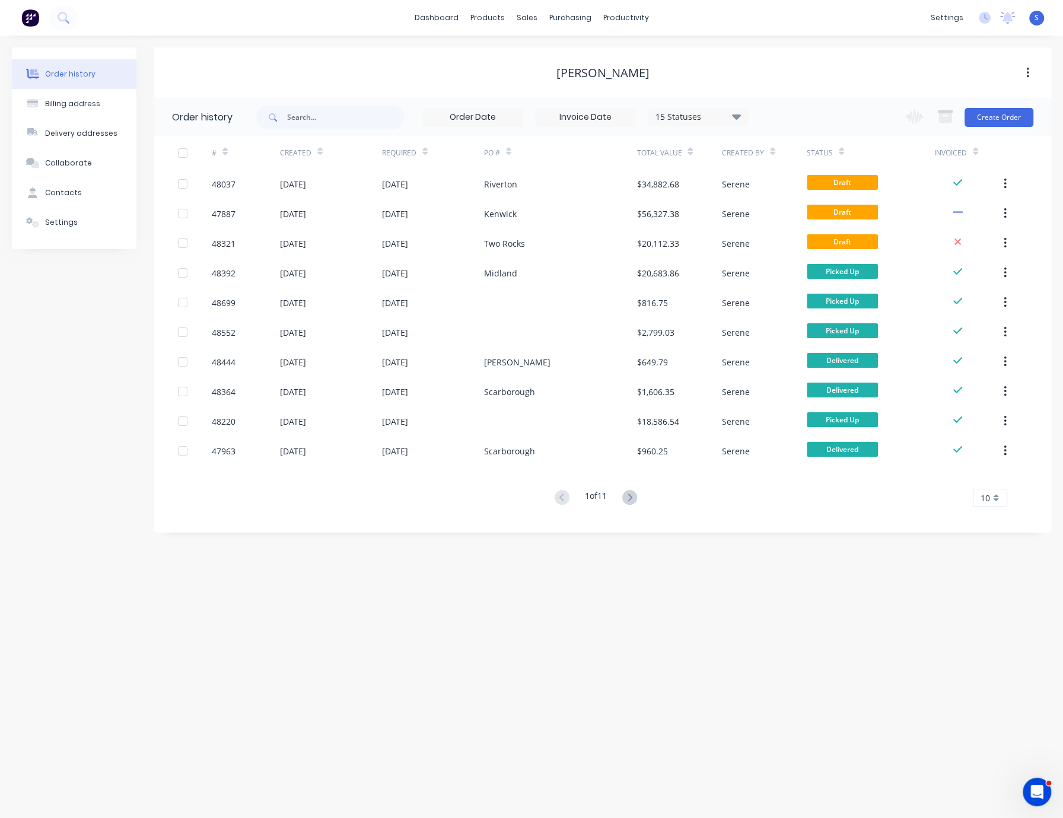
click at [694, 659] on div "Order history Billing address Delivery addresses Collaborate Contacts Settings …" at bounding box center [531, 427] width 1063 height 783
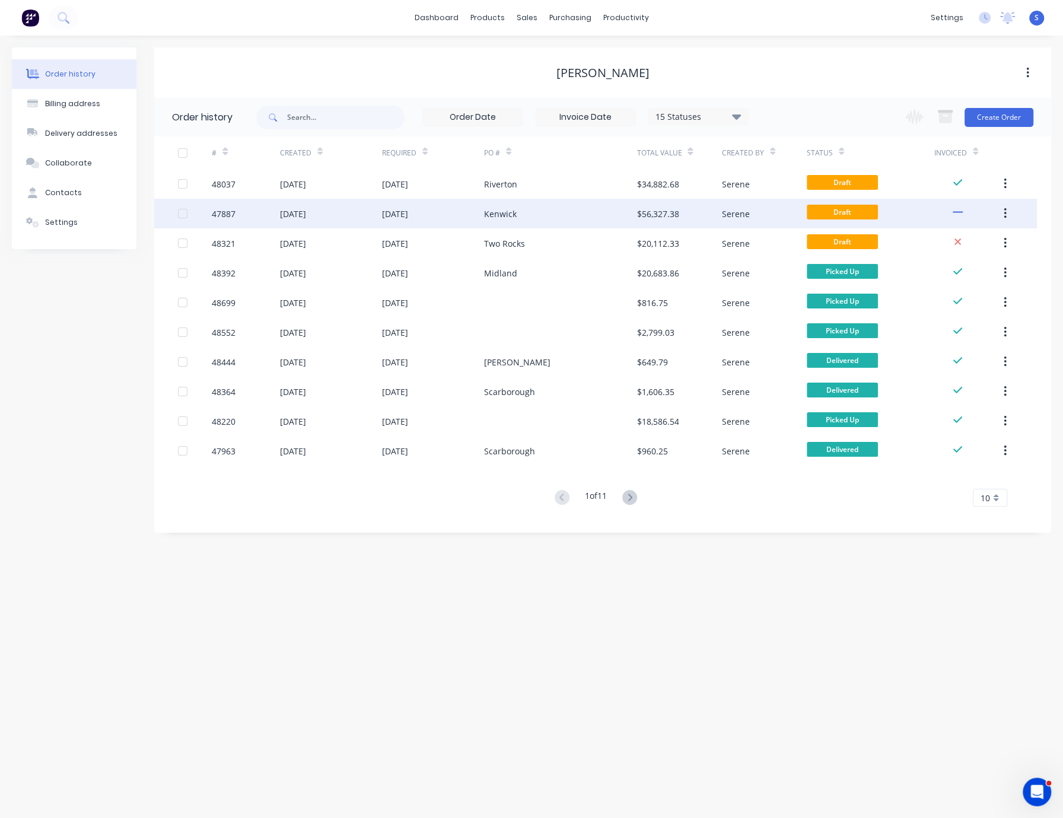
click at [552, 216] on div "Kenwick" at bounding box center [560, 214] width 153 height 30
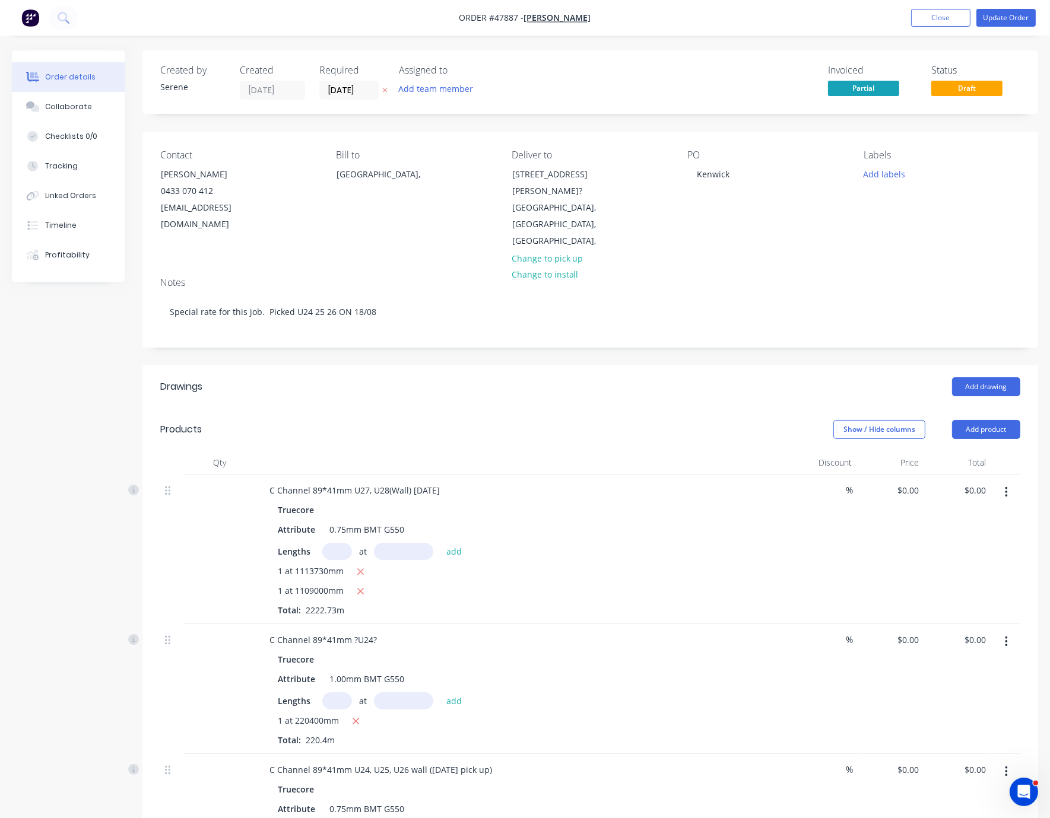
type input "$4.65"
type input "$10,335.69"
type input "$5.90"
type input "$1,300.36"
type input "$4.65"
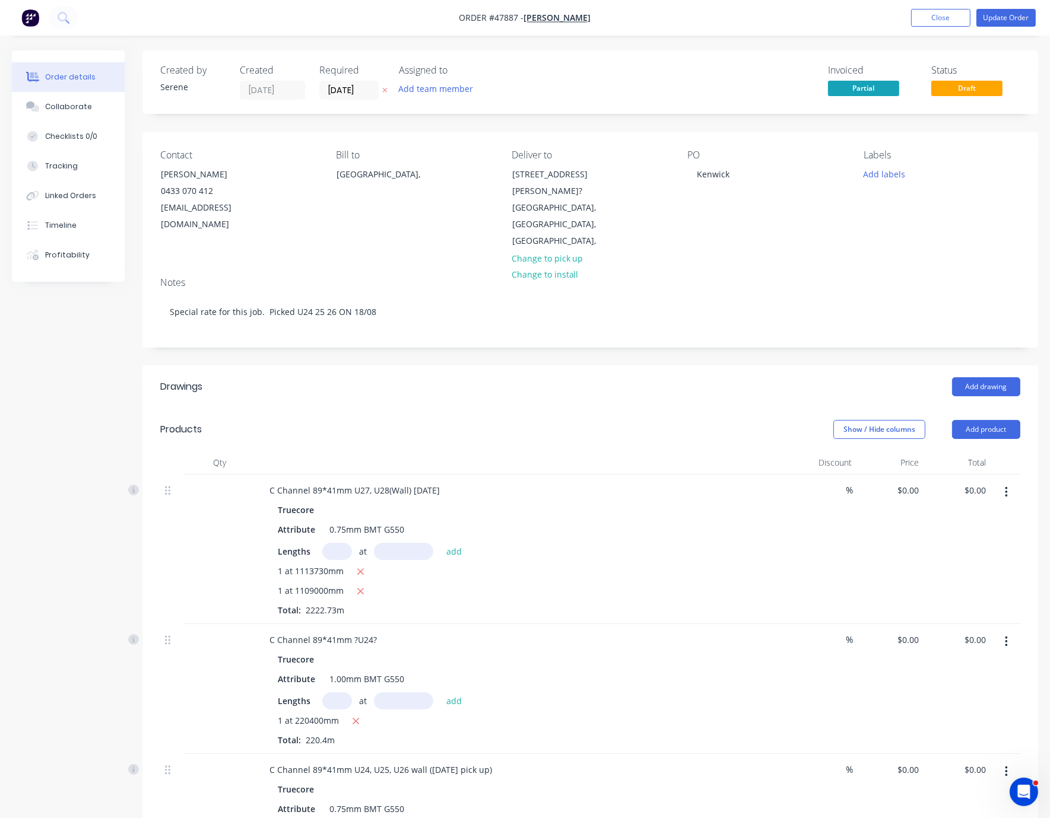
type input "$10,545.79"
type input "$4.65"
type input "$7,846.41"
type input "$4.65"
type input "$5,167.87"
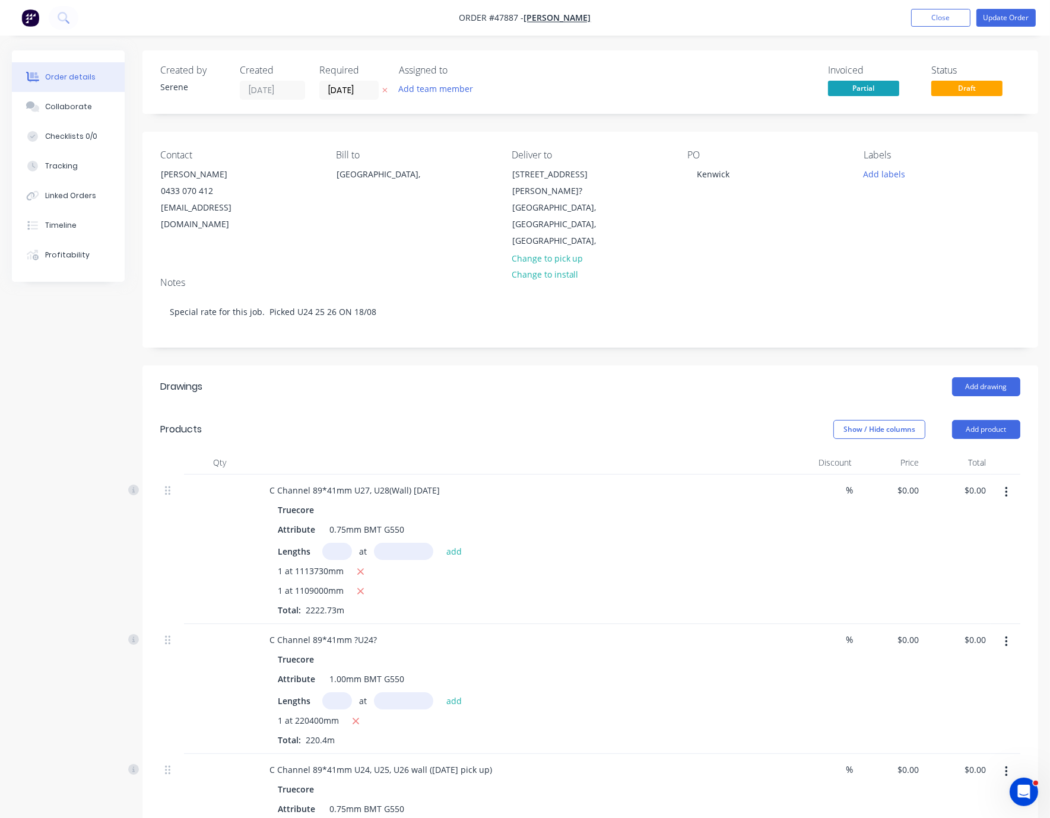
type input "$4.65"
type input "$10,233.72"
type input "$4.65"
type input "$5,116.86"
type input "$660.00"
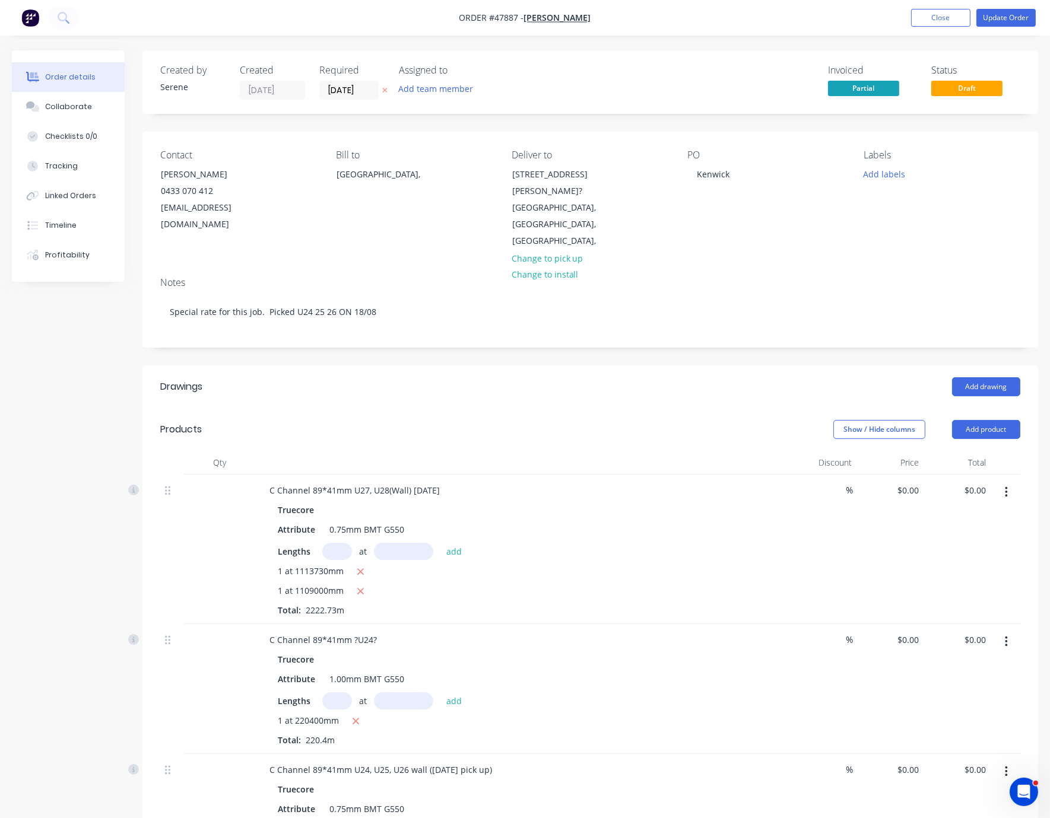
type input "$660.00"
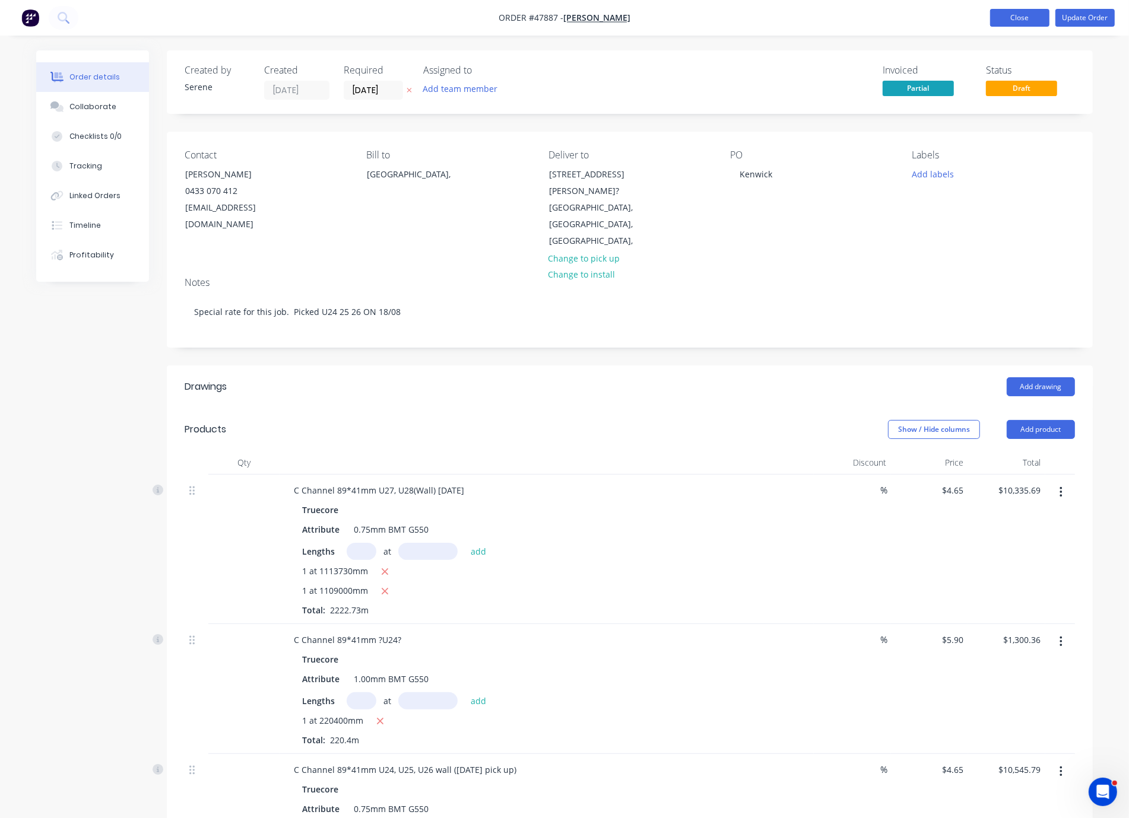
click at [923, 24] on button "Close" at bounding box center [1019, 18] width 59 height 18
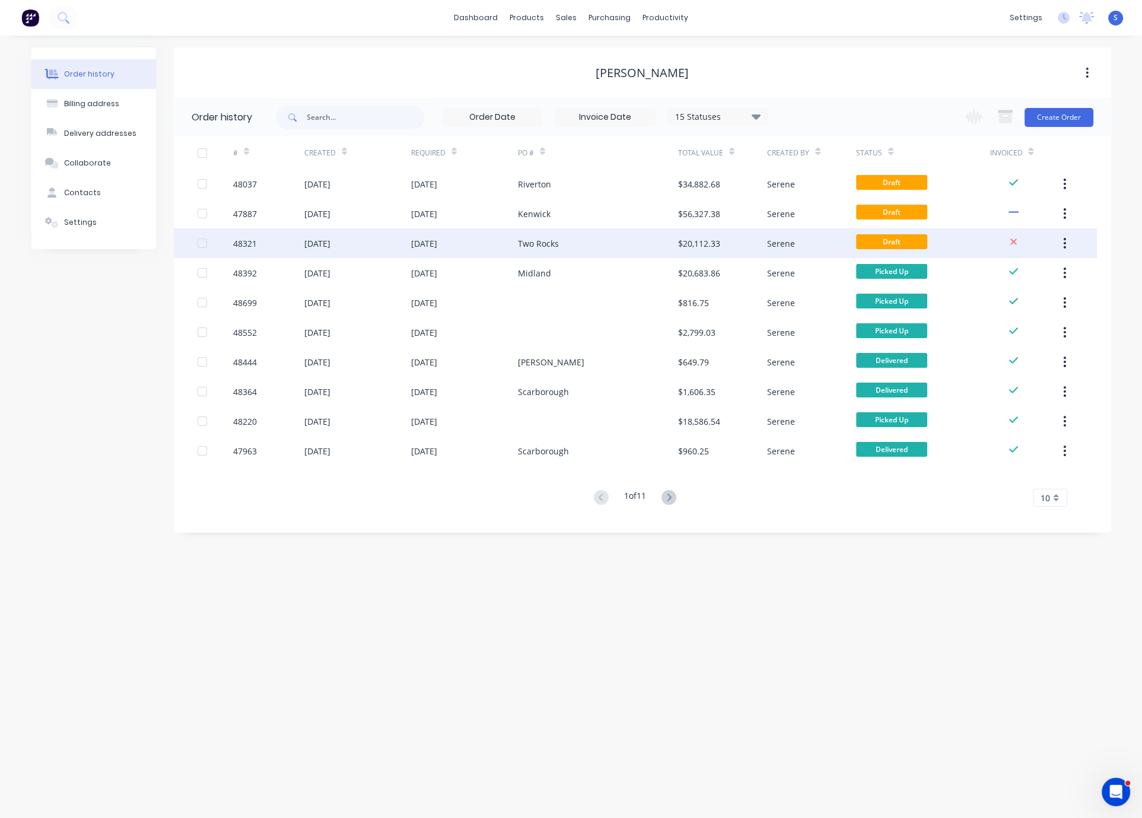
click at [551, 247] on div "Two Rocks" at bounding box center [538, 243] width 41 height 12
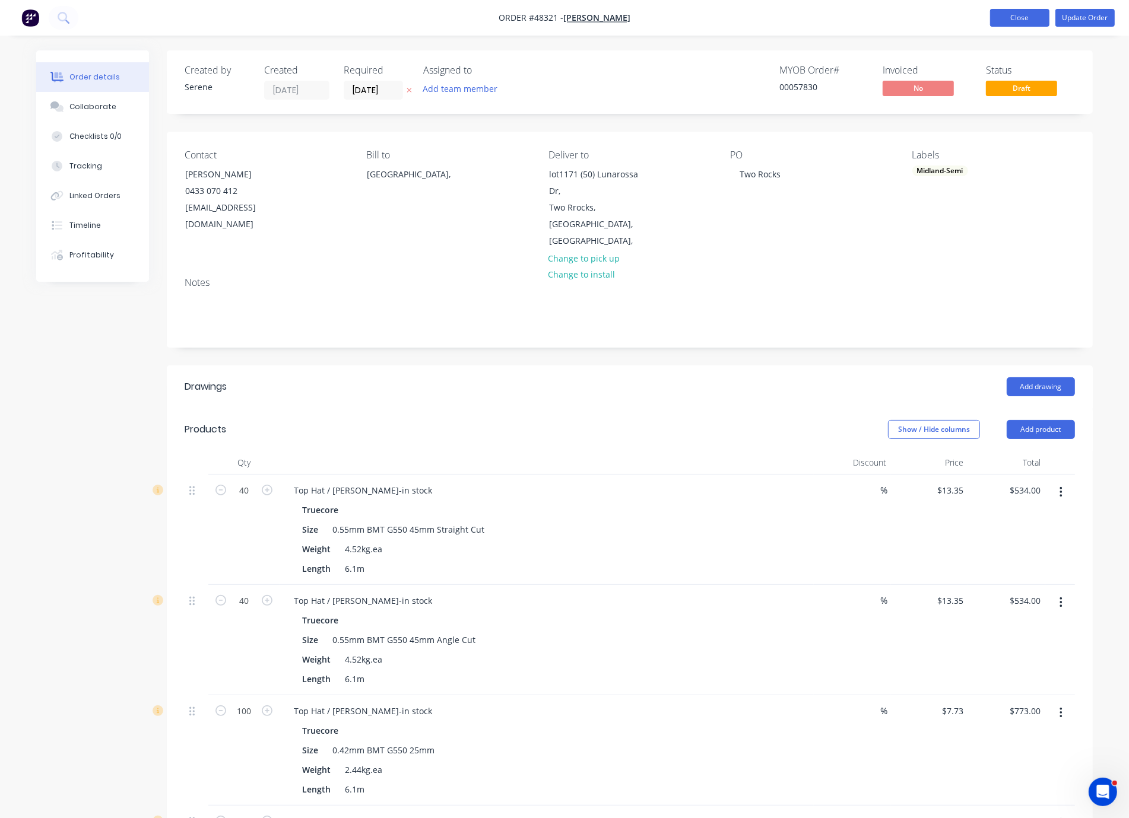
click at [923, 20] on button "Close" at bounding box center [1019, 18] width 59 height 18
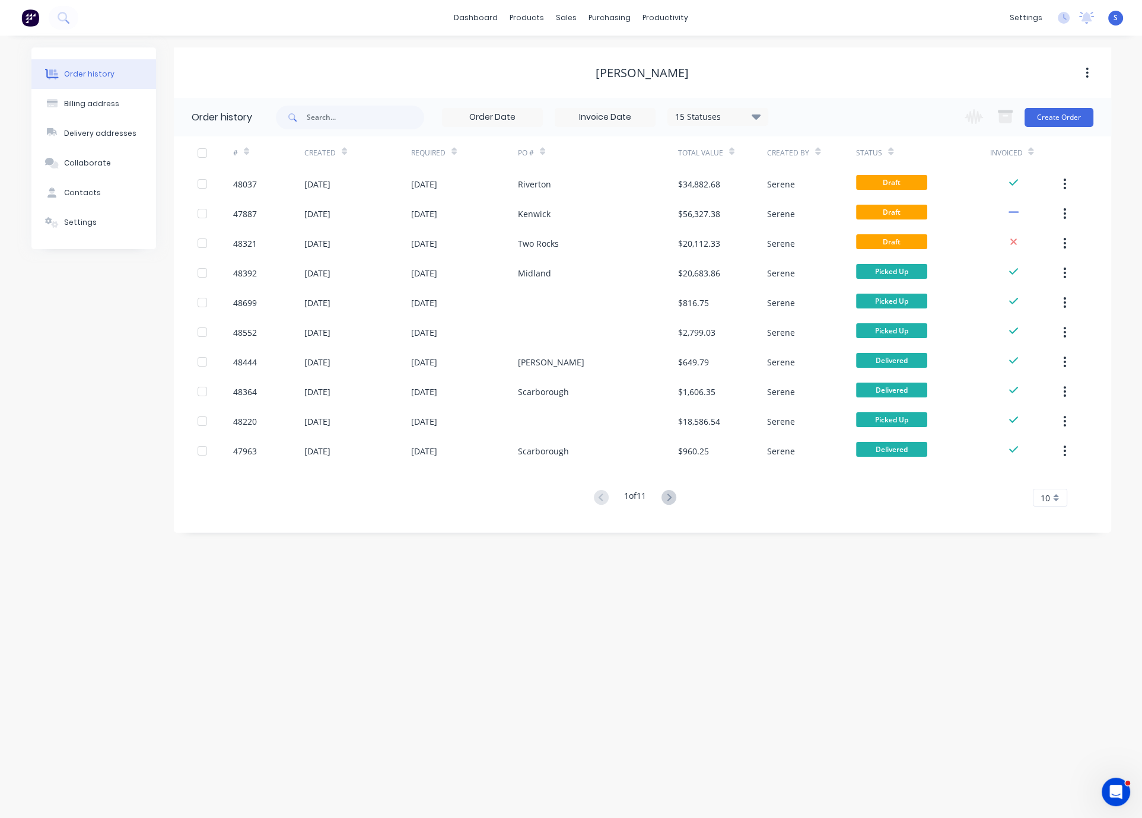
click at [704, 658] on div "Order history Billing address Delivery addresses Collaborate Contacts Settings …" at bounding box center [571, 427] width 1142 height 783
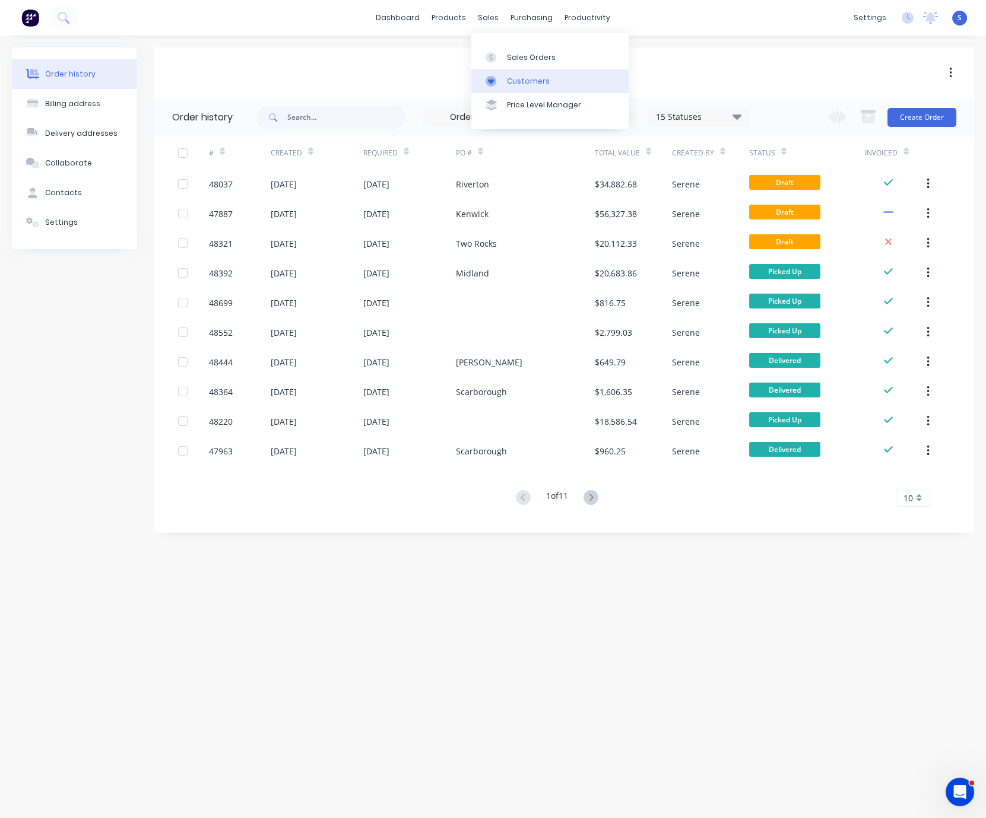
click at [521, 80] on div "Customers" at bounding box center [528, 81] width 43 height 11
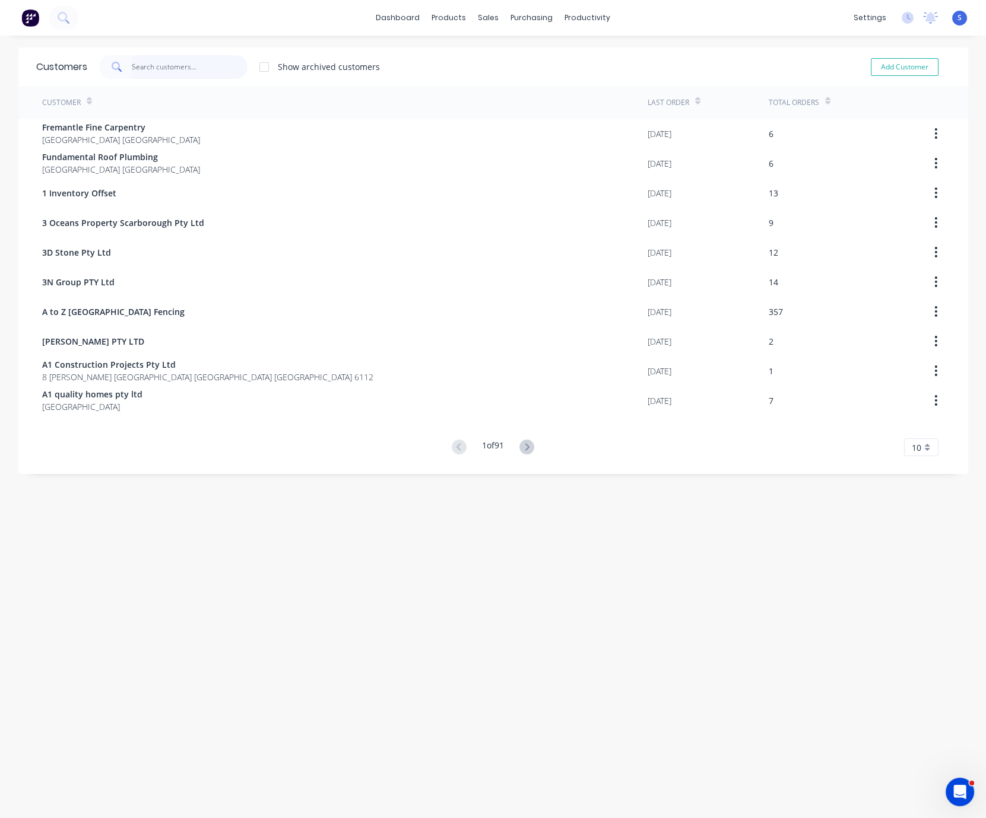
click at [192, 62] on input "text" at bounding box center [190, 67] width 116 height 24
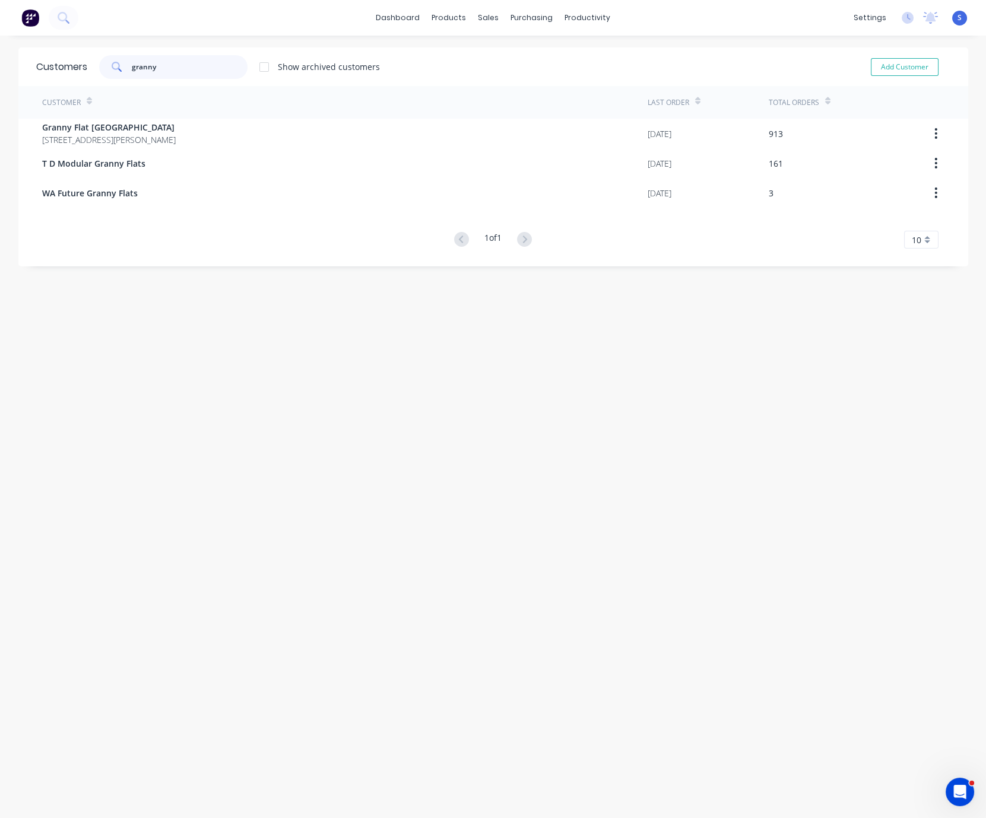
type input "granny"
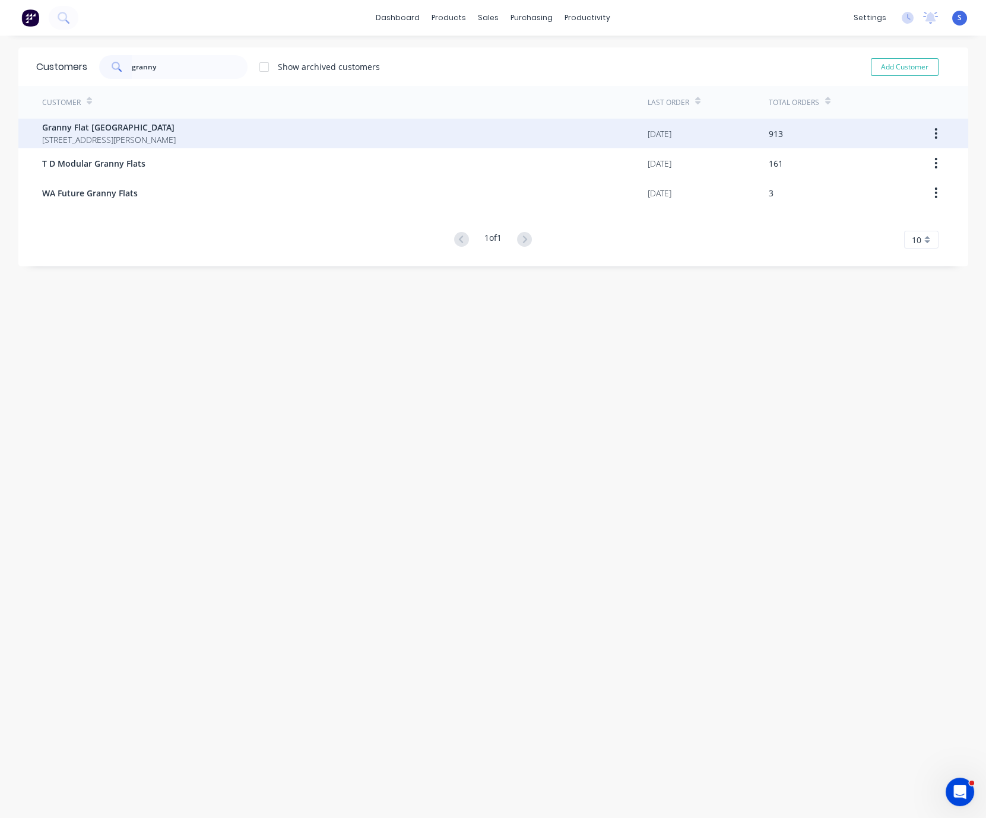
click at [176, 128] on span "Granny Flat [GEOGRAPHIC_DATA]" at bounding box center [109, 127] width 134 height 12
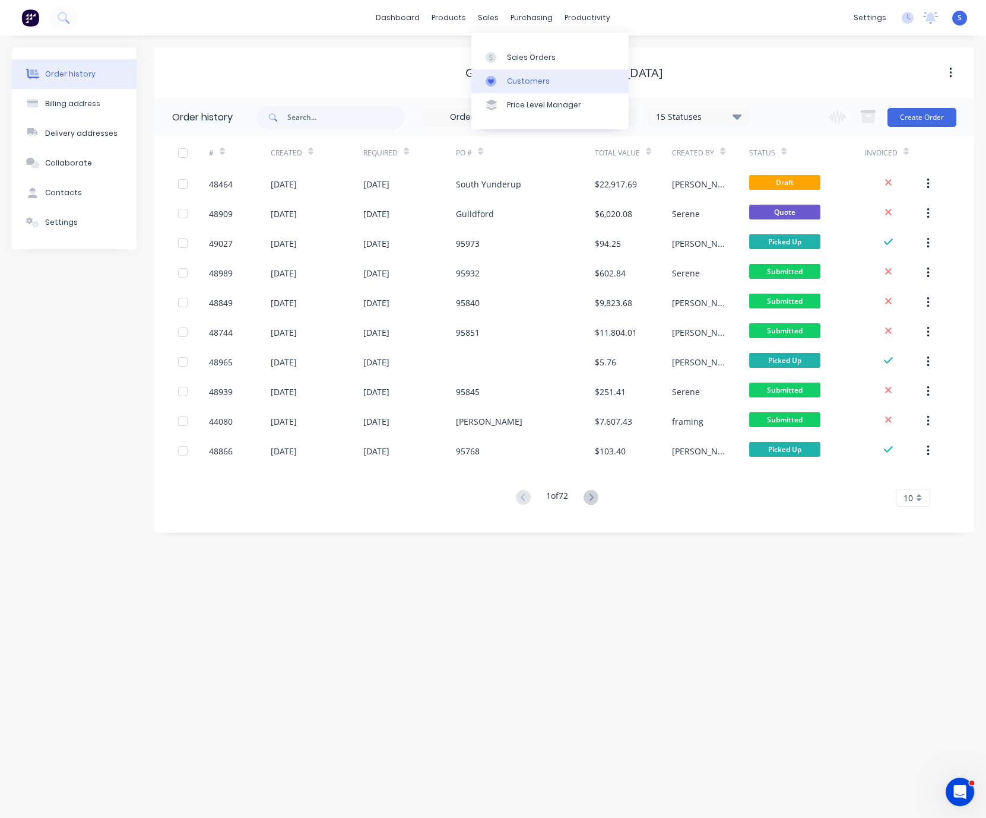
click at [519, 85] on div "Customers" at bounding box center [528, 81] width 43 height 11
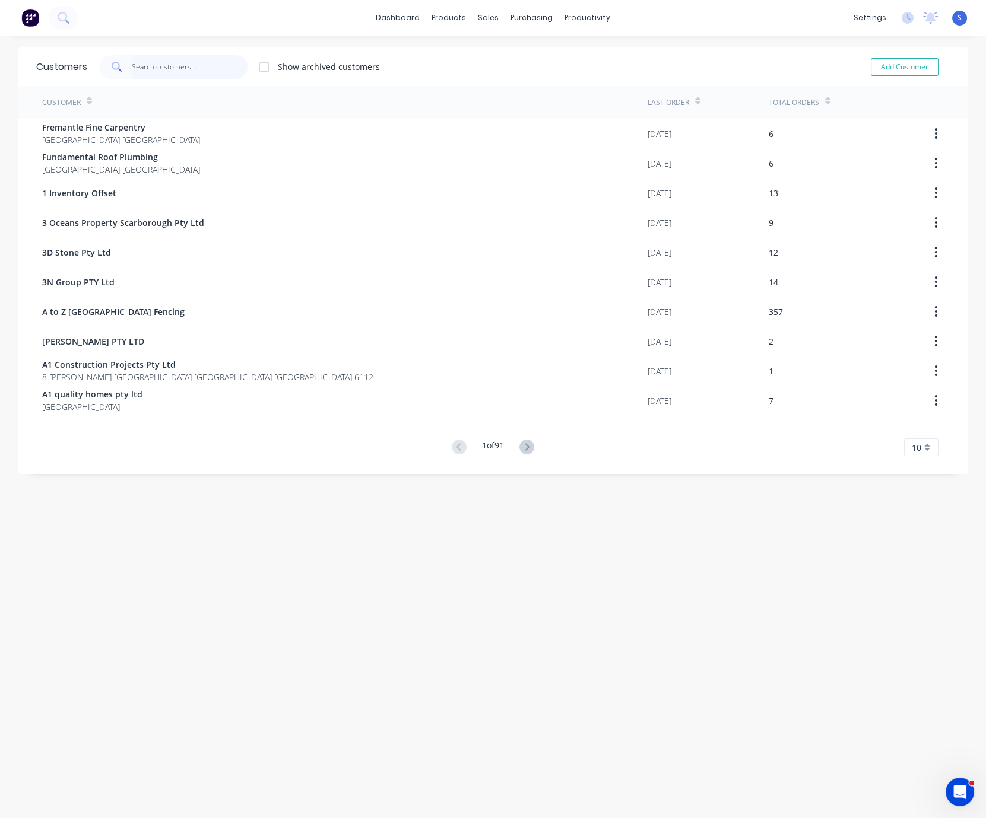
click at [169, 64] on input "text" at bounding box center [190, 67] width 116 height 24
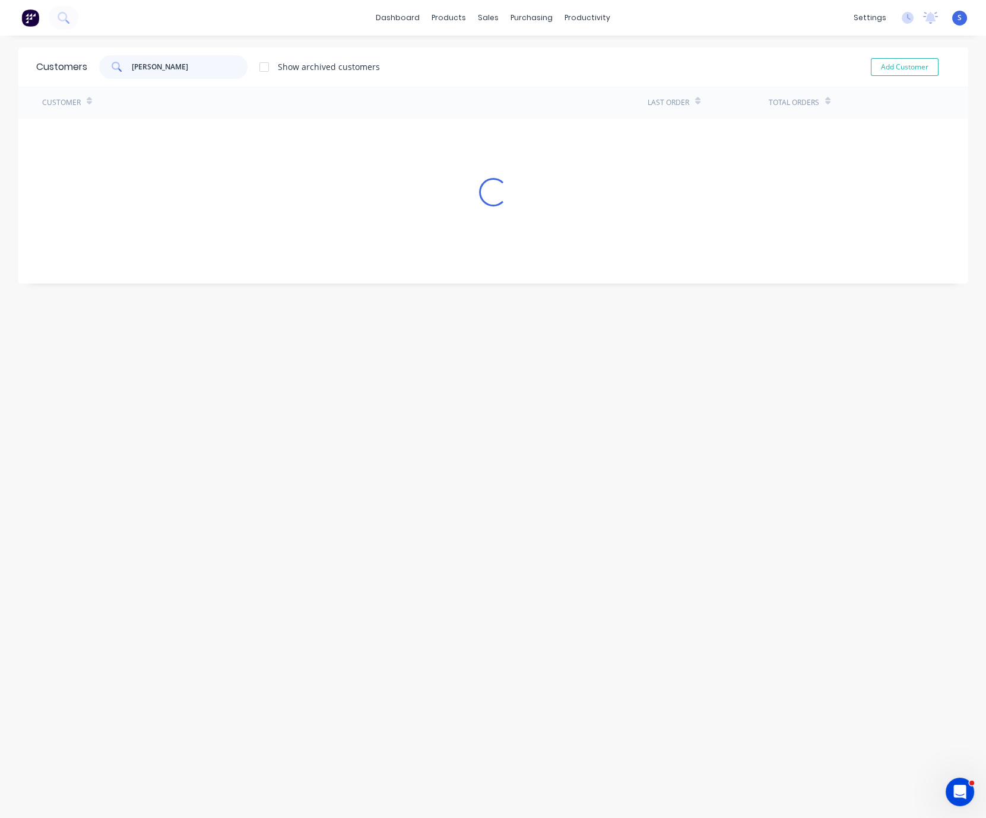
type input "chris"
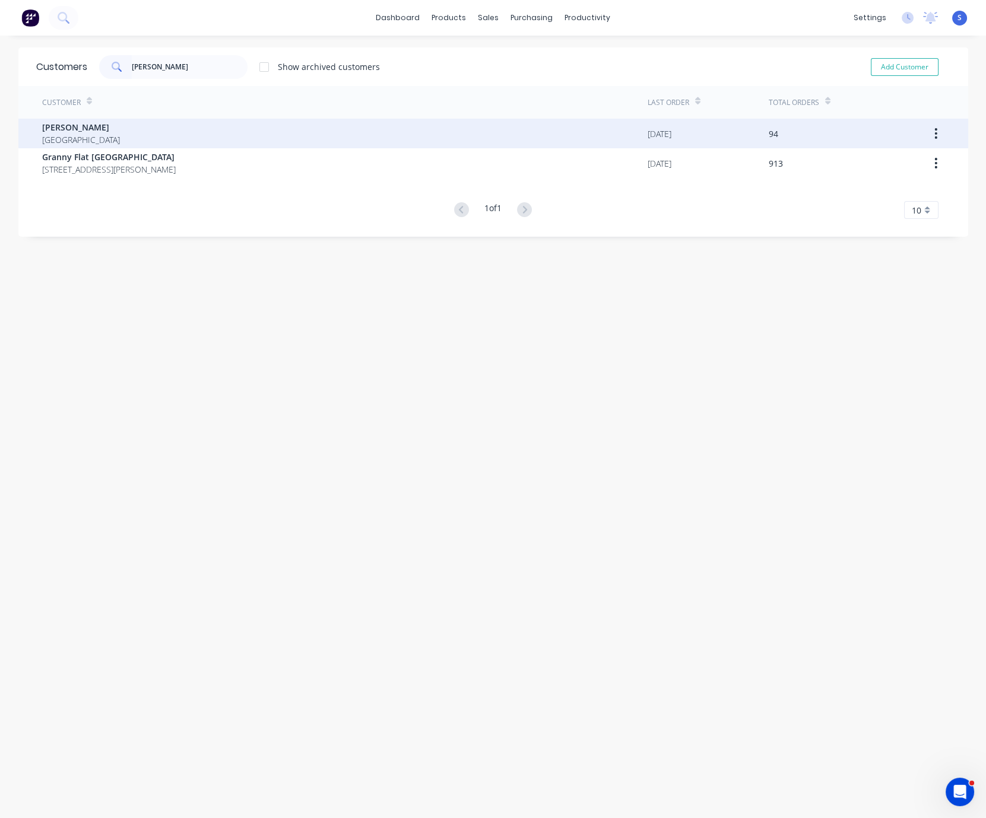
click at [122, 135] on div "Chris Gu Australia" at bounding box center [344, 134] width 605 height 30
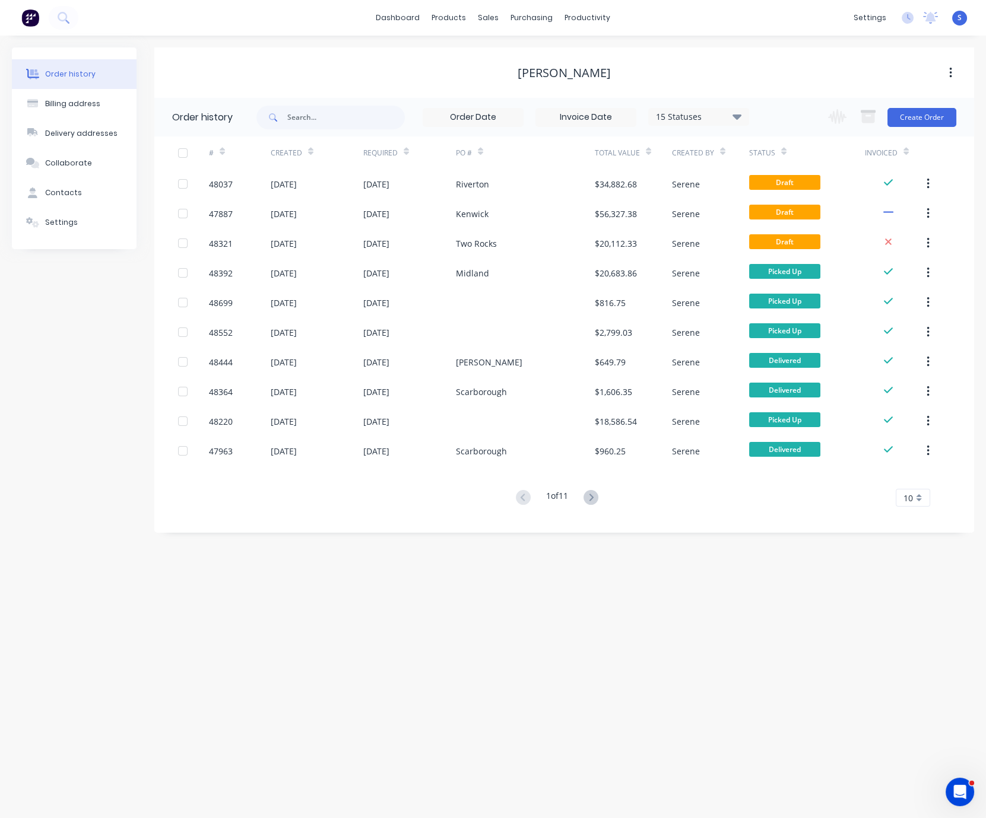
drag, startPoint x: 557, startPoint y: 582, endPoint x: 705, endPoint y: 554, distance: 150.4
click at [65, 224] on button "Settings" at bounding box center [74, 223] width 125 height 30
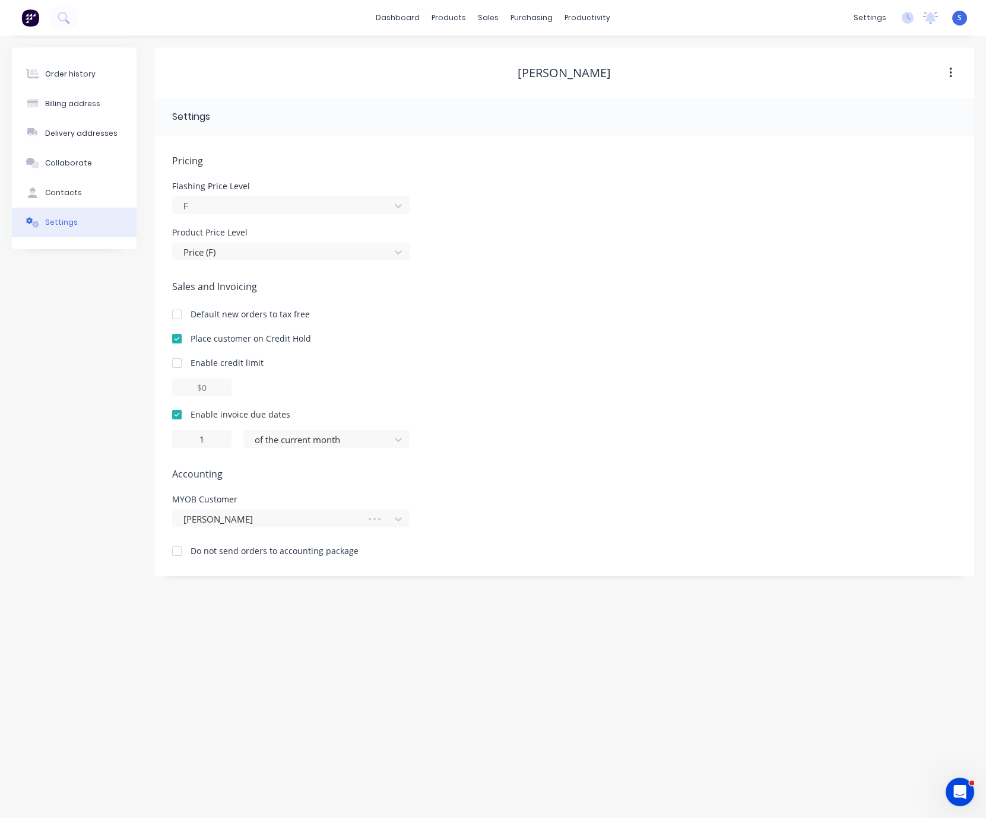
click at [180, 348] on div at bounding box center [177, 339] width 24 height 24
click at [83, 389] on div "Order history Billing address Delivery addresses Collaborate Contacts Settings" at bounding box center [74, 311] width 125 height 529
click at [70, 75] on div "Order history" at bounding box center [70, 74] width 50 height 11
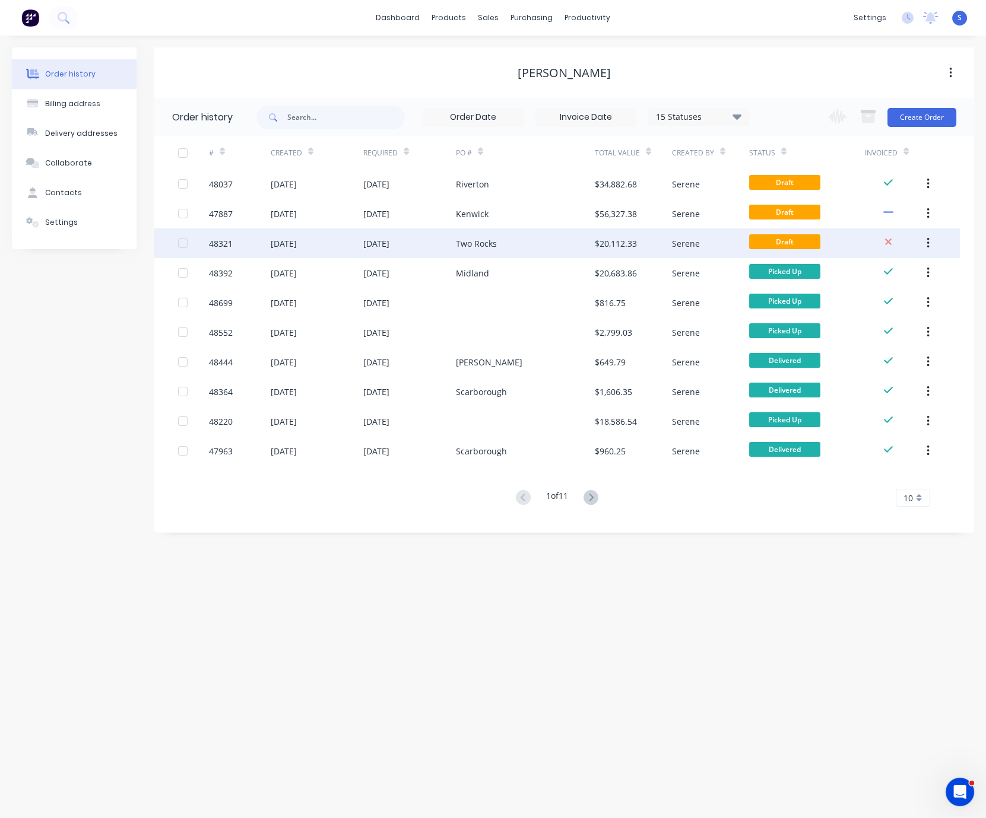
click at [415, 247] on div "03 Sep 2025" at bounding box center [409, 243] width 93 height 30
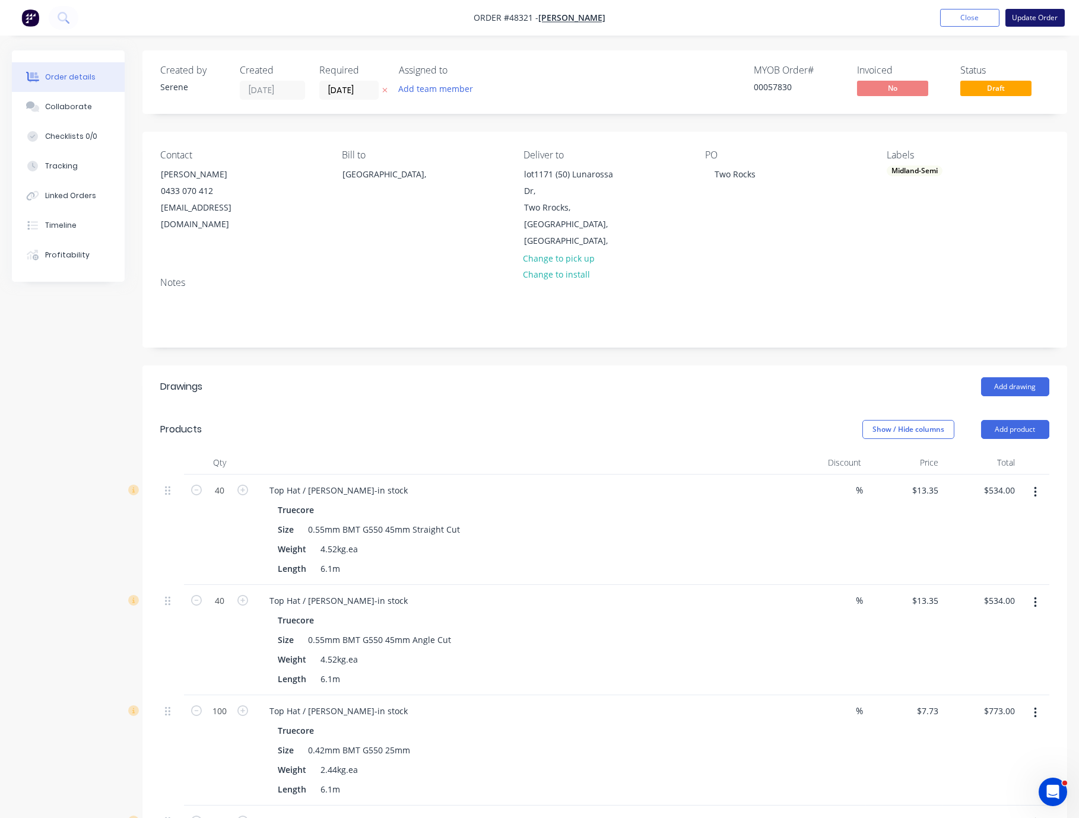
click at [923, 19] on button "Update Order" at bounding box center [1034, 18] width 59 height 18
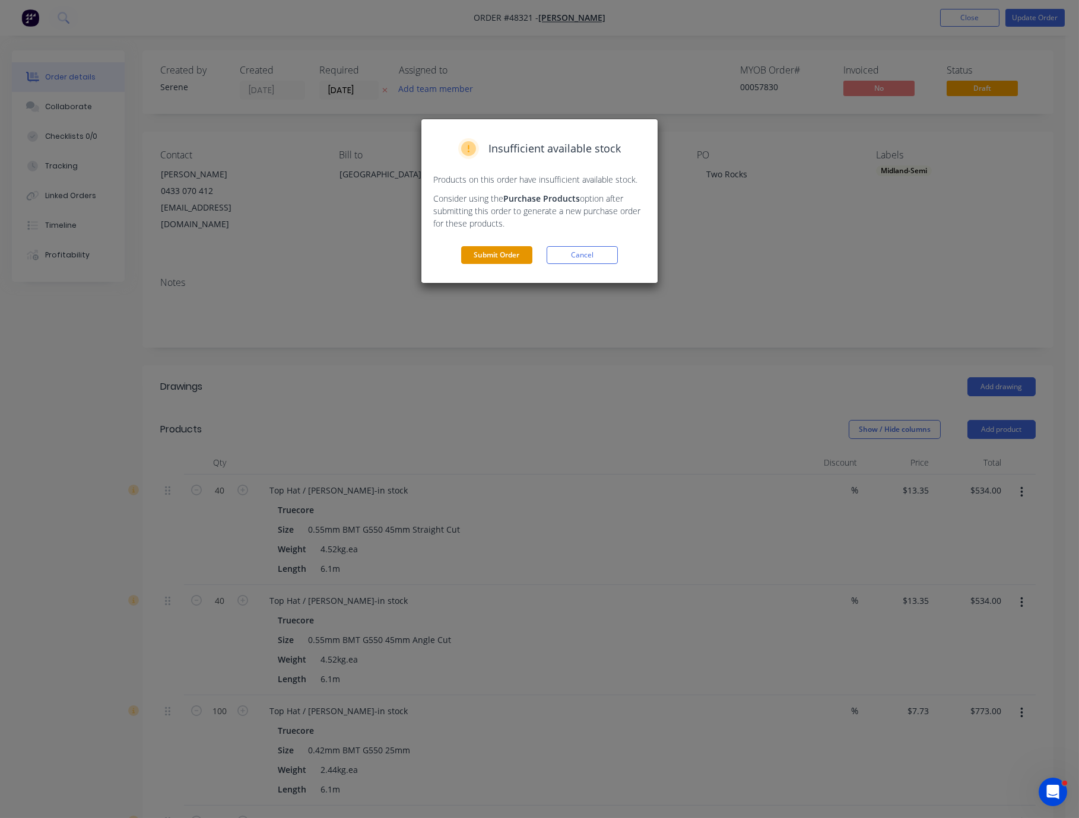
click at [479, 264] on button "Submit Order" at bounding box center [496, 255] width 71 height 18
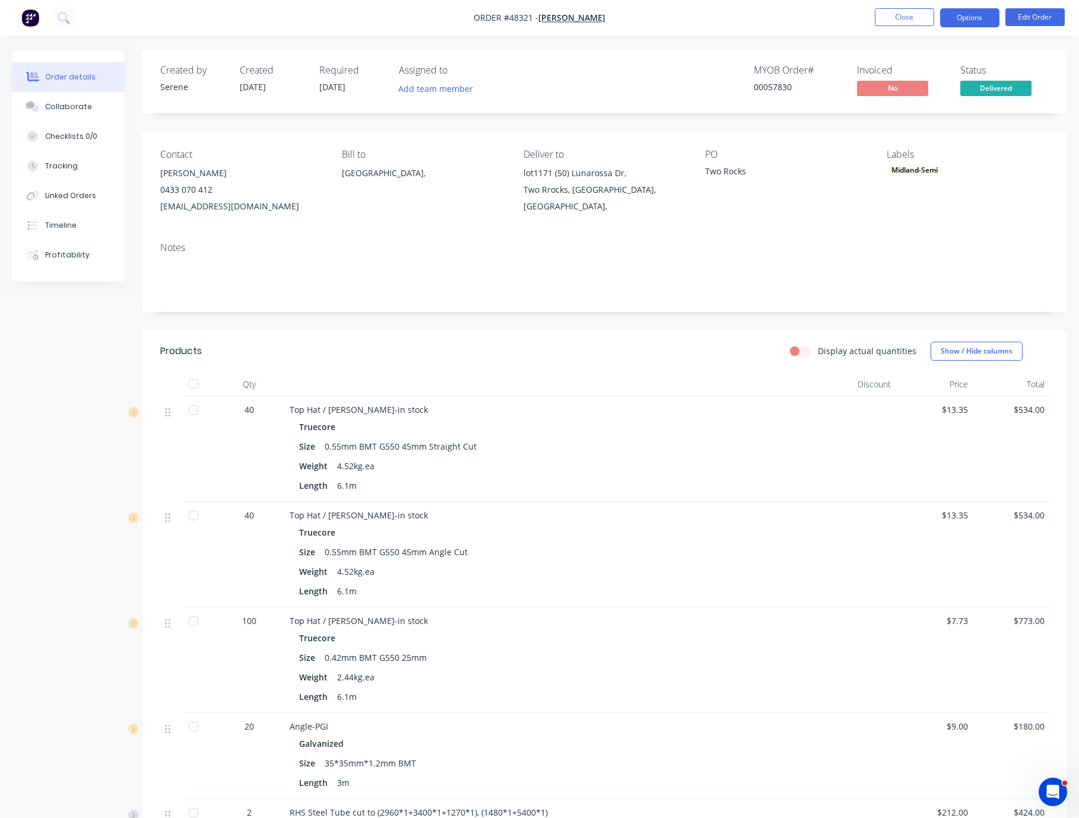
click at [923, 17] on button "Options" at bounding box center [969, 17] width 59 height 19
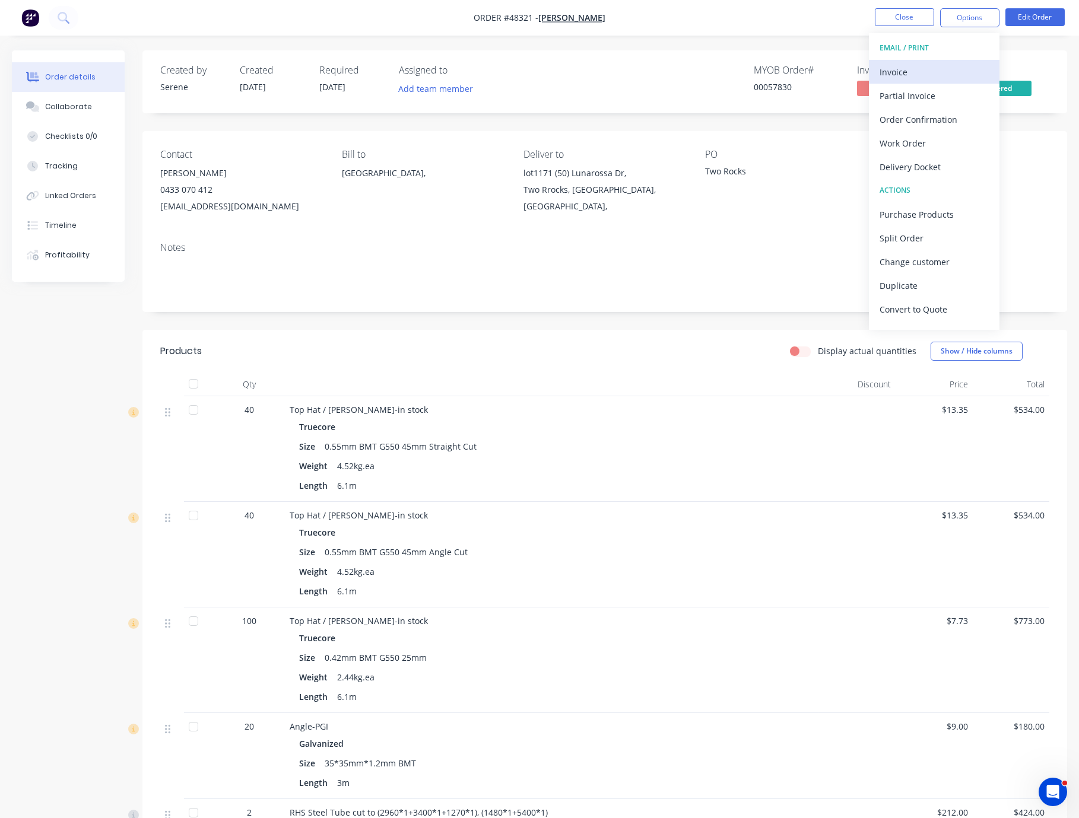
click at [923, 69] on div "Invoice" at bounding box center [933, 71] width 109 height 17
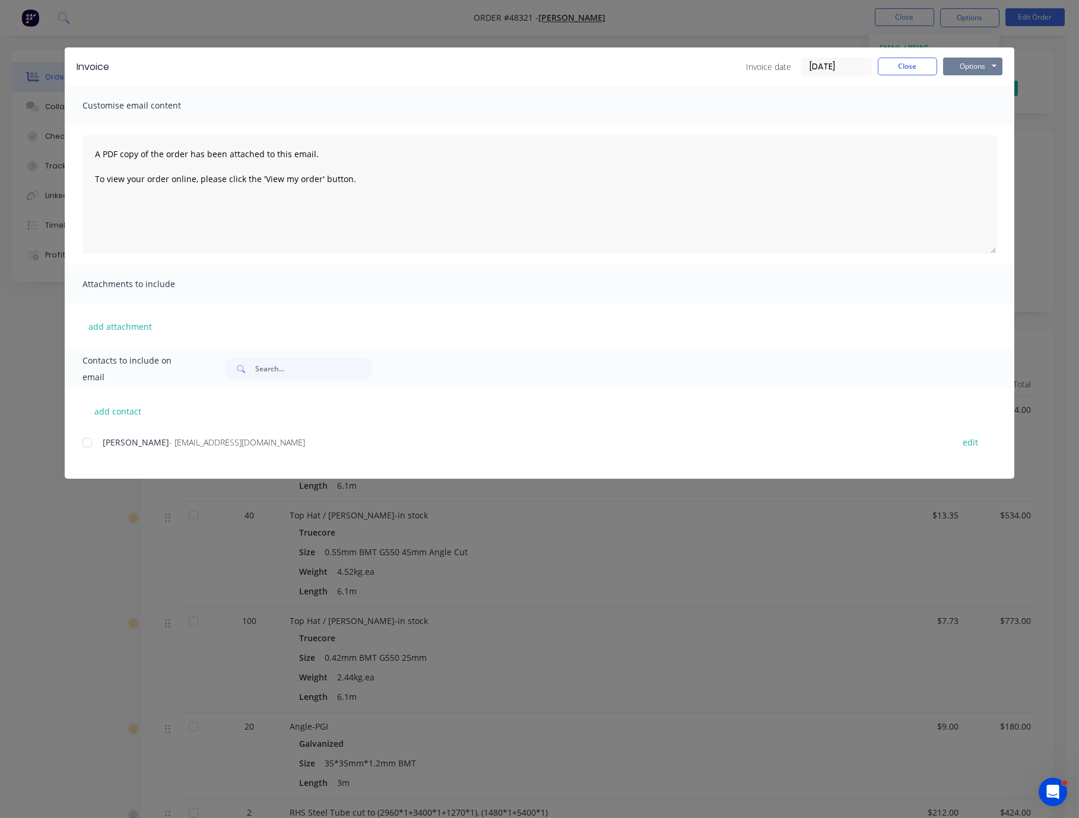
click at [923, 63] on button "Options" at bounding box center [972, 67] width 59 height 18
click at [923, 103] on button "Print" at bounding box center [981, 107] width 76 height 20
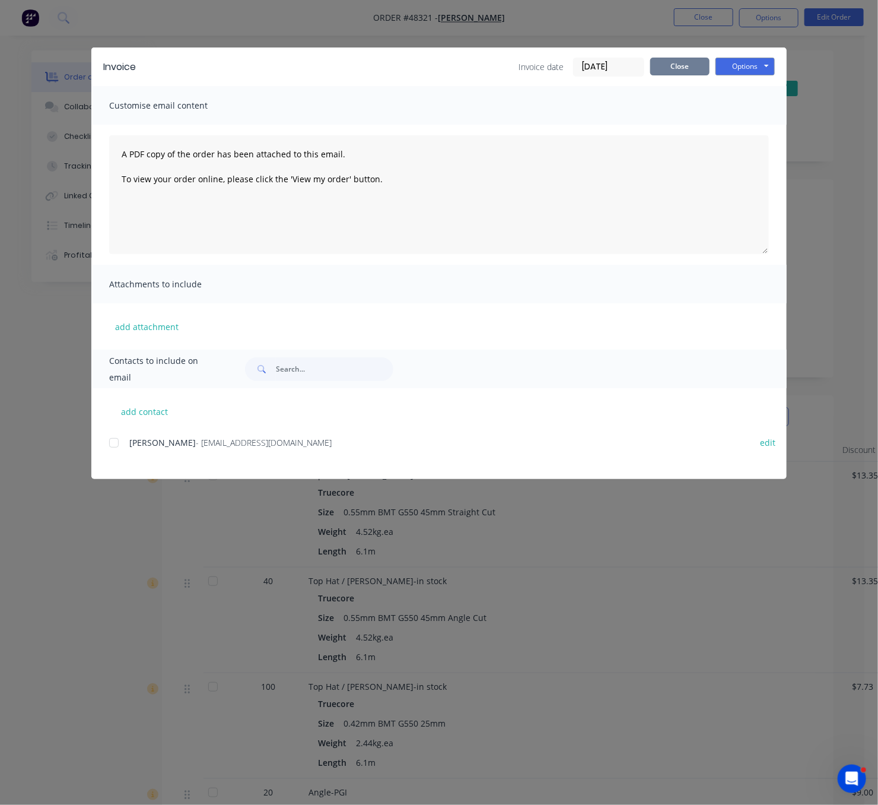
click at [659, 75] on button "Close" at bounding box center [679, 67] width 59 height 18
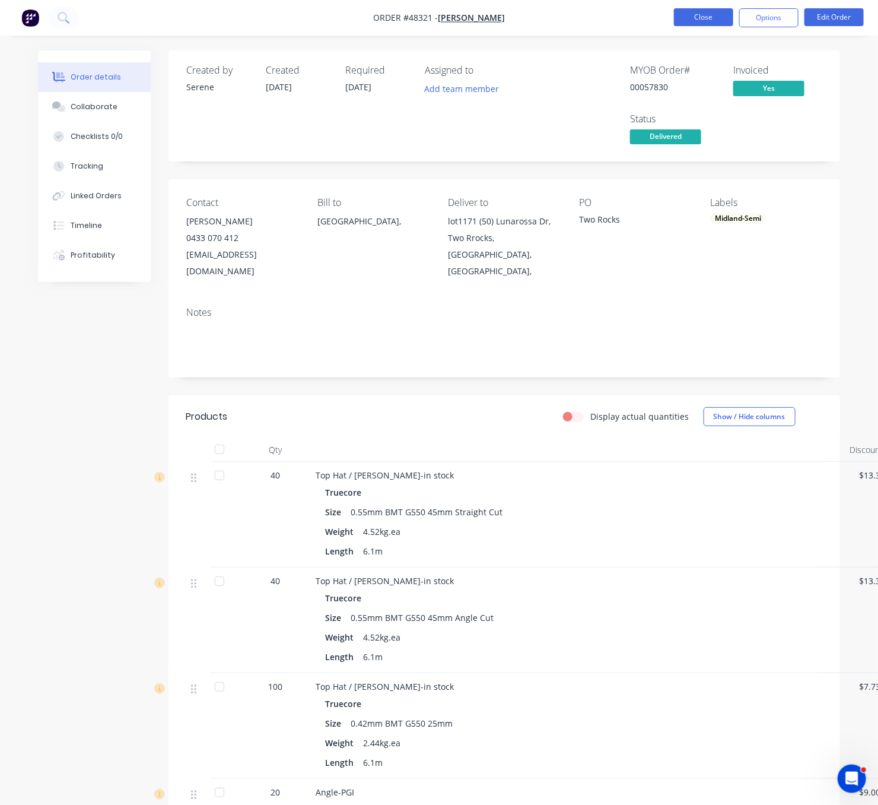
click at [696, 9] on button "Close" at bounding box center [703, 17] width 59 height 18
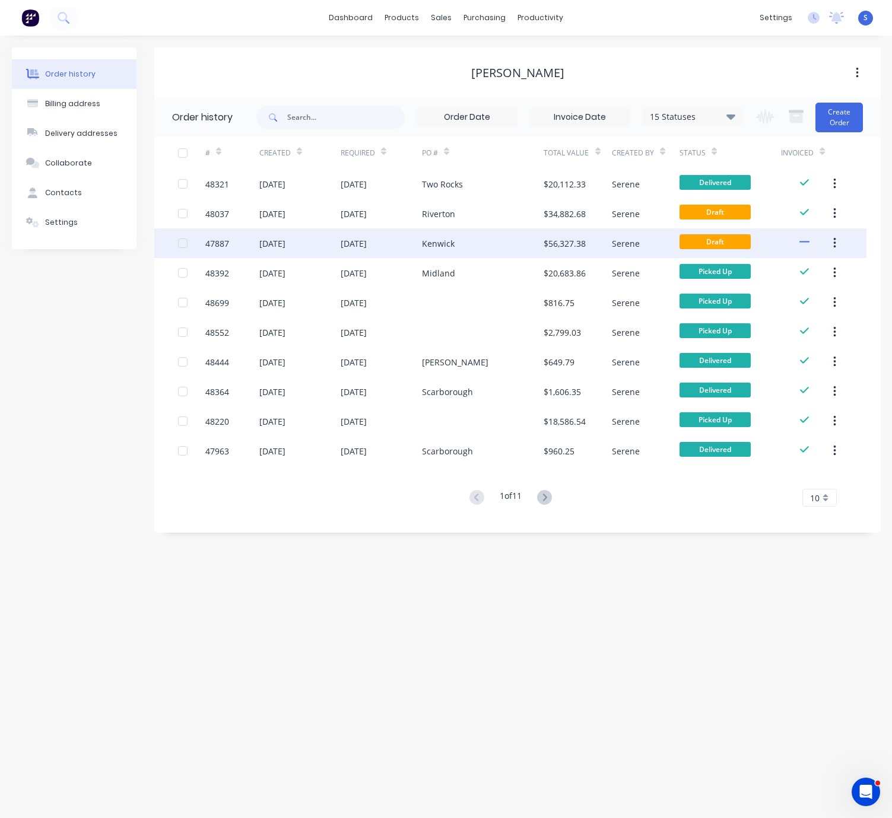
click at [501, 252] on div "Kenwick" at bounding box center [483, 243] width 122 height 30
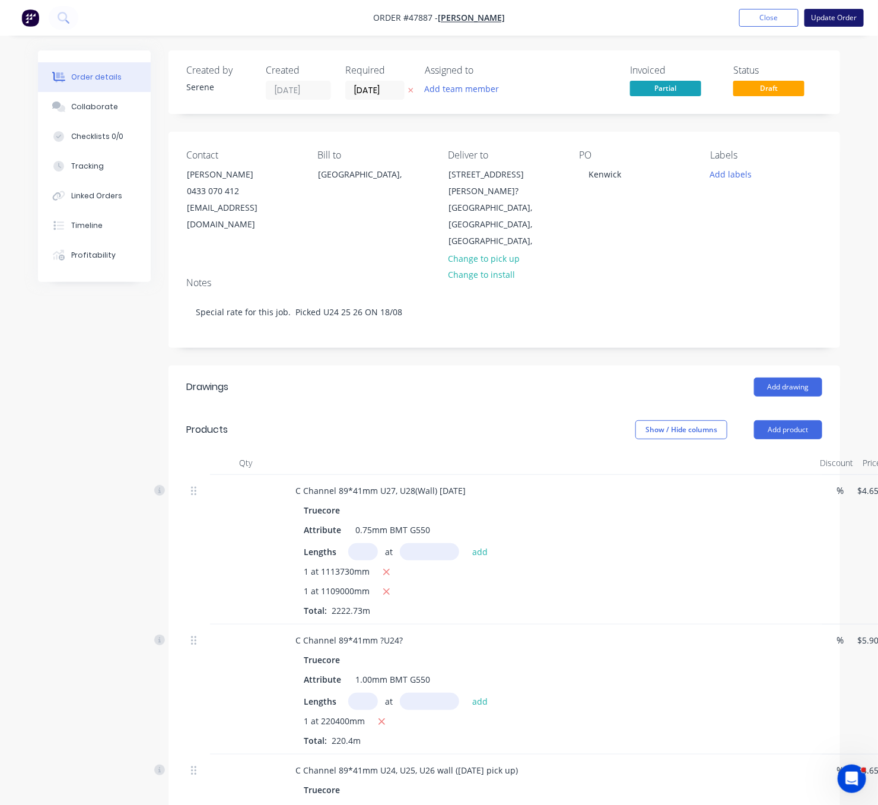
click at [839, 20] on button "Update Order" at bounding box center [834, 18] width 59 height 18
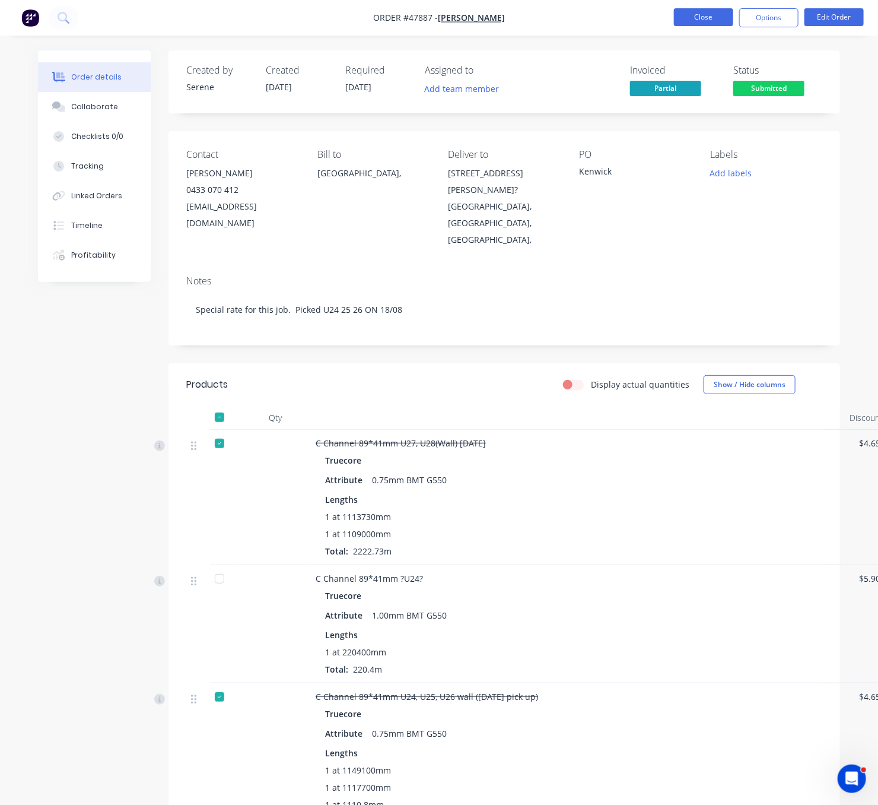
click at [683, 17] on button "Close" at bounding box center [703, 17] width 59 height 18
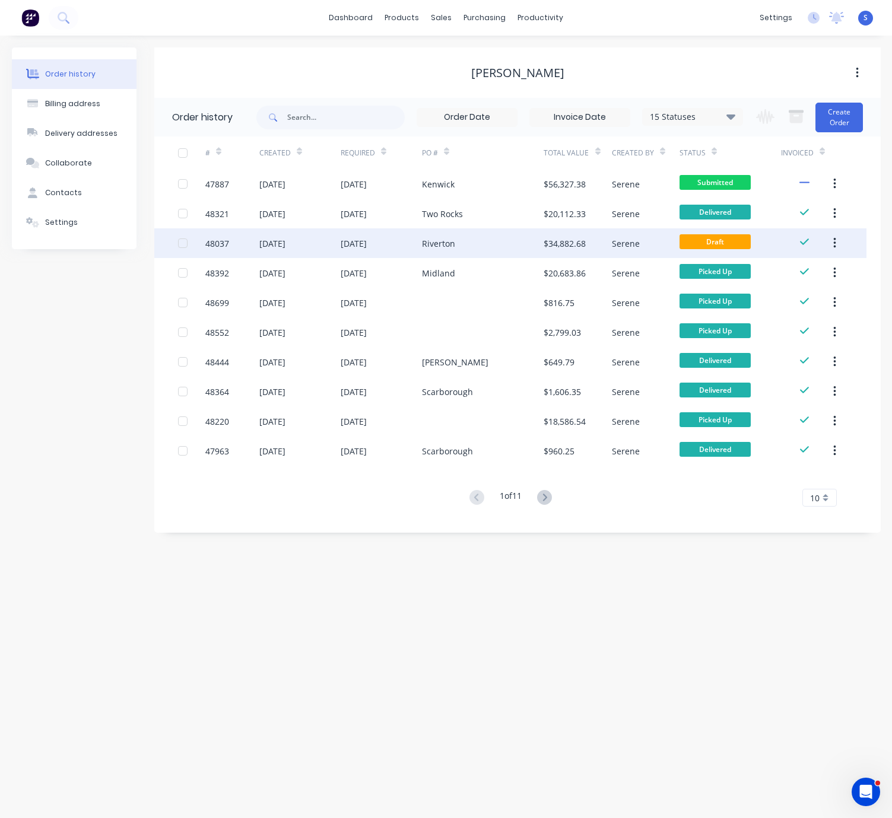
click at [406, 241] on div "26 Aug 2025" at bounding box center [381, 243] width 81 height 30
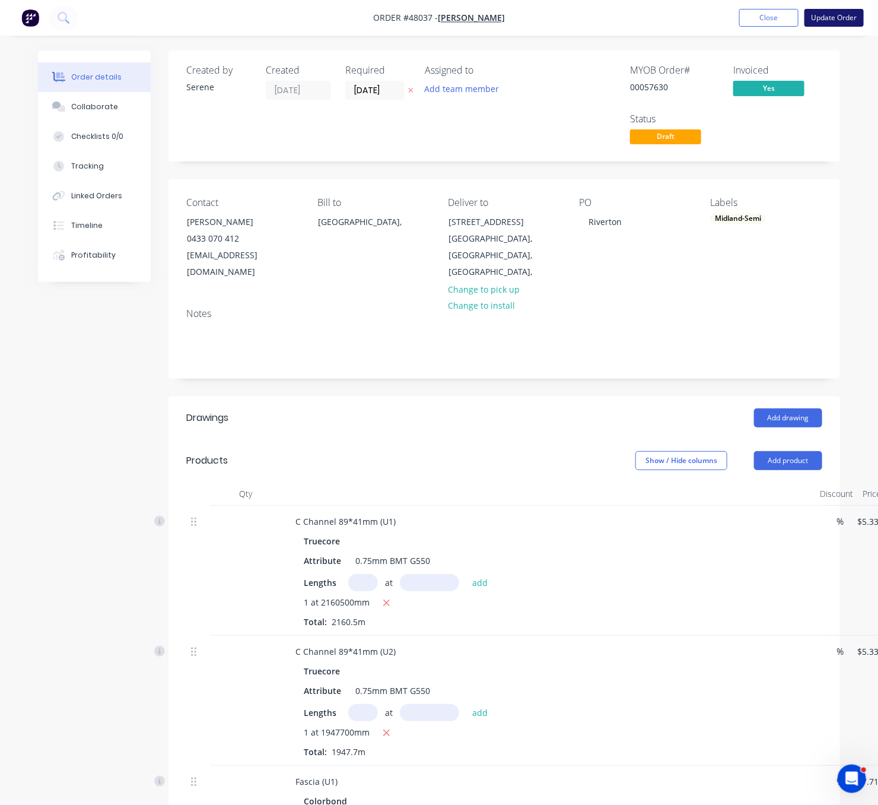
click at [833, 17] on button "Update Order" at bounding box center [834, 18] width 59 height 18
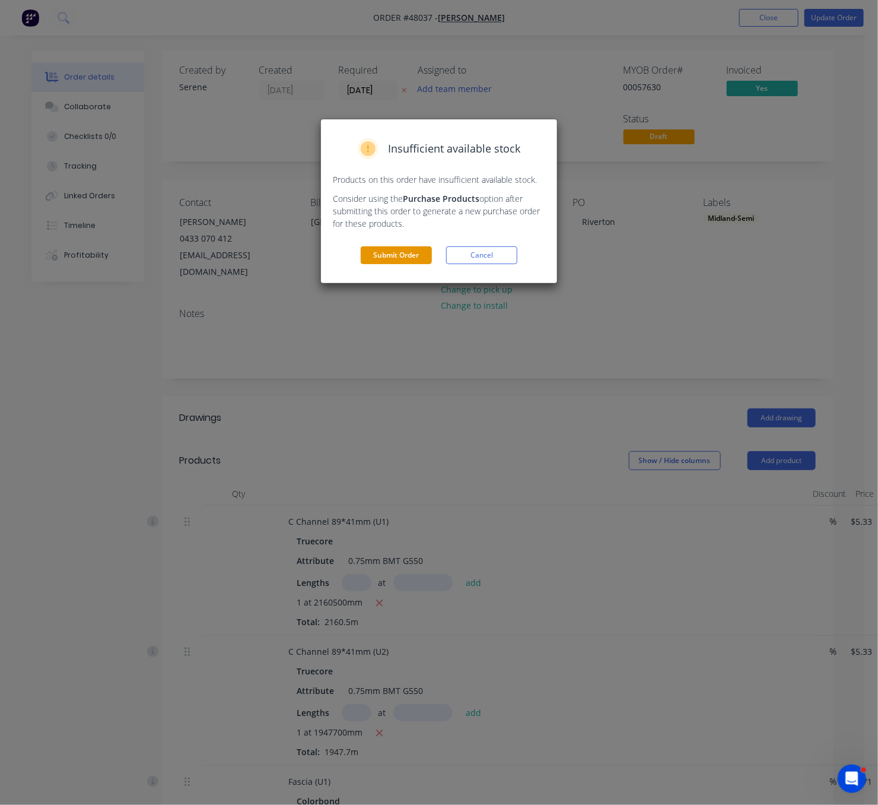
click at [388, 264] on button "Submit Order" at bounding box center [396, 255] width 71 height 18
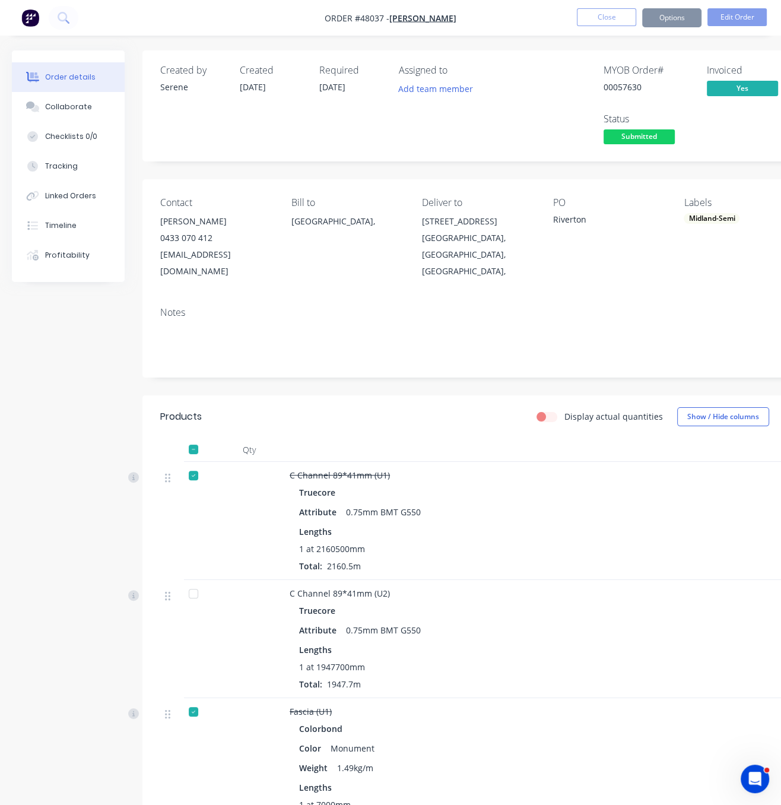
click at [614, 30] on nav "Order #48037 - Chris Gu Close Options Edit Order" at bounding box center [390, 18] width 781 height 36
click at [612, 23] on button "Close" at bounding box center [606, 17] width 59 height 18
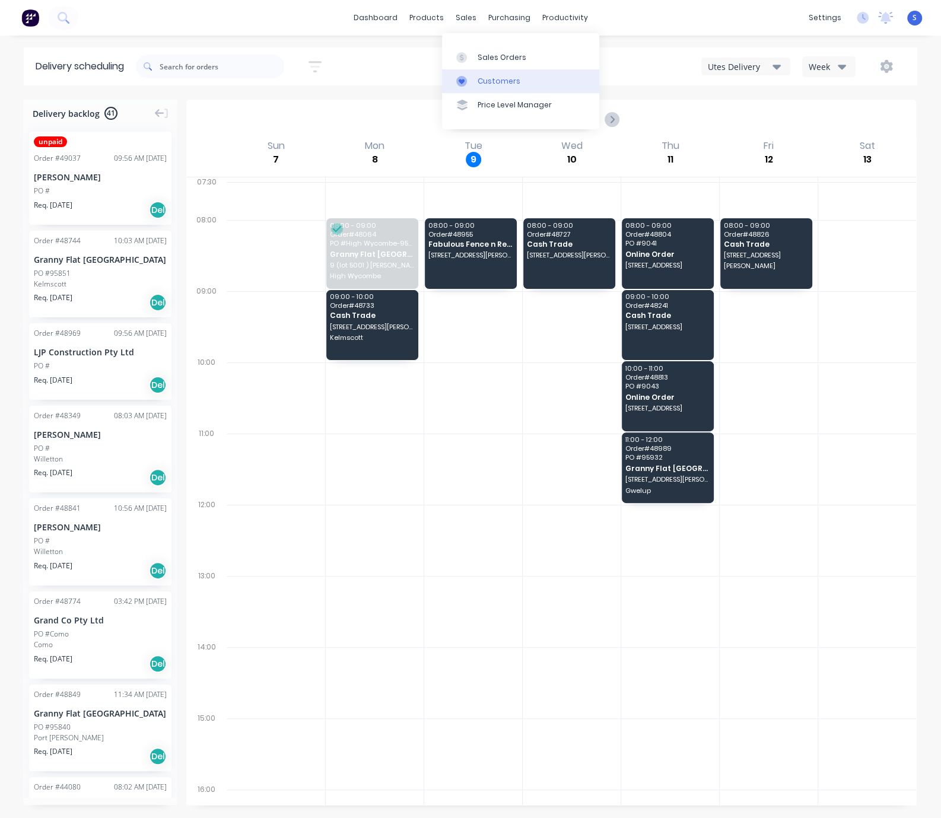
click at [496, 82] on div "Customers" at bounding box center [499, 81] width 43 height 11
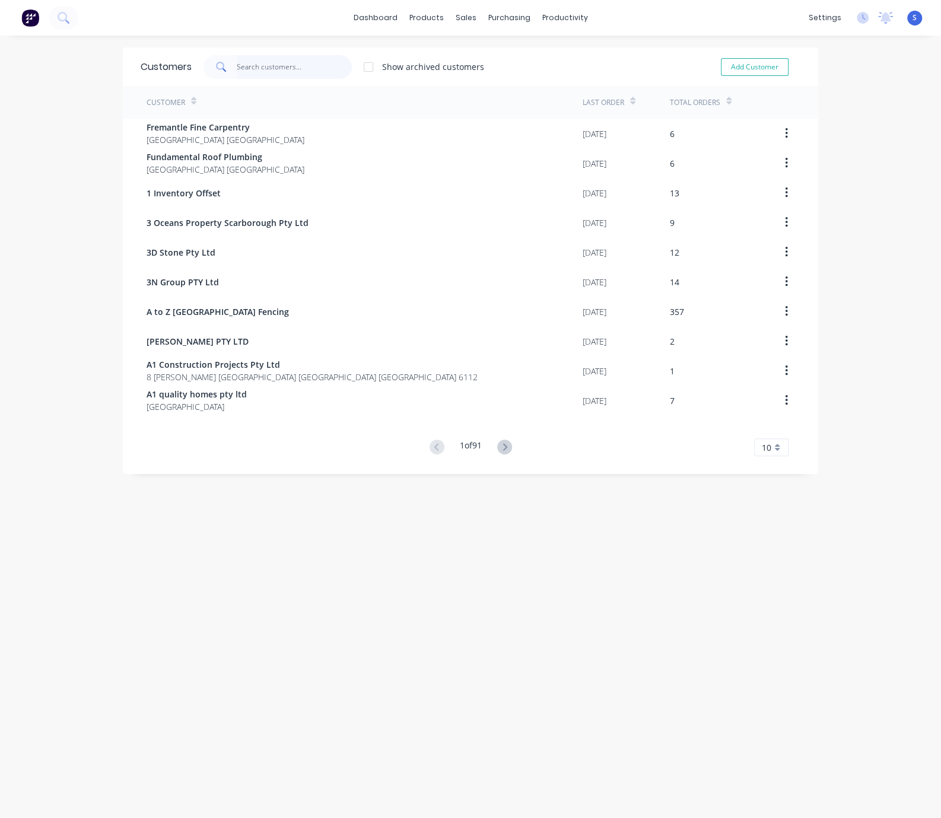
click at [273, 69] on input "text" at bounding box center [295, 67] width 116 height 24
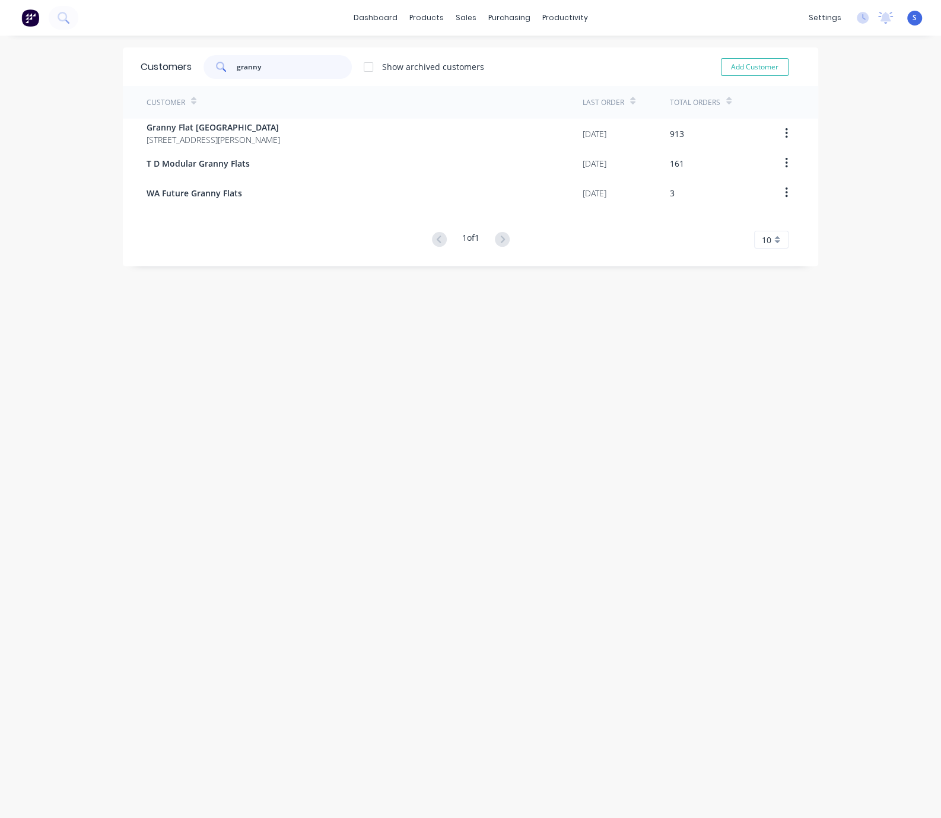
type input "granny"
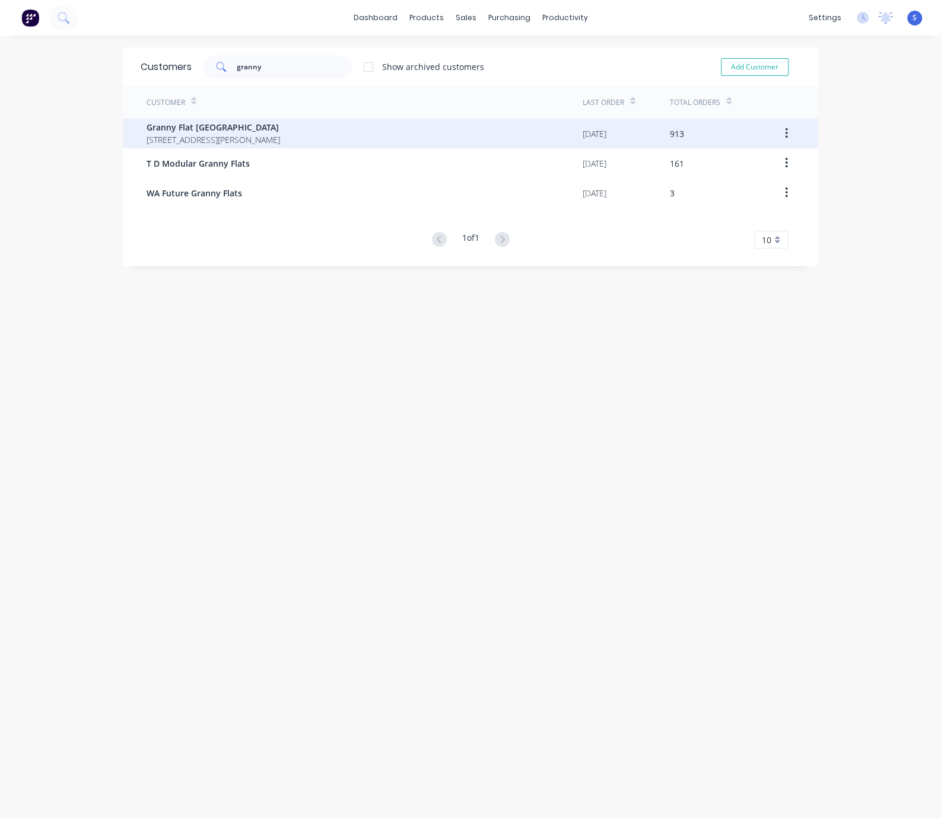
click at [213, 136] on span "[STREET_ADDRESS][PERSON_NAME]" at bounding box center [214, 140] width 134 height 12
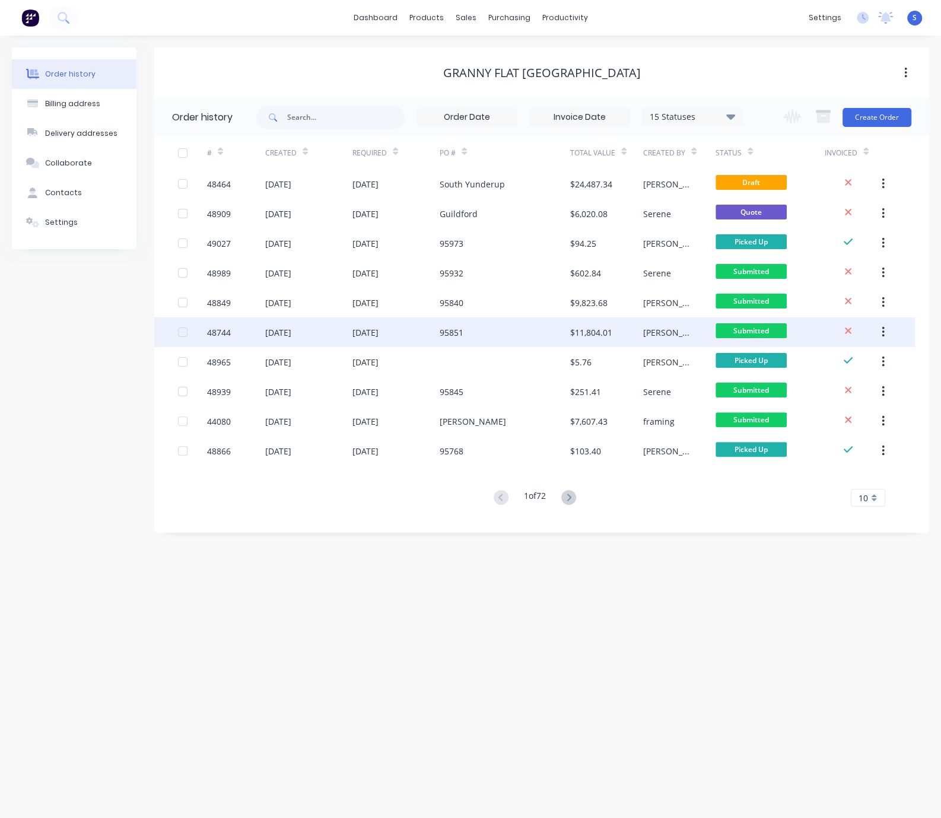
drag, startPoint x: 342, startPoint y: 551, endPoint x: 650, endPoint y: 341, distance: 373.1
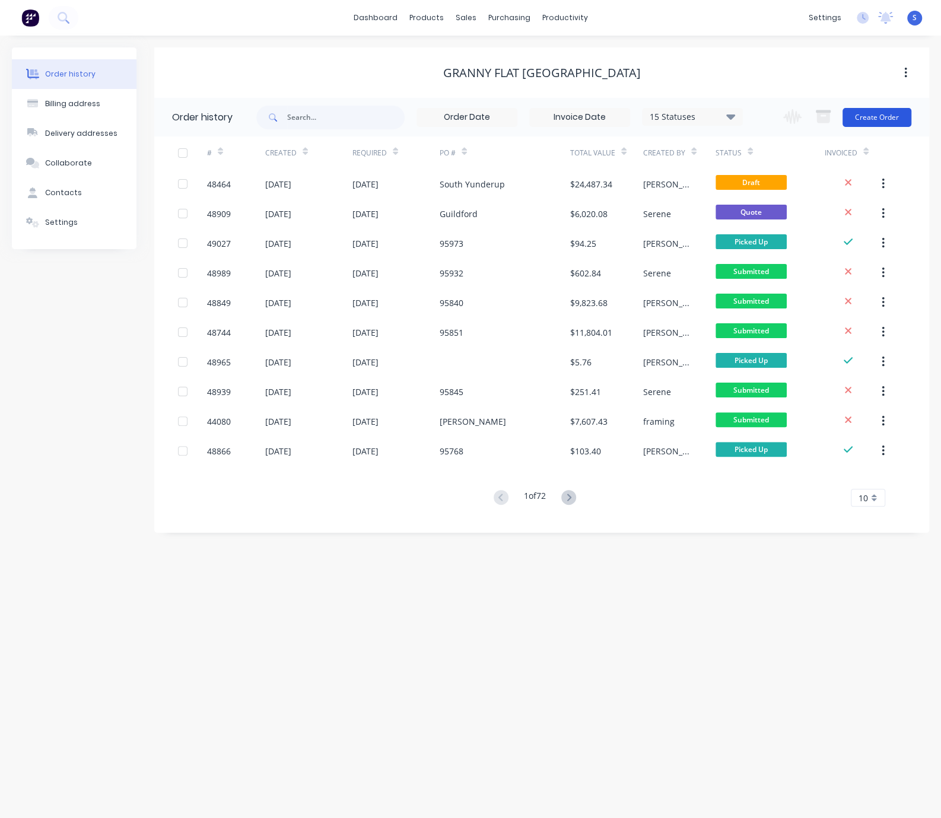
click at [793, 119] on button "Create Order" at bounding box center [877, 117] width 69 height 19
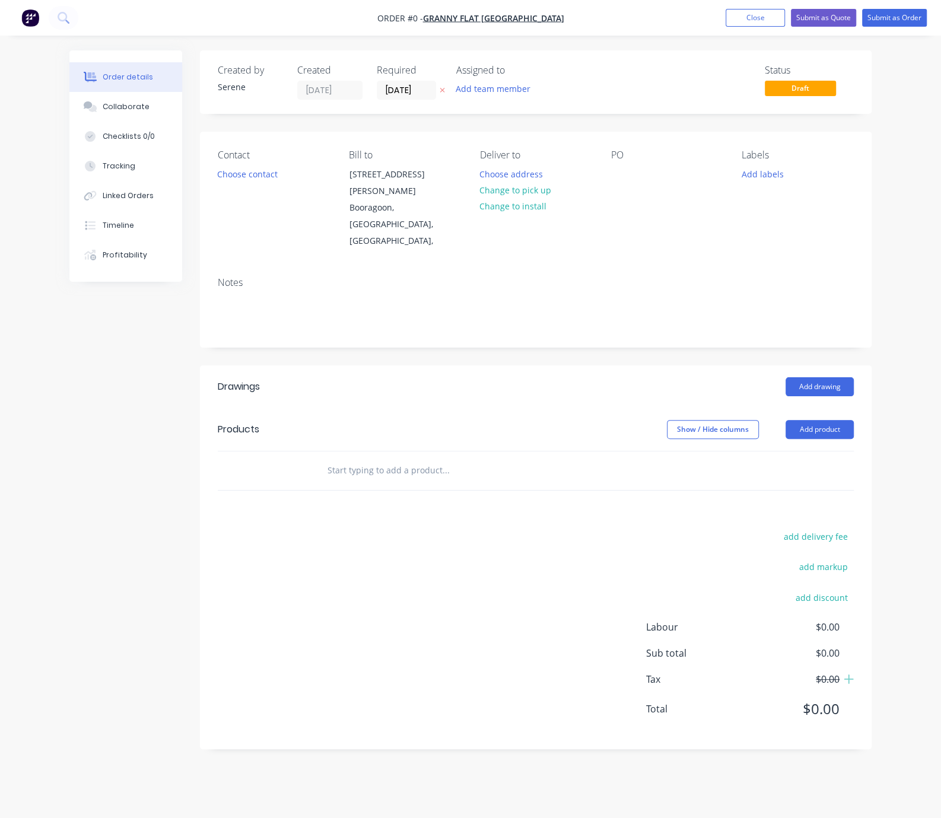
drag, startPoint x: 409, startPoint y: 379, endPoint x: 510, endPoint y: 274, distance: 145.6
click at [258, 172] on button "Choose contact" at bounding box center [247, 174] width 73 height 16
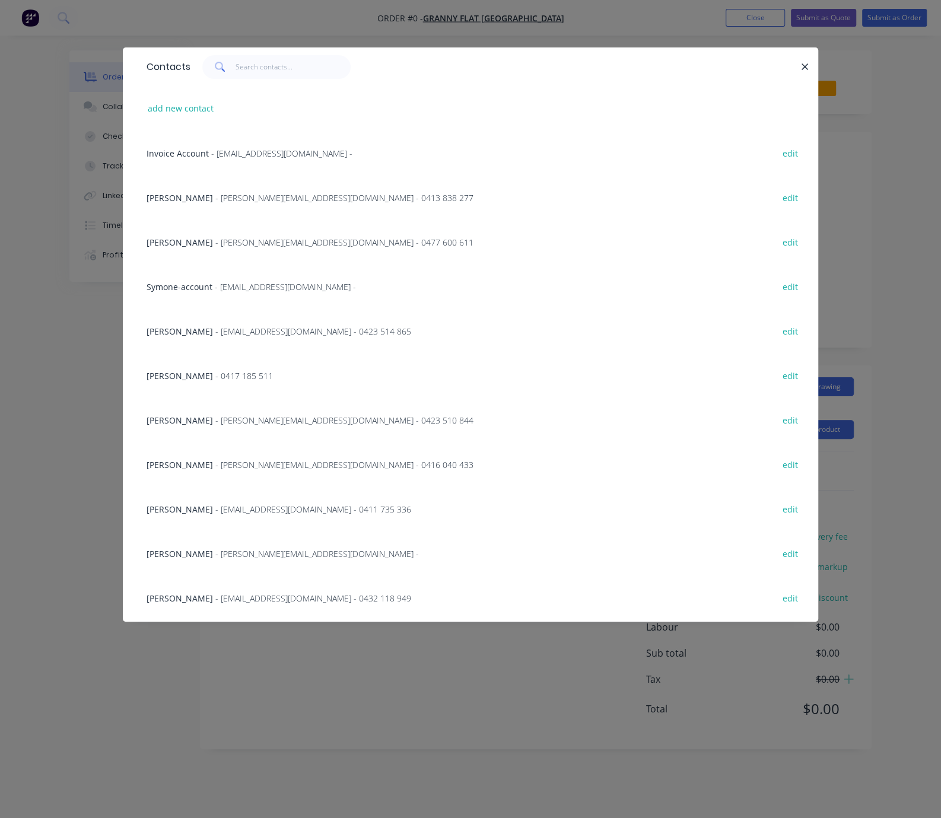
click at [215, 248] on span "- [PERSON_NAME][EMAIL_ADDRESS][DOMAIN_NAME] - 0477 600 611" at bounding box center [344, 242] width 258 height 11
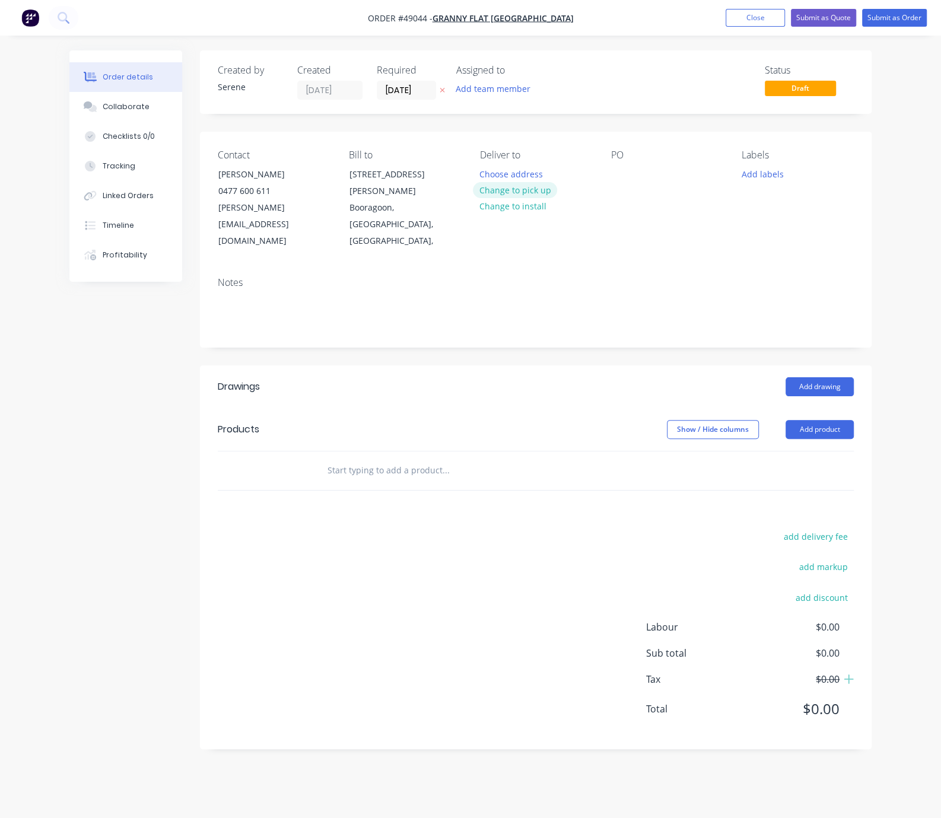
click at [512, 198] on button "Change to pick up" at bounding box center [515, 190] width 84 height 16
click at [608, 192] on div "Contact [PERSON_NAME] [PHONE_NUMBER] [PERSON_NAME][EMAIL_ADDRESS][DOMAIN_NAME] …" at bounding box center [536, 200] width 672 height 136
click at [617, 191] on div "PO" at bounding box center [667, 200] width 112 height 100
click at [618, 179] on div at bounding box center [620, 174] width 19 height 17
click at [490, 377] on div "Add drawing" at bounding box center [603, 386] width 501 height 19
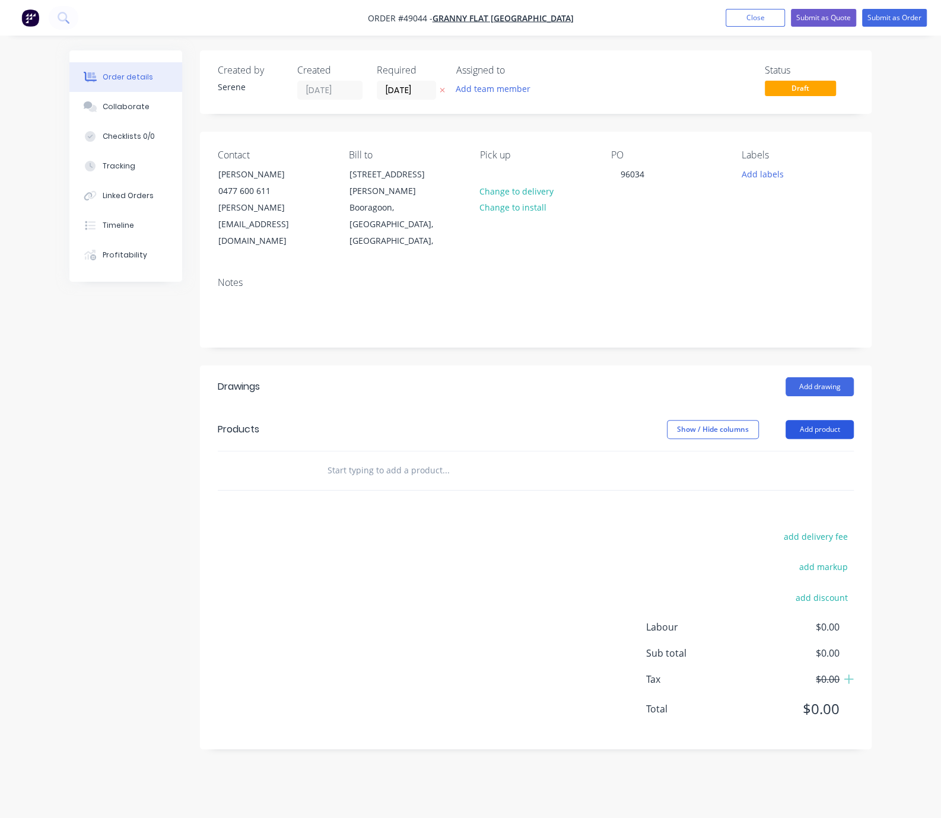
drag, startPoint x: 836, startPoint y: 417, endPoint x: 830, endPoint y: 418, distance: 6.6
click at [793, 420] on button "Add product" at bounding box center [820, 429] width 68 height 19
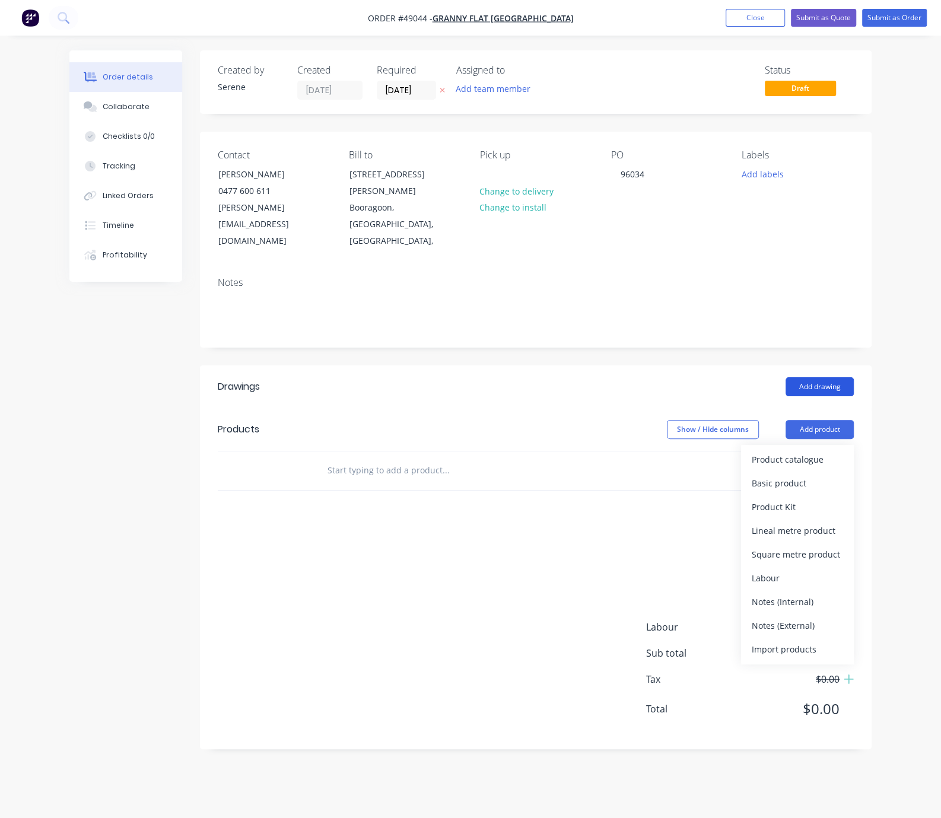
click at [793, 377] on button "Add drawing" at bounding box center [820, 386] width 68 height 19
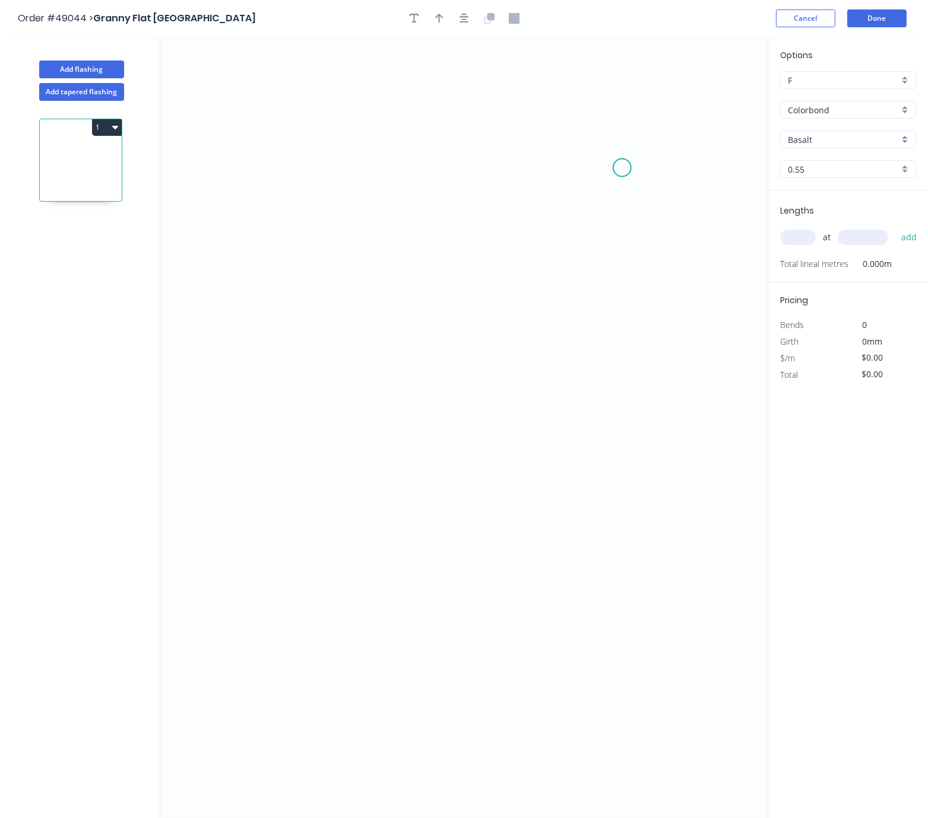
click at [624, 170] on icon "0" at bounding box center [463, 428] width 607 height 782
click at [611, 163] on icon at bounding box center [618, 164] width 14 height 7
click at [366, 173] on icon "0 ?" at bounding box center [463, 428] width 607 height 782
click at [304, 344] on icon "0 ? ? ? º" at bounding box center [463, 428] width 607 height 782
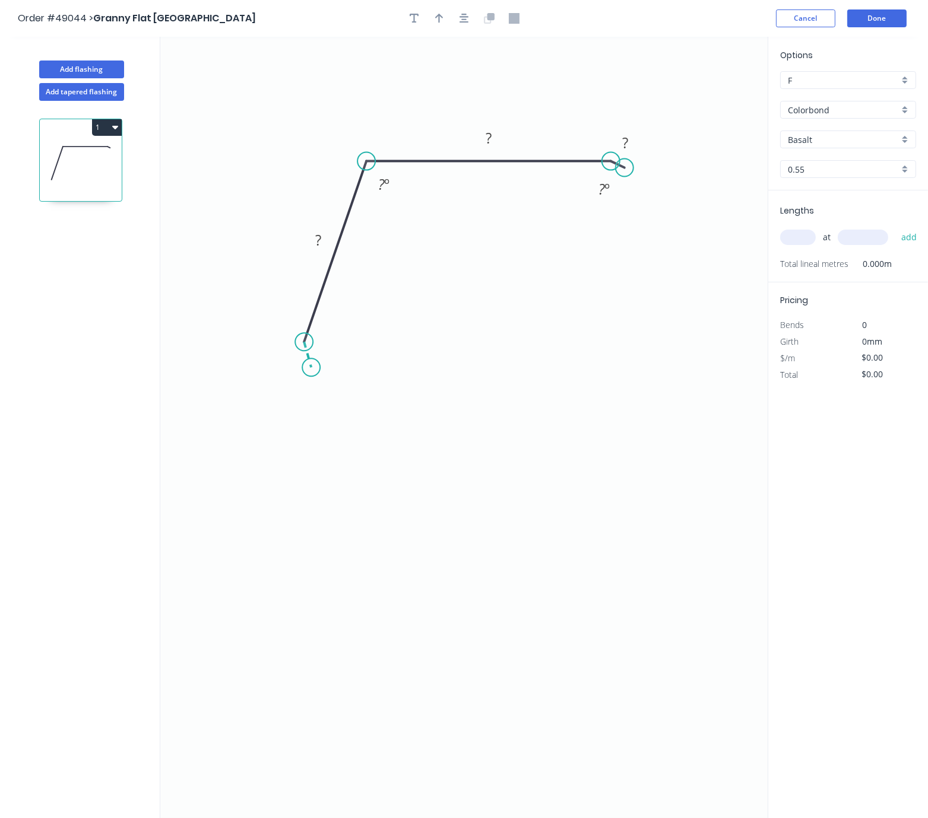
click at [311, 370] on icon "0 ? ? ? ? º ? º" at bounding box center [463, 428] width 607 height 782
click at [493, 134] on rect at bounding box center [489, 139] width 24 height 17
drag, startPoint x: 618, startPoint y: 166, endPoint x: 568, endPoint y: 167, distance: 50.4
click at [568, 167] on circle at bounding box center [568, 162] width 18 height 18
drag, startPoint x: 625, startPoint y: 167, endPoint x: 586, endPoint y: 174, distance: 40.3
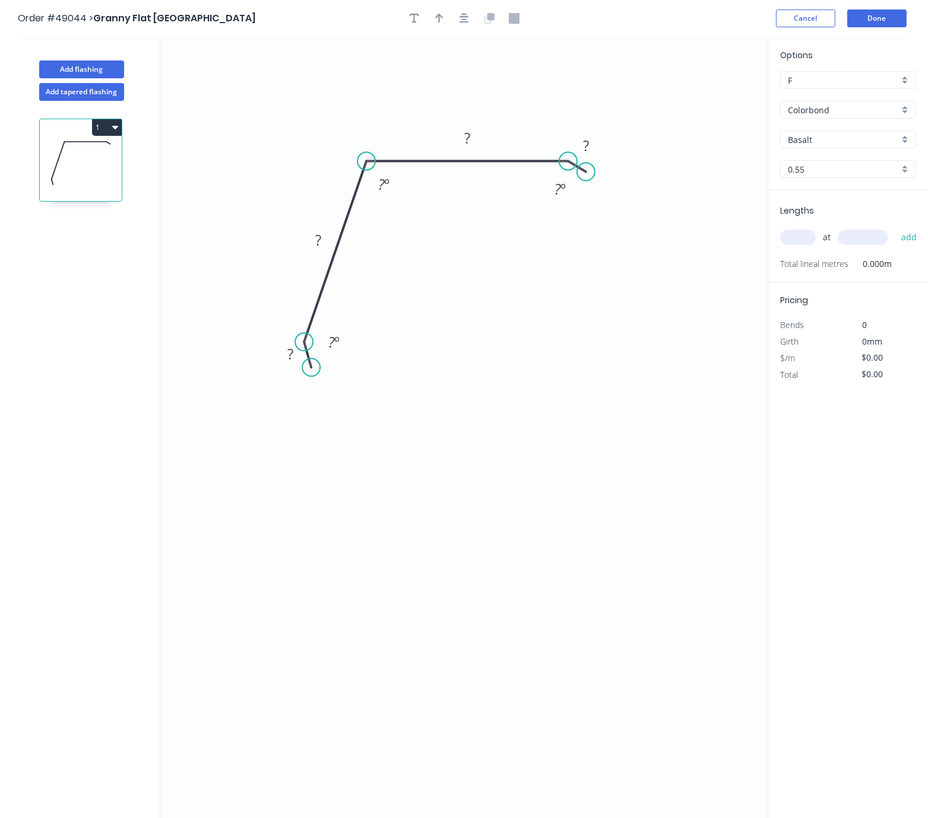
click at [586, 174] on circle at bounding box center [586, 172] width 18 height 18
click at [464, 136] on tspan "?" at bounding box center [467, 138] width 6 height 20
click at [589, 150] on rect at bounding box center [586, 146] width 24 height 17
click at [325, 234] on rect at bounding box center [318, 241] width 24 height 17
click at [291, 356] on tspan "?" at bounding box center [290, 354] width 6 height 20
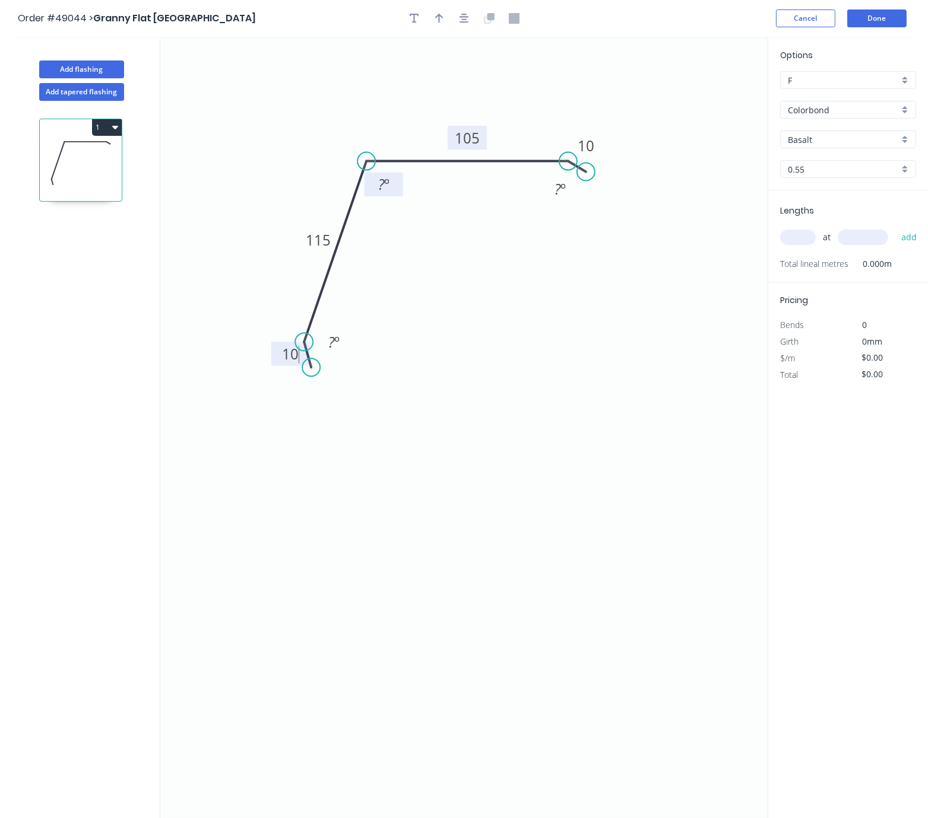
type input "$8.56"
click at [380, 188] on tspan "?" at bounding box center [381, 184] width 7 height 20
click at [422, 388] on icon "0 10 115 105 10 ? º 114 º ? º" at bounding box center [463, 428] width 607 height 782
click at [443, 21] on button "button" at bounding box center [439, 18] width 18 height 18
drag, startPoint x: 706, startPoint y: 93, endPoint x: 413, endPoint y: 107, distance: 293.5
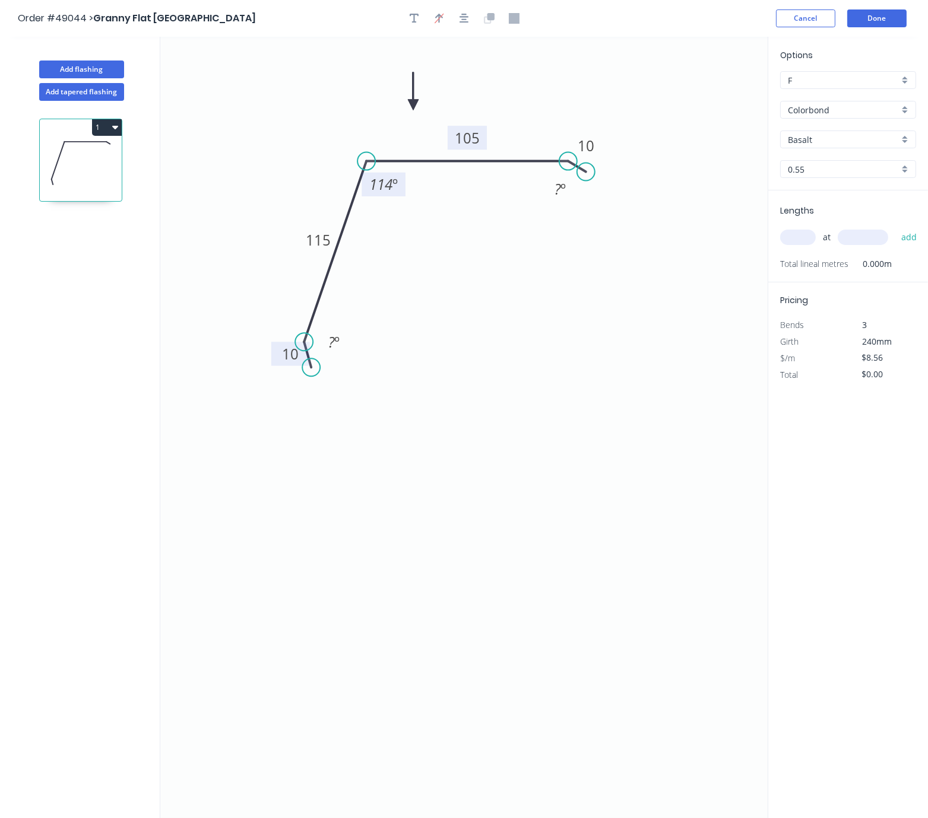
click at [413, 107] on icon at bounding box center [413, 91] width 11 height 38
click at [793, 145] on input "Basalt" at bounding box center [842, 140] width 111 height 12
click at [793, 146] on input "text" at bounding box center [842, 140] width 111 height 12
click at [793, 168] on div "Windspray" at bounding box center [847, 163] width 135 height 21
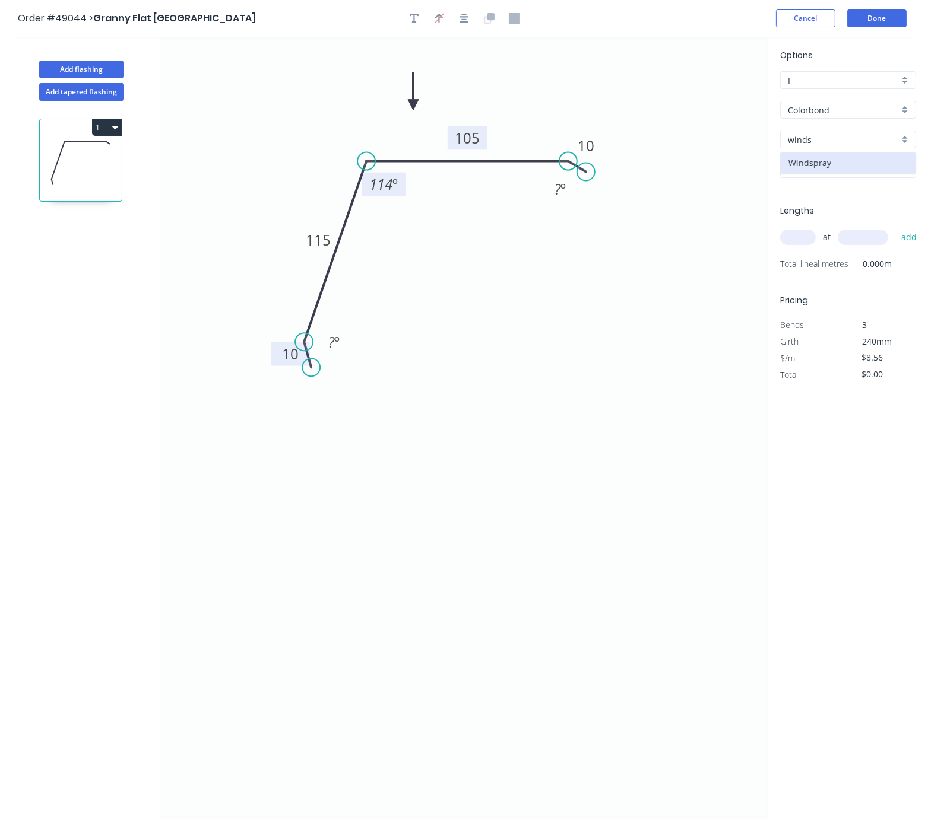
type input "Windspray"
click at [793, 245] on input "text" at bounding box center [798, 237] width 36 height 15
type input "1"
type input "3300"
click at [793, 227] on button "add" at bounding box center [909, 237] width 28 height 20
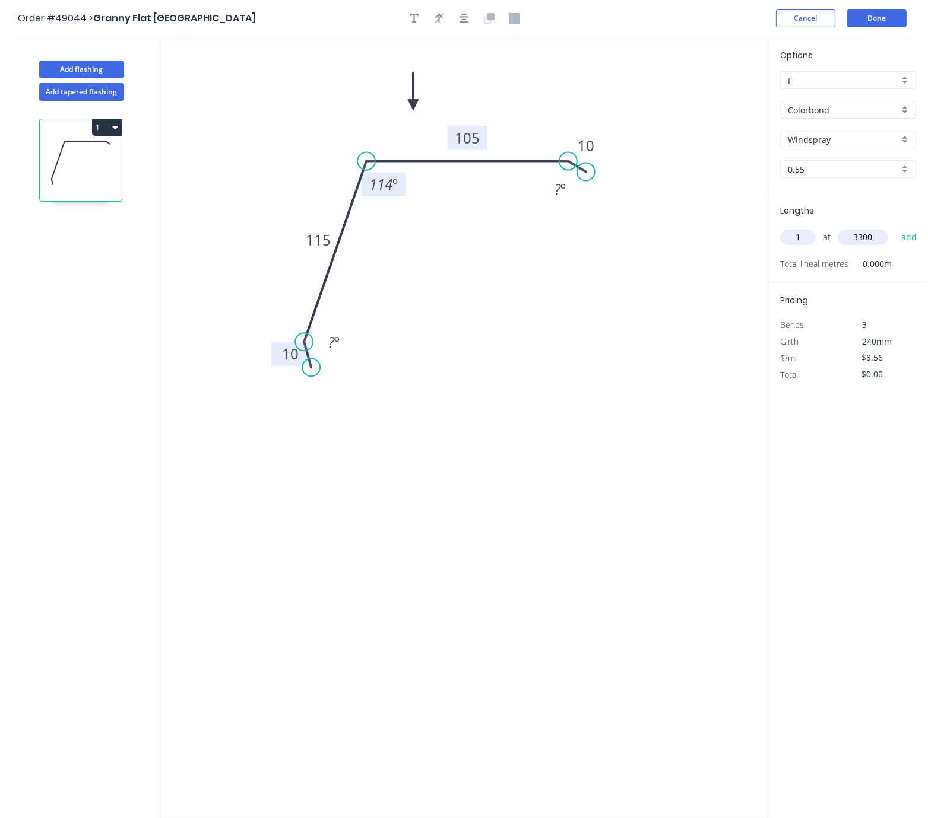
type input "$28.25"
click at [793, 27] on button "Done" at bounding box center [876, 18] width 59 height 18
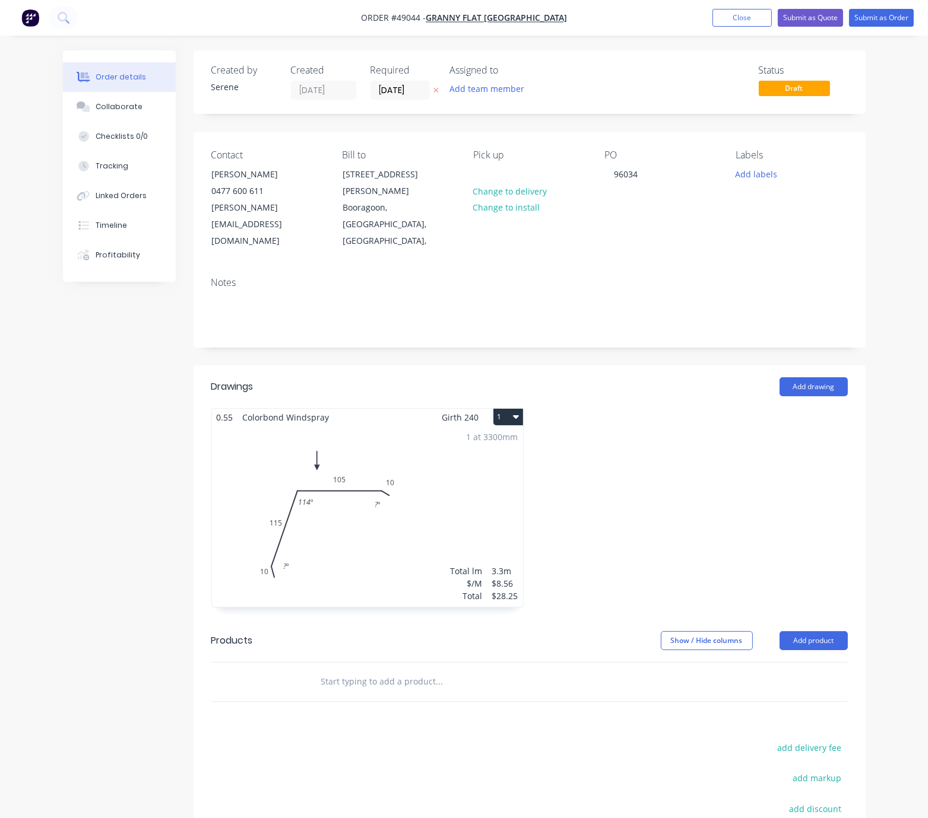
drag, startPoint x: 559, startPoint y: 412, endPoint x: 694, endPoint y: 416, distance: 135.3
click at [688, 506] on div at bounding box center [691, 513] width 324 height 211
click at [393, 85] on input "[DATE]" at bounding box center [400, 90] width 58 height 18
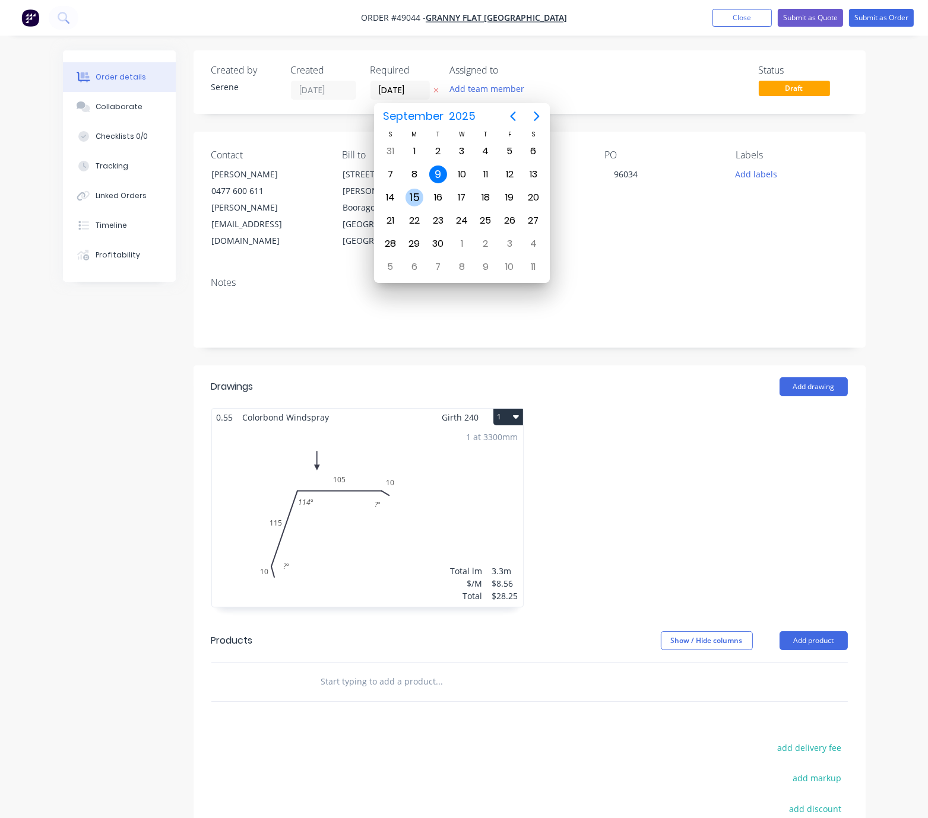
click at [414, 191] on div "15" at bounding box center [414, 198] width 18 height 18
type input "[DATE]"
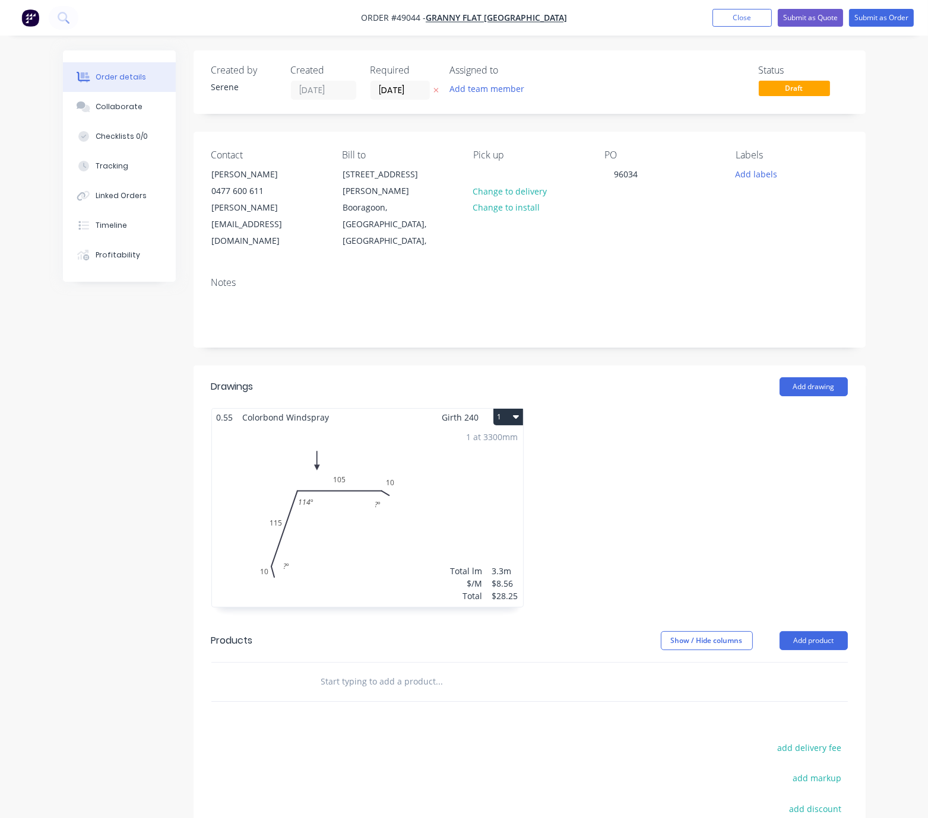
click at [629, 451] on div at bounding box center [691, 513] width 324 height 211
click at [793, 23] on button "Submit as Order" at bounding box center [881, 18] width 65 height 18
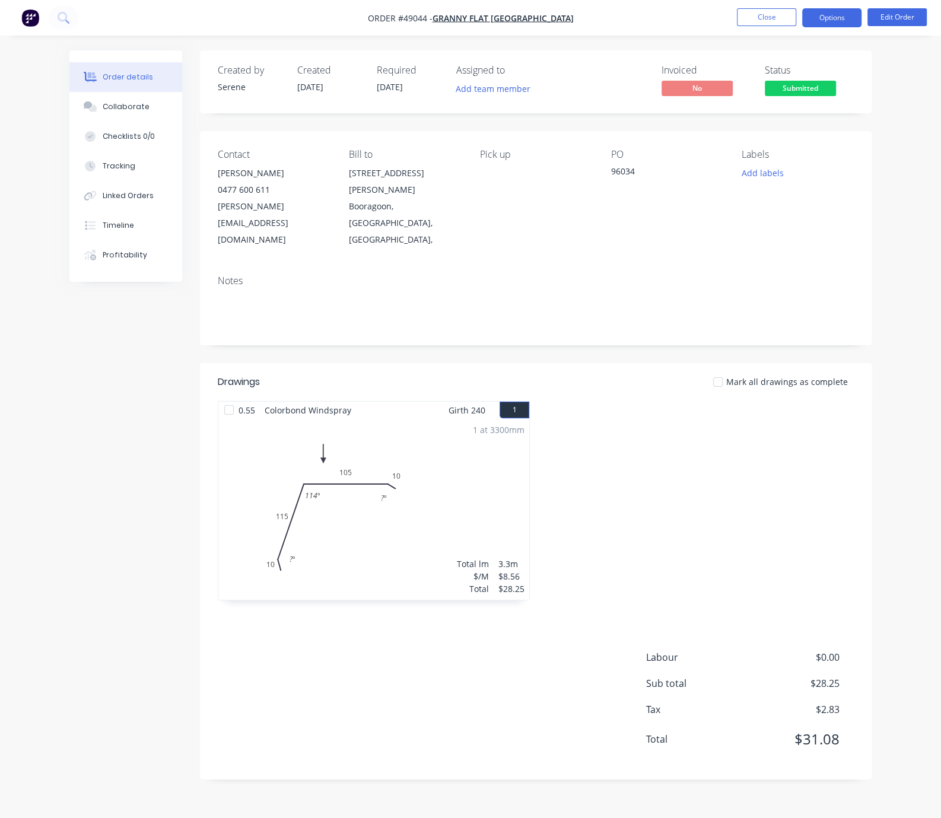
click at [793, 8] on button "Options" at bounding box center [831, 17] width 59 height 19
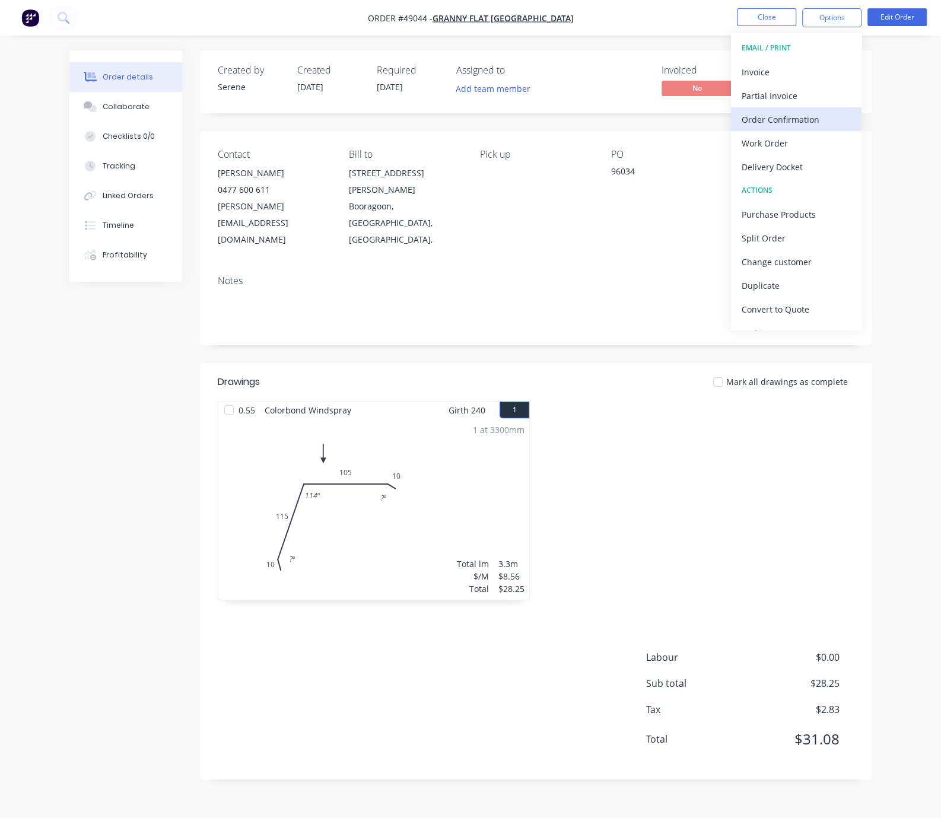
click at [785, 123] on div "Order Confirmation" at bounding box center [796, 119] width 109 height 17
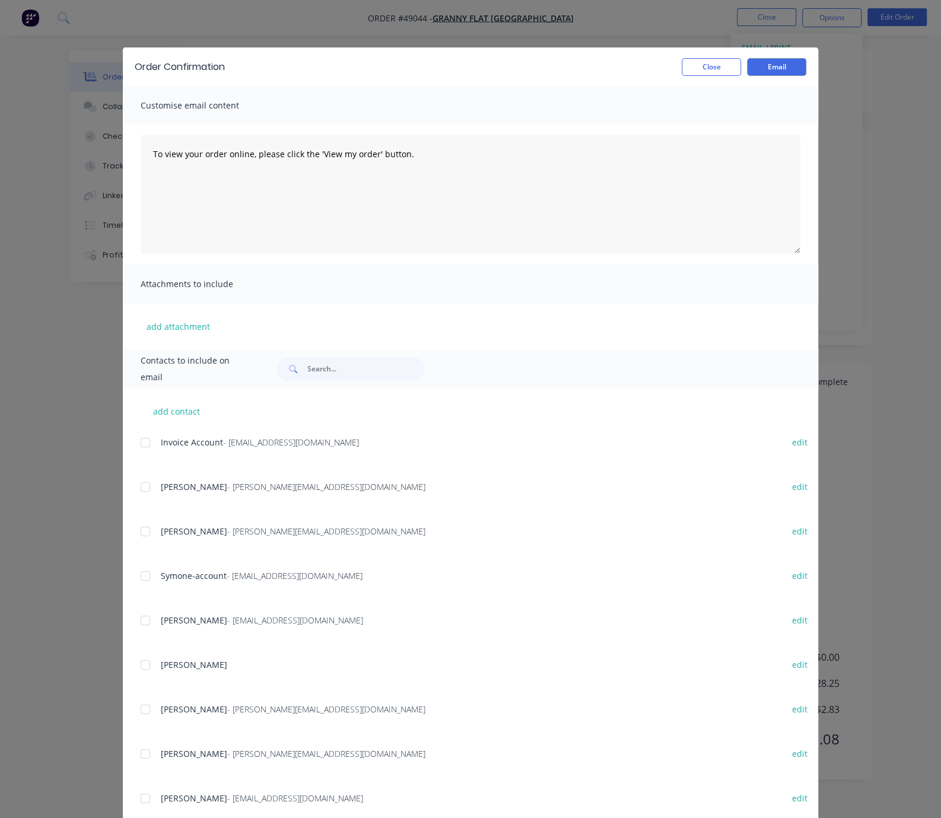
click at [141, 537] on div at bounding box center [146, 532] width 24 height 24
click at [793, 68] on button "Email" at bounding box center [776, 67] width 59 height 18
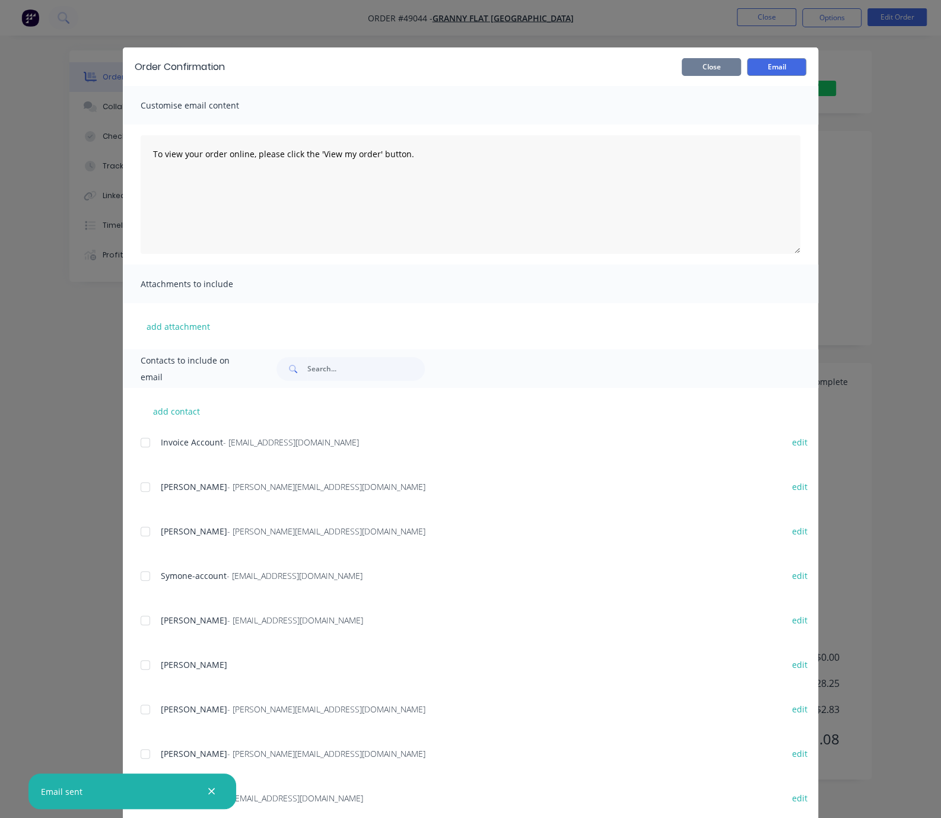
click at [703, 60] on button "Close" at bounding box center [711, 67] width 59 height 18
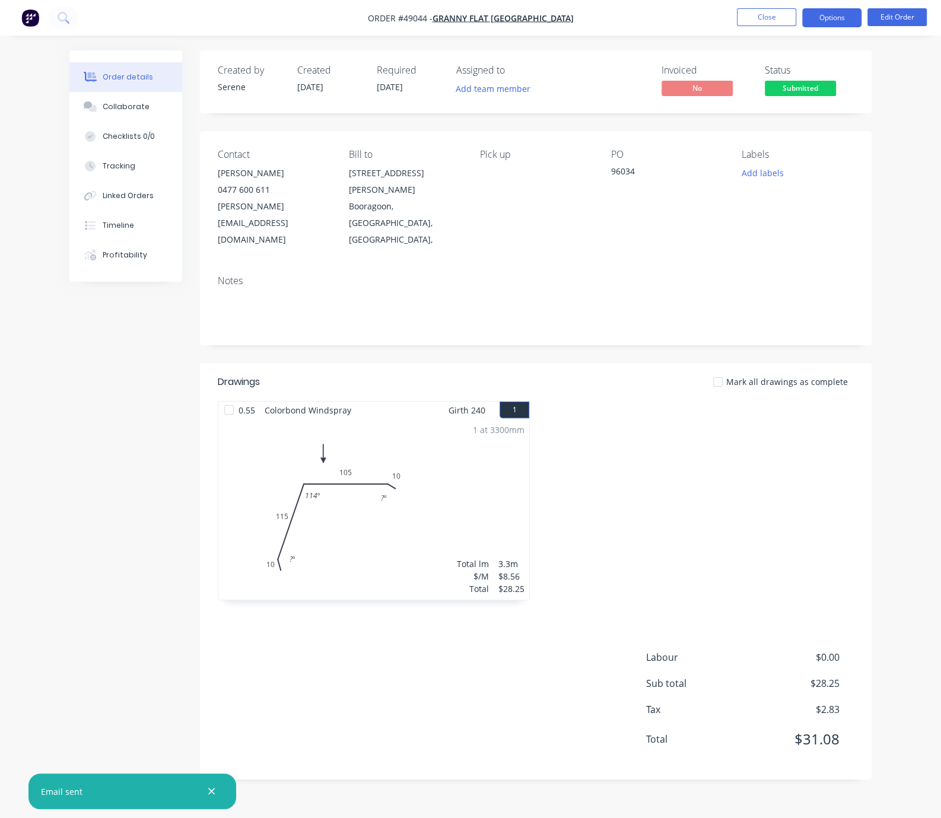
click at [793, 14] on button "Options" at bounding box center [831, 17] width 59 height 19
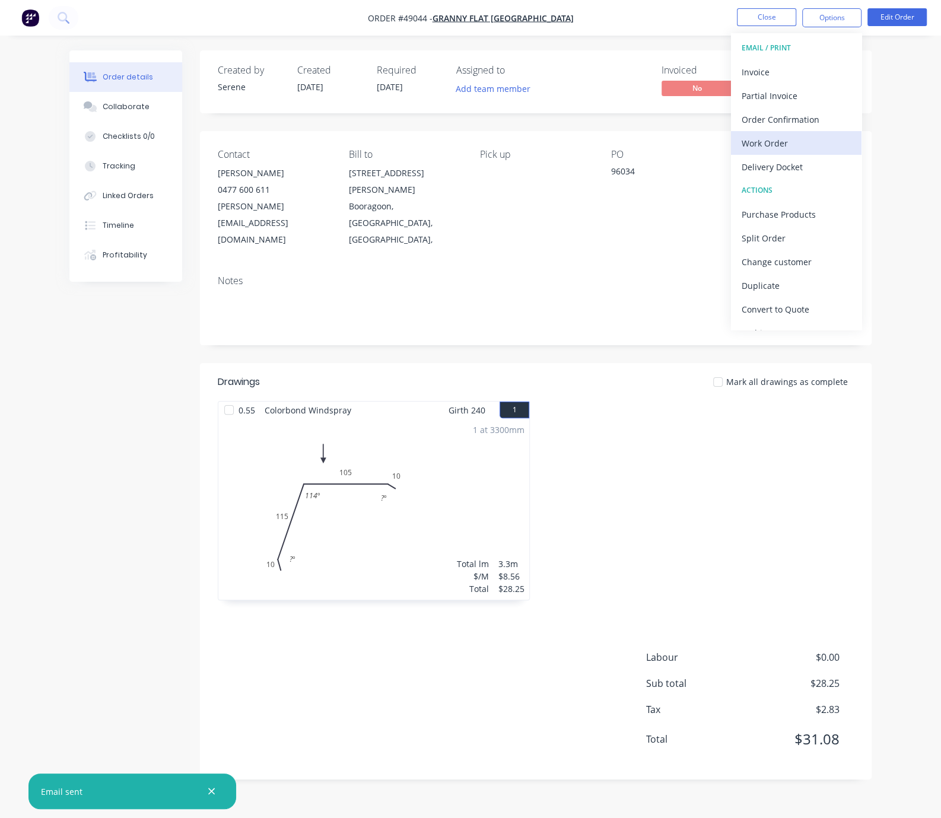
click at [777, 135] on div "Work Order" at bounding box center [796, 143] width 109 height 17
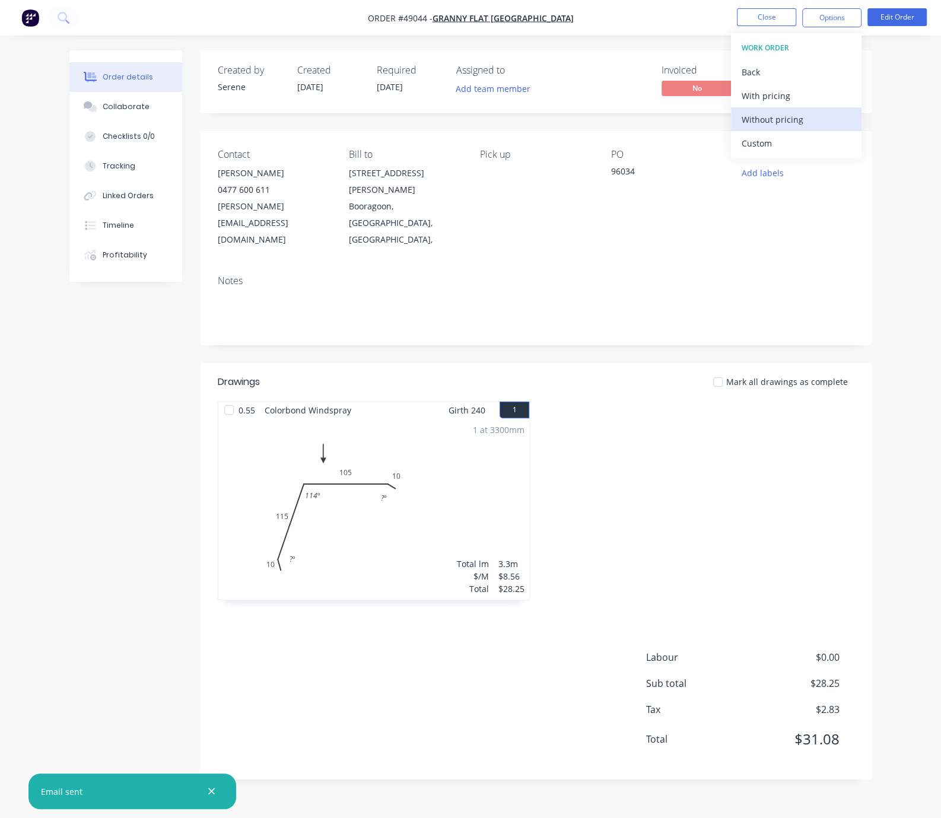
click at [775, 116] on div "Without pricing" at bounding box center [796, 119] width 109 height 17
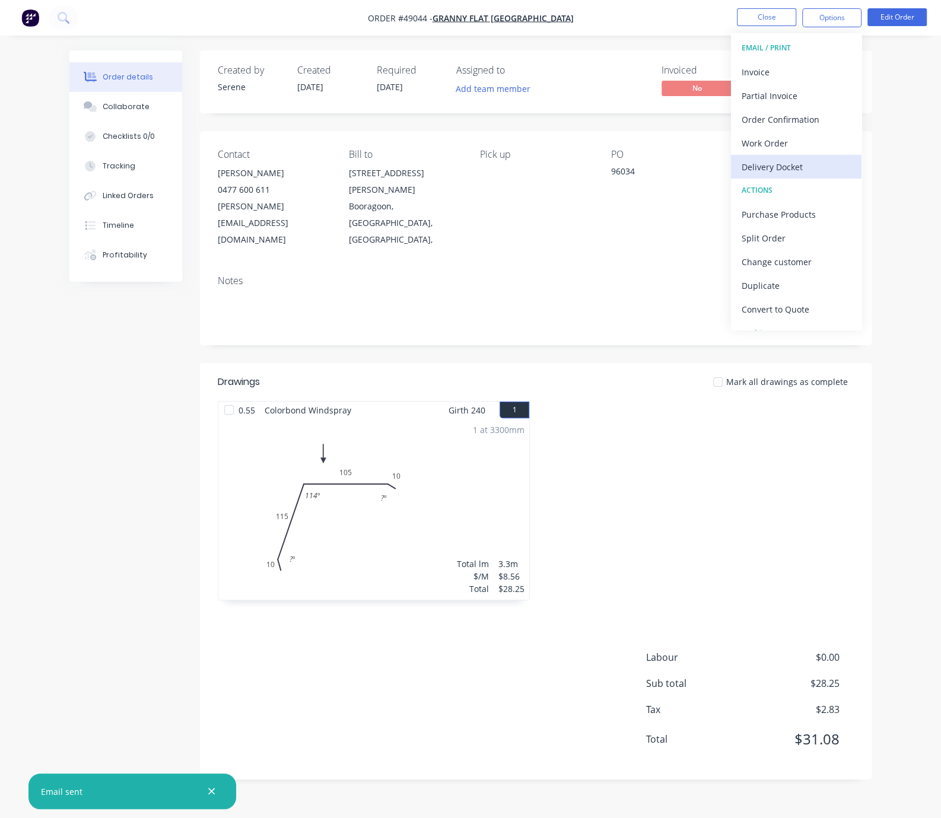
click at [793, 163] on div "Delivery Docket" at bounding box center [796, 166] width 109 height 17
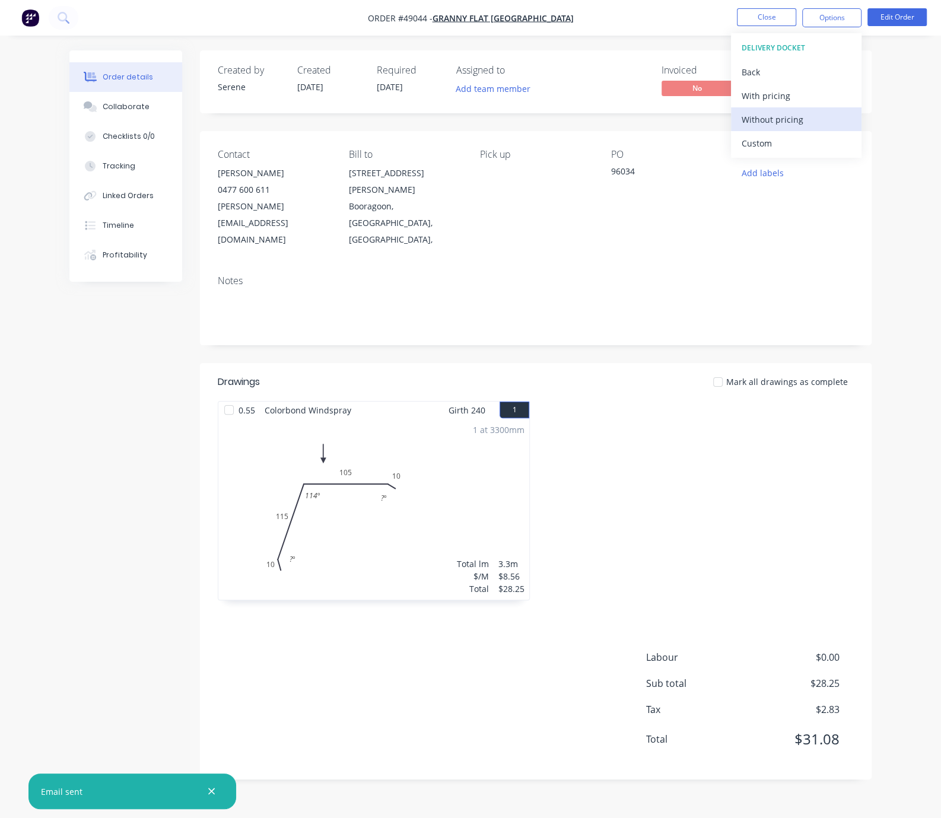
click at [792, 112] on div "Without pricing" at bounding box center [796, 119] width 109 height 17
click at [637, 431] on div at bounding box center [698, 506] width 324 height 211
click at [757, 24] on button "Close" at bounding box center [766, 17] width 59 height 18
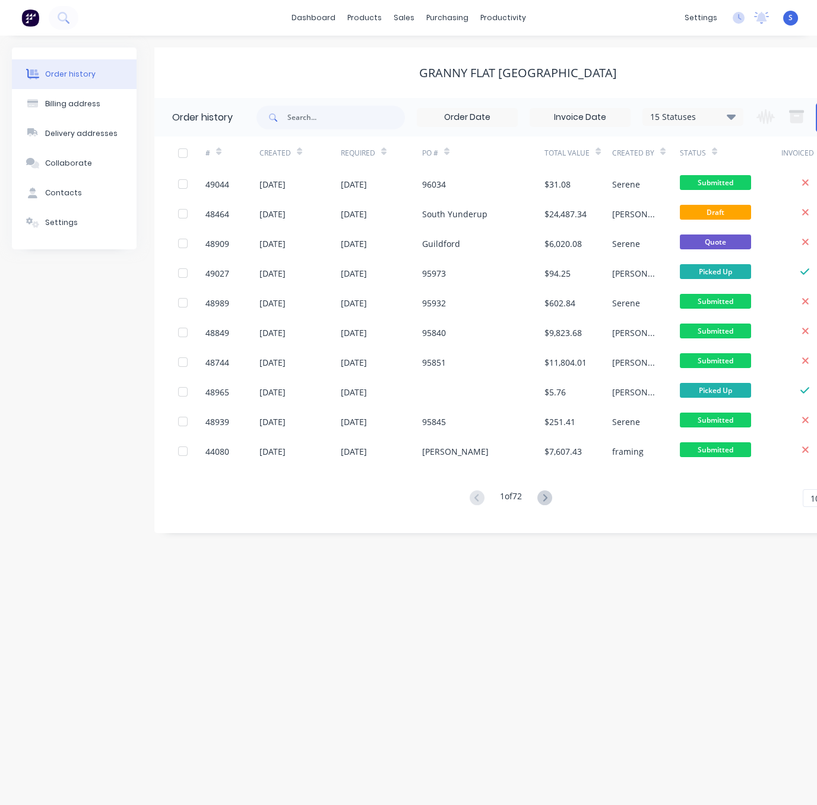
click at [87, 404] on div "Order history Billing address Delivery addresses Collaborate Contacts Settings" at bounding box center [74, 289] width 125 height 485
click at [88, 404] on div "Order history Billing address Delivery addresses Collaborate Contacts Settings" at bounding box center [74, 289] width 125 height 485
click at [204, 614] on div "Order history Billing address Delivery addresses Collaborate Contacts Settings …" at bounding box center [408, 420] width 817 height 769
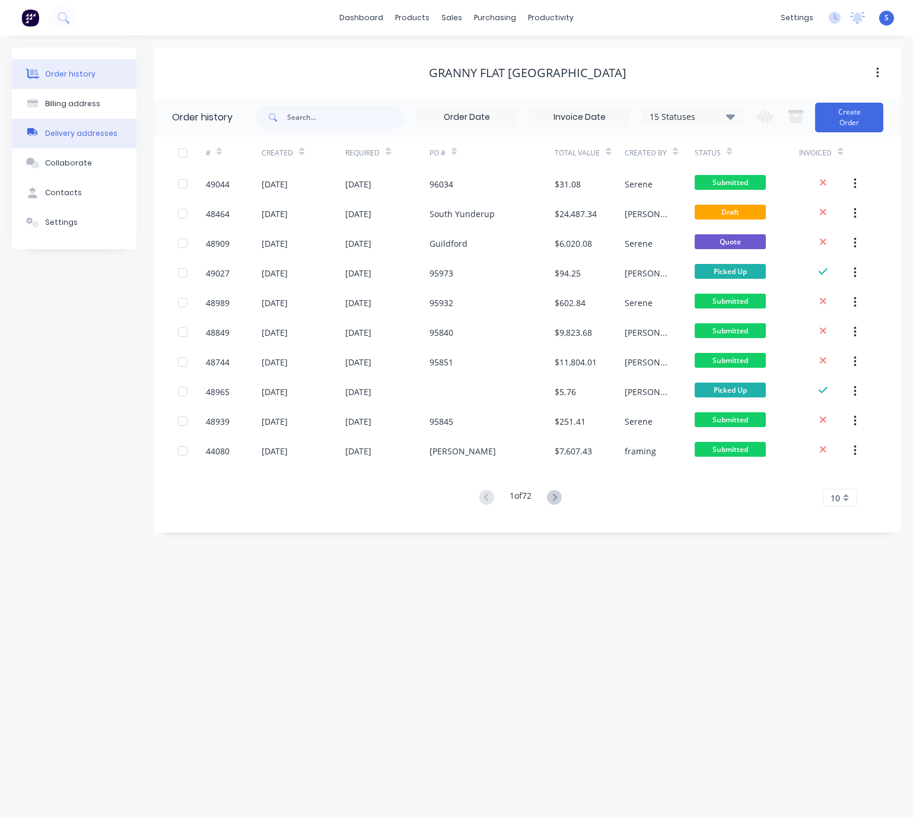
drag, startPoint x: 79, startPoint y: 482, endPoint x: 125, endPoint y: 150, distance: 336.1
click at [80, 482] on div "Order history Billing address Delivery addresses Collaborate Contacts Settings" at bounding box center [74, 289] width 125 height 485
